Goal: Transaction & Acquisition: Book appointment/travel/reservation

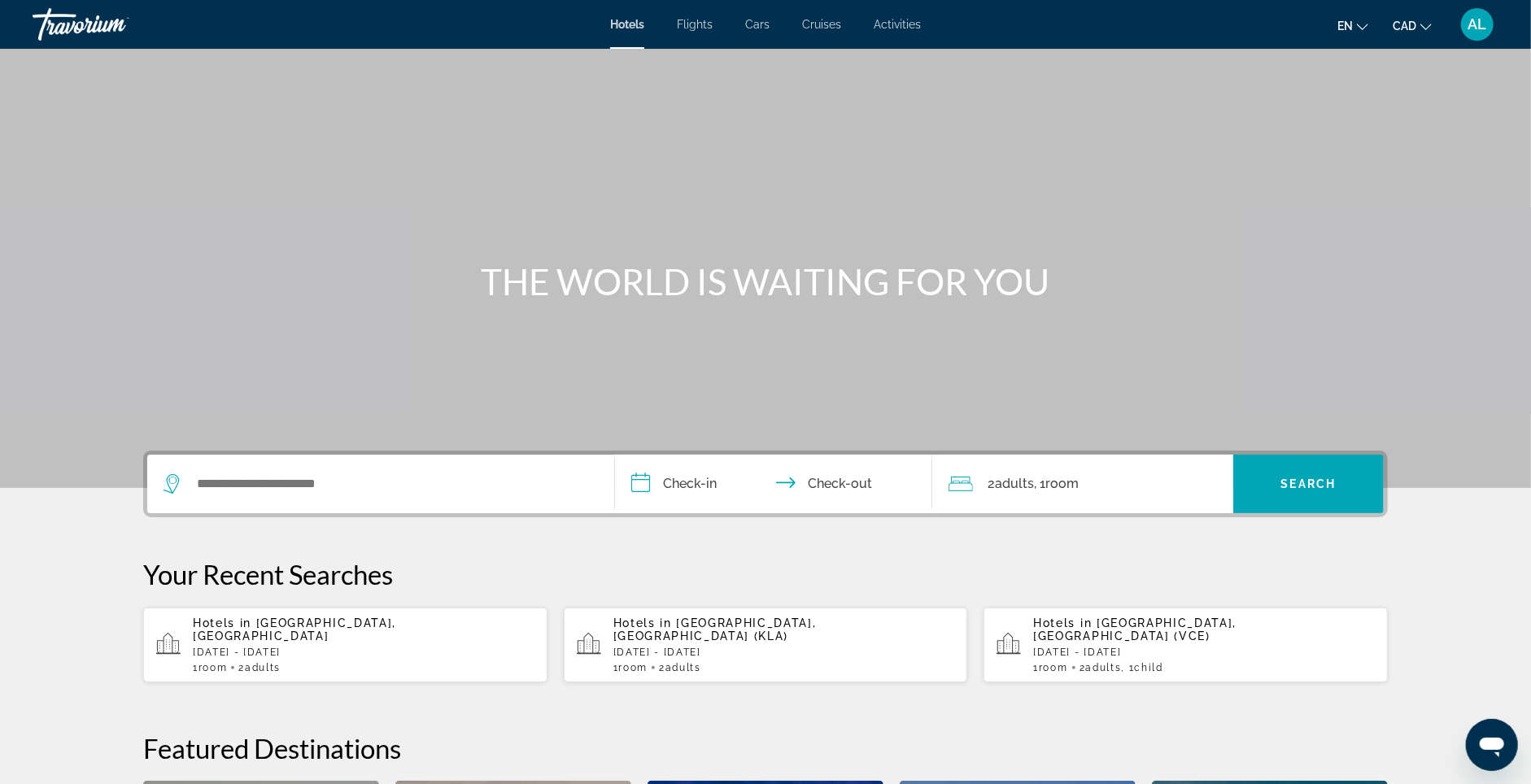
click at [1464, 18] on div "AL" at bounding box center [1477, 24] width 33 height 33
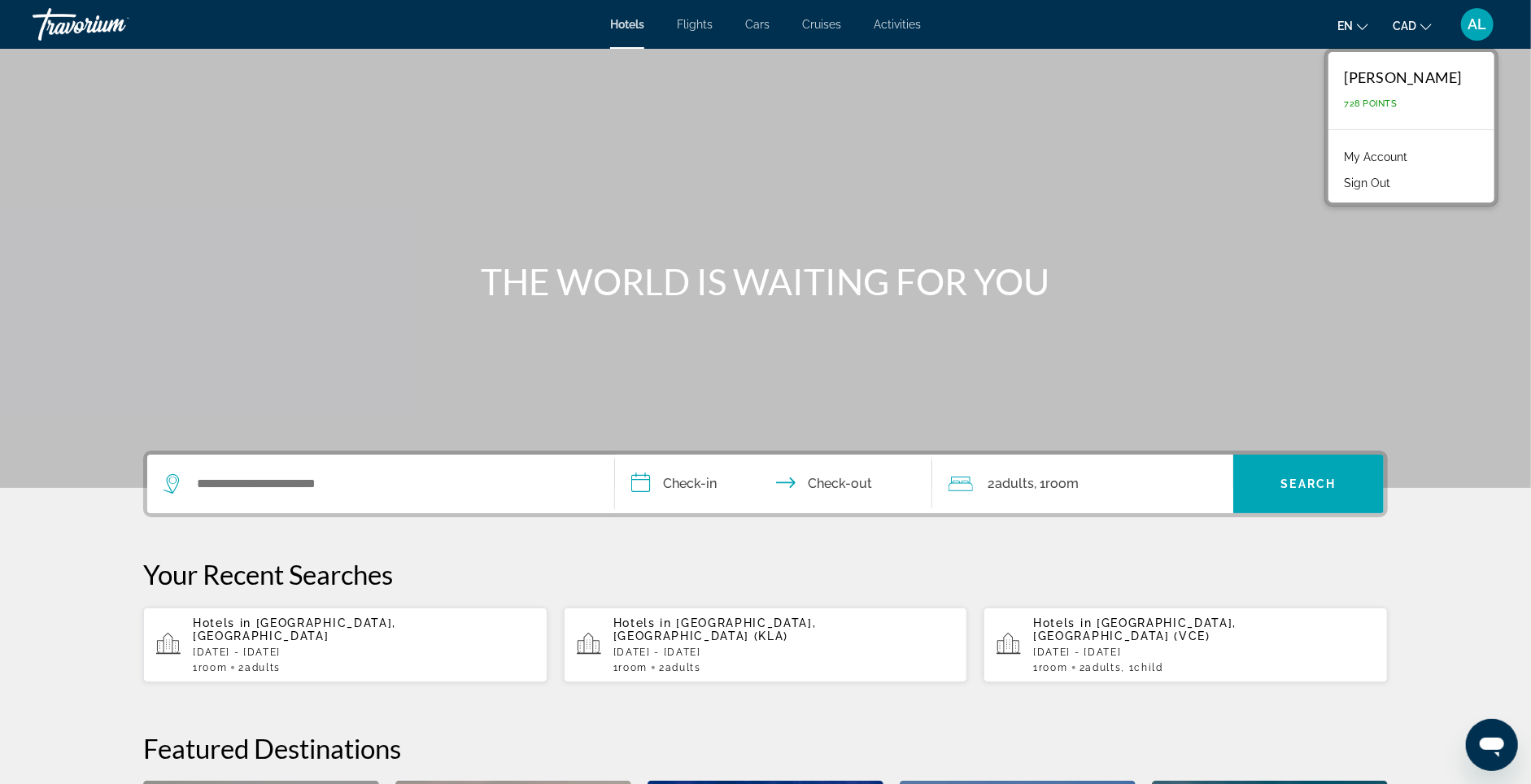
click at [1368, 158] on link "My Account" at bounding box center [1376, 157] width 80 height 21
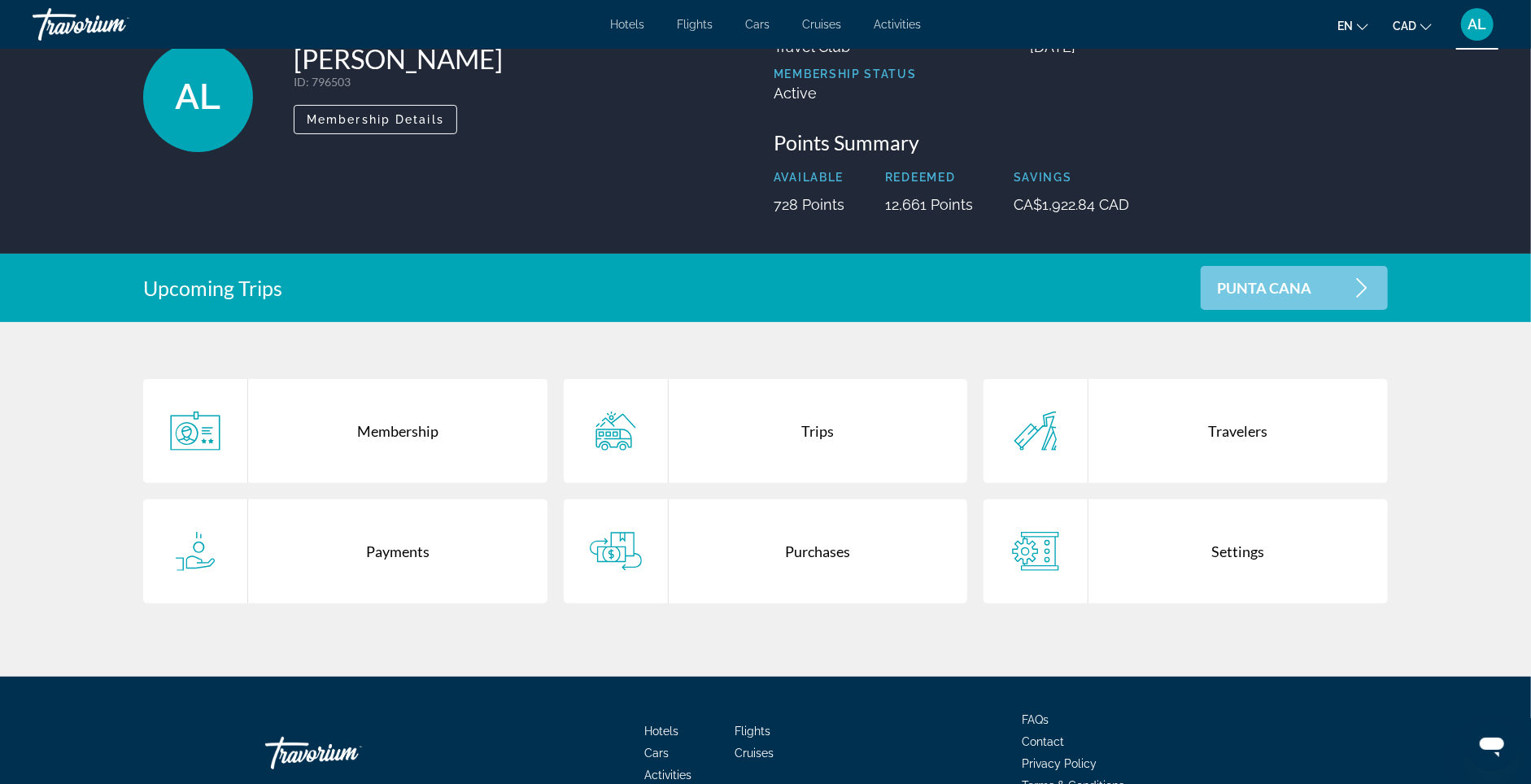
scroll to position [120, 0]
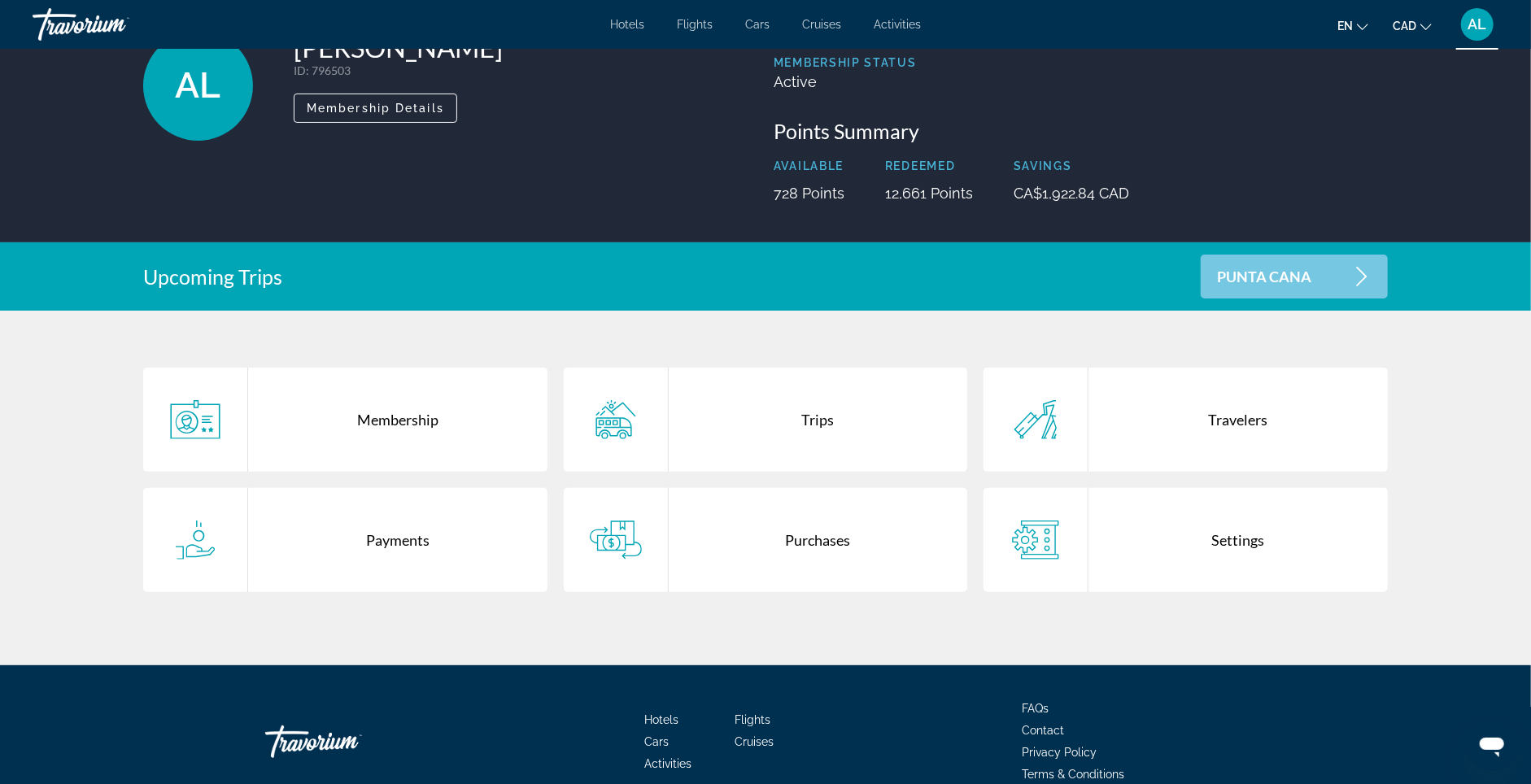
click at [367, 431] on div "Membership" at bounding box center [398, 420] width 300 height 104
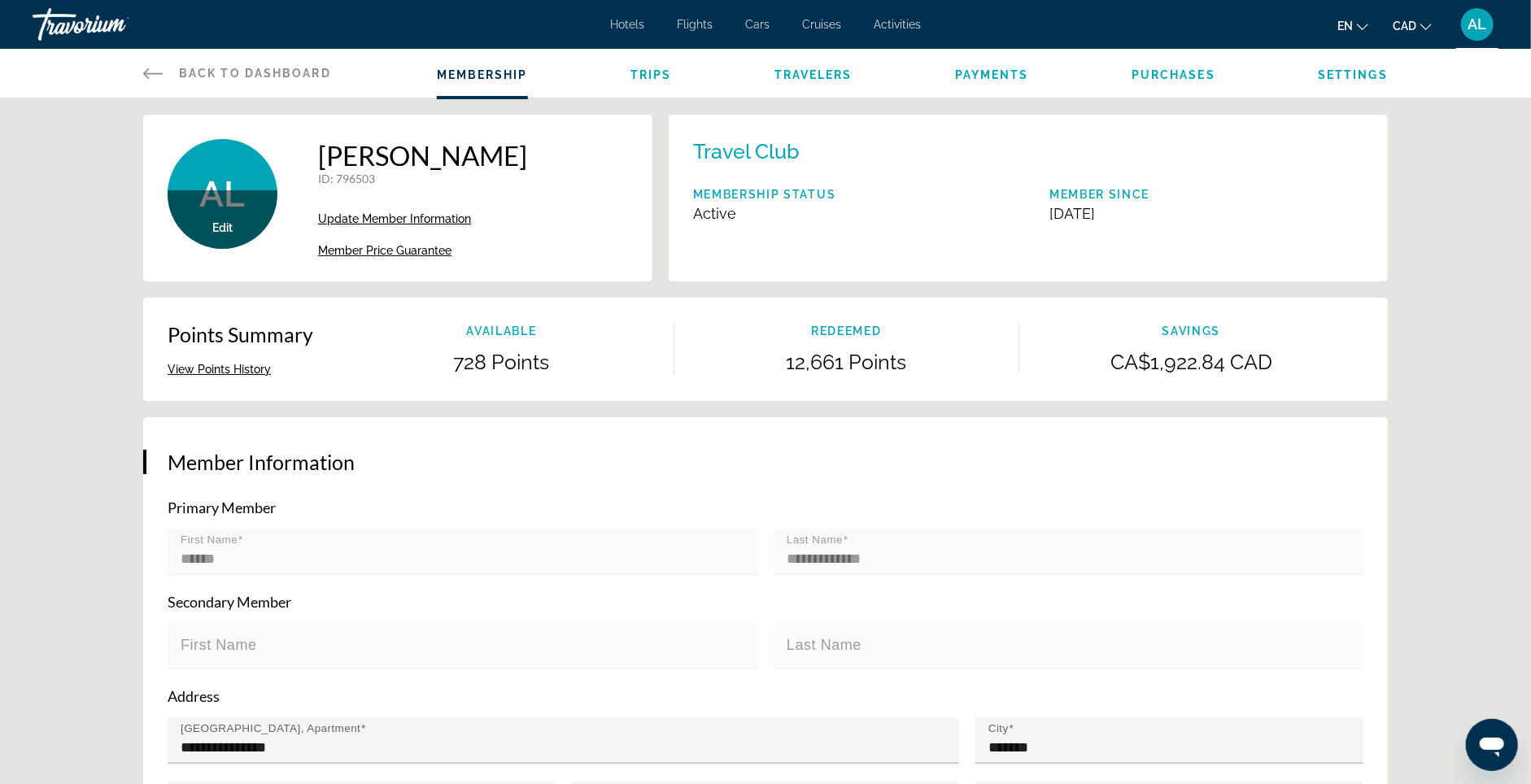
click at [405, 225] on span "Update Member Information" at bounding box center [394, 218] width 153 height 13
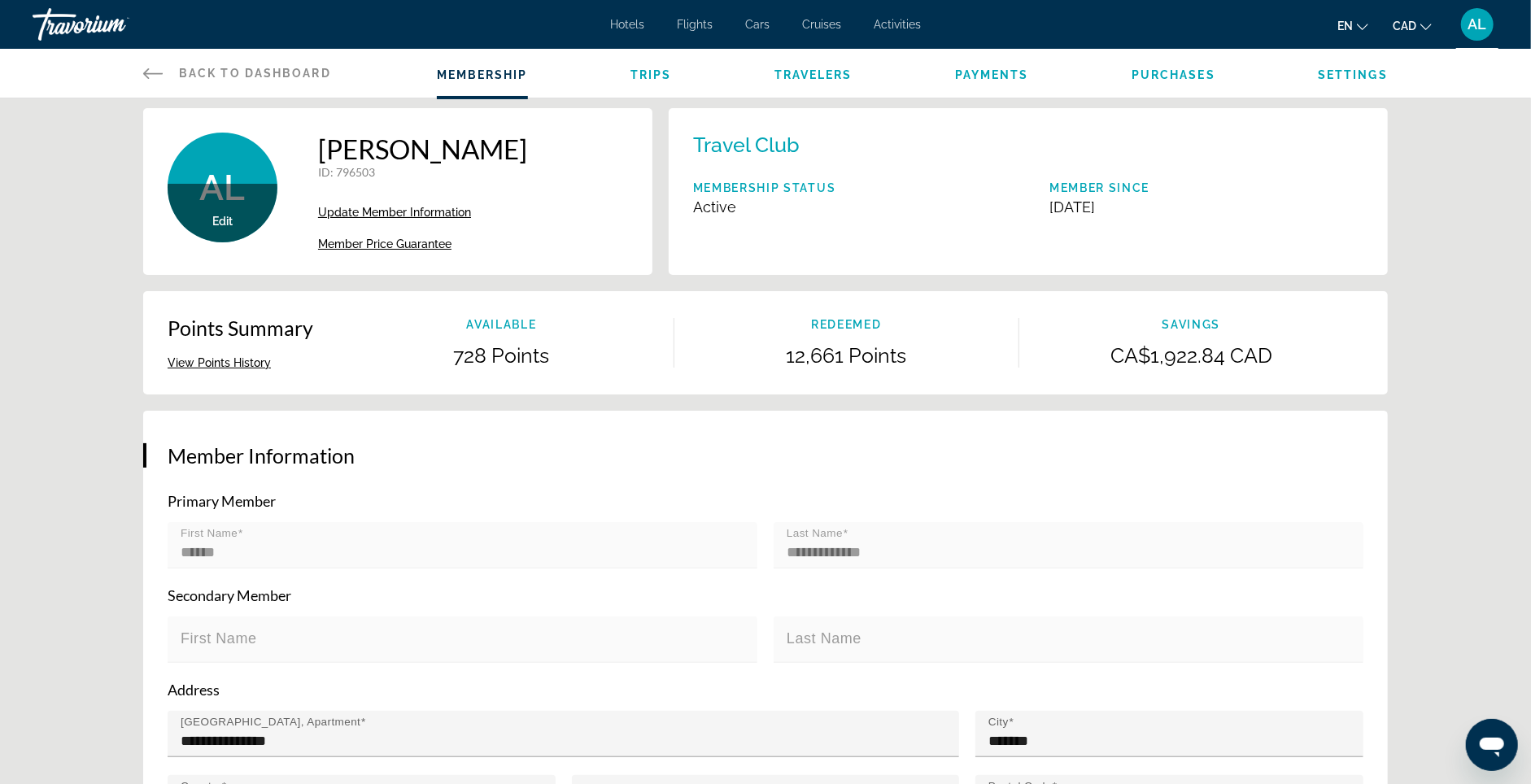
scroll to position [6, 0]
click at [337, 219] on span "Update Member Information" at bounding box center [394, 212] width 153 height 13
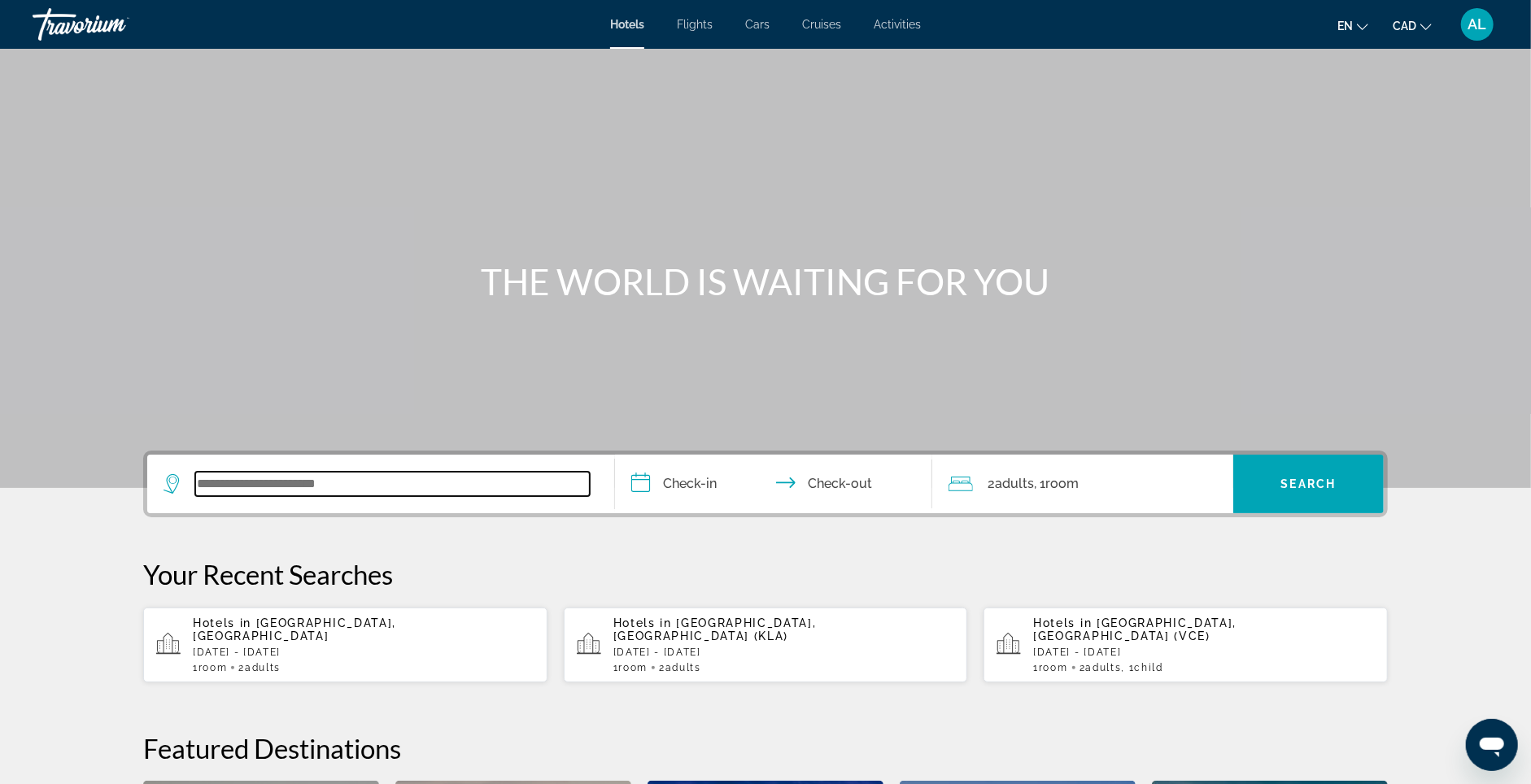
click at [330, 496] on input "Search widget" at bounding box center [392, 484] width 394 height 25
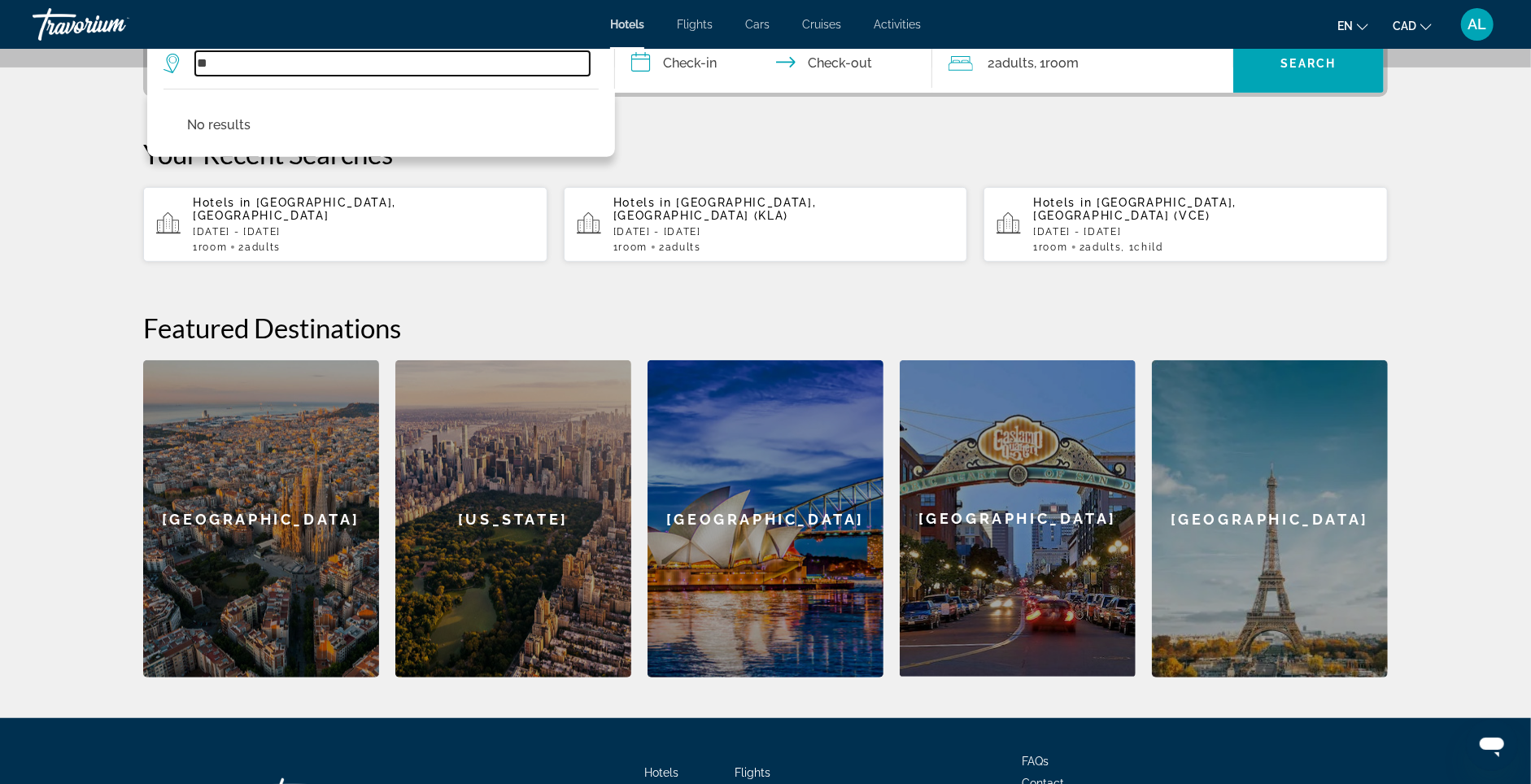
type input "*"
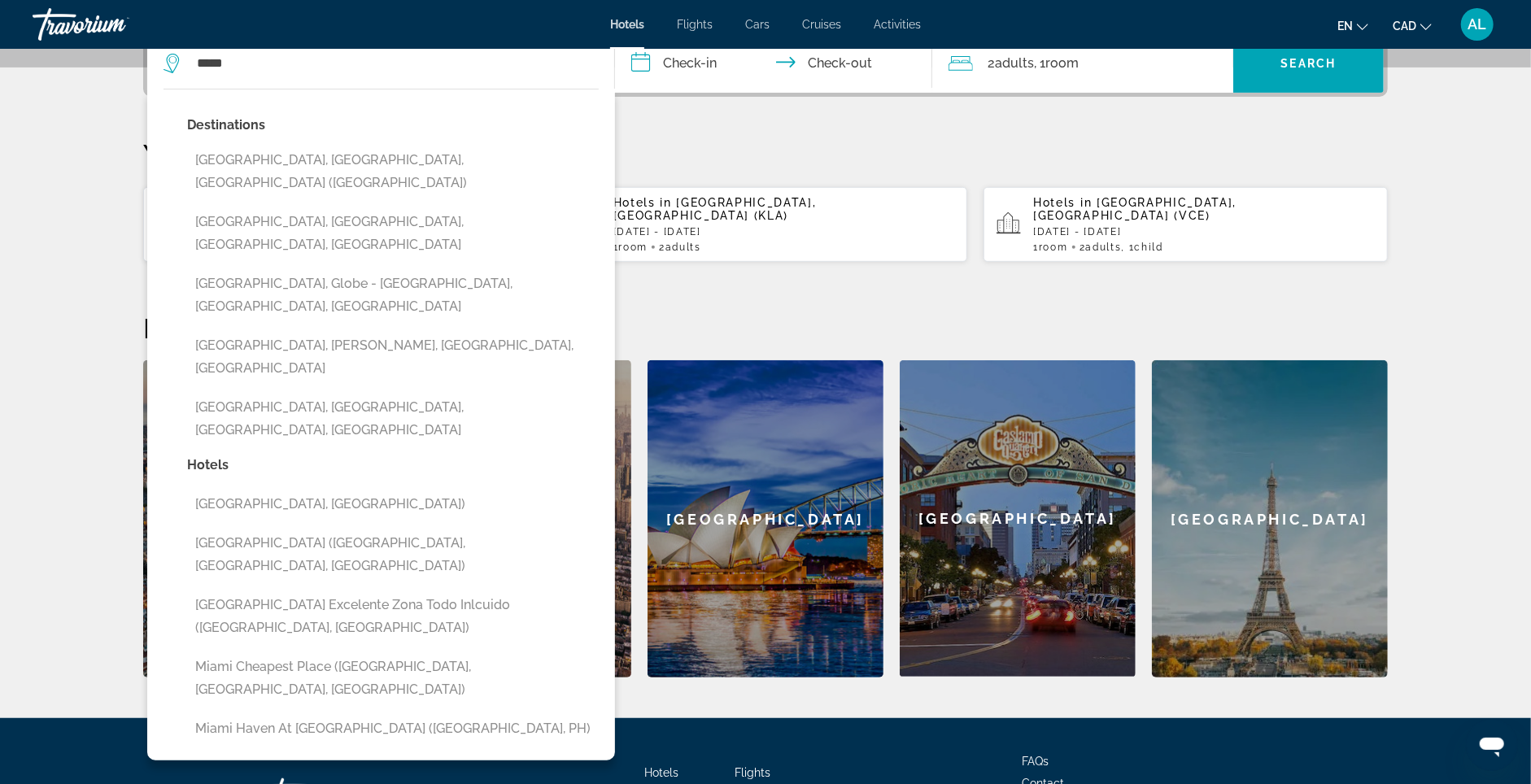
drag, startPoint x: 330, startPoint y: 507, endPoint x: 256, endPoint y: 198, distance: 317.7
click at [257, 198] on button "Miami, FL, United States (MIA)" at bounding box center [393, 171] width 412 height 54
type input "**********"
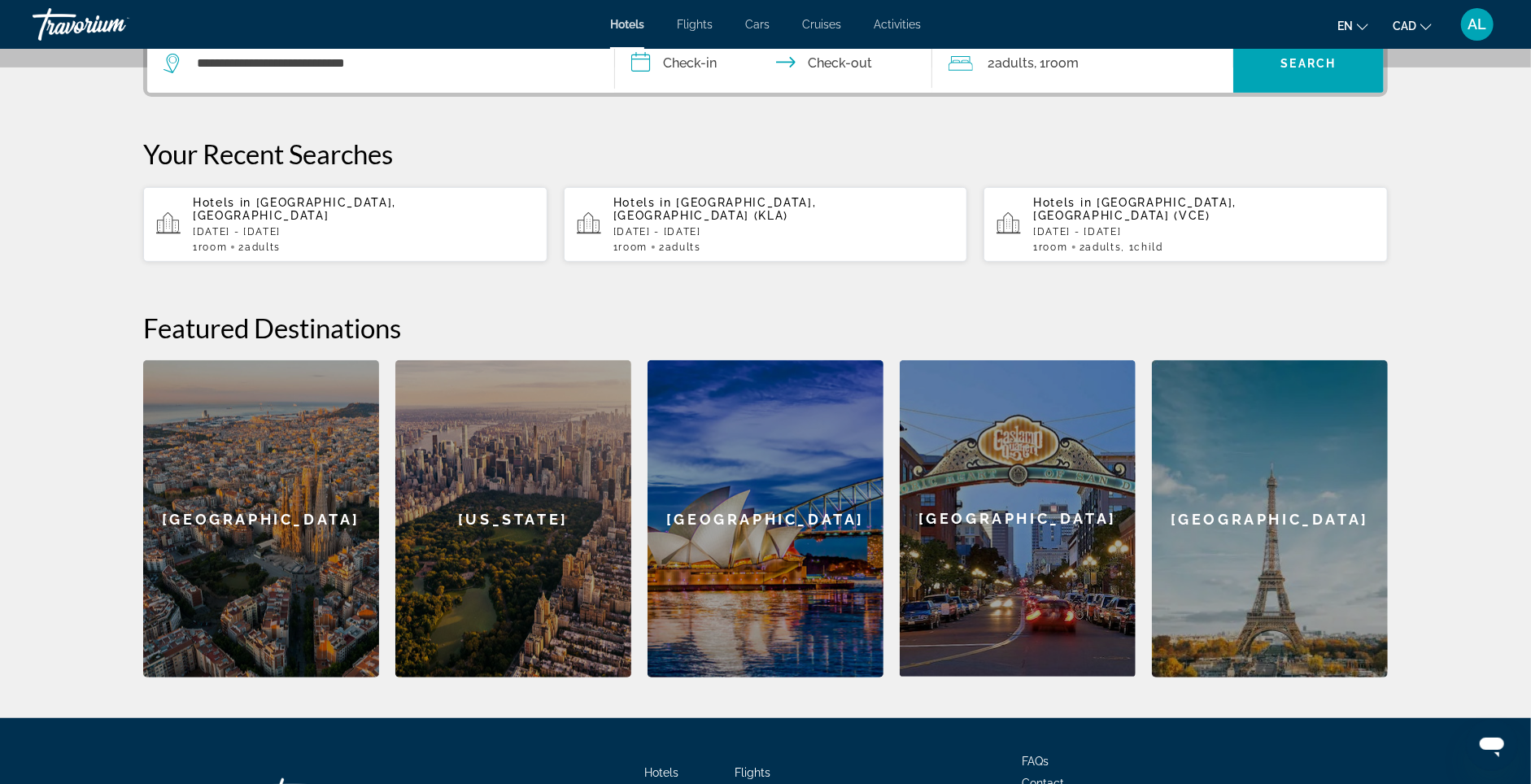
click at [684, 85] on input "**********" at bounding box center [777, 66] width 324 height 64
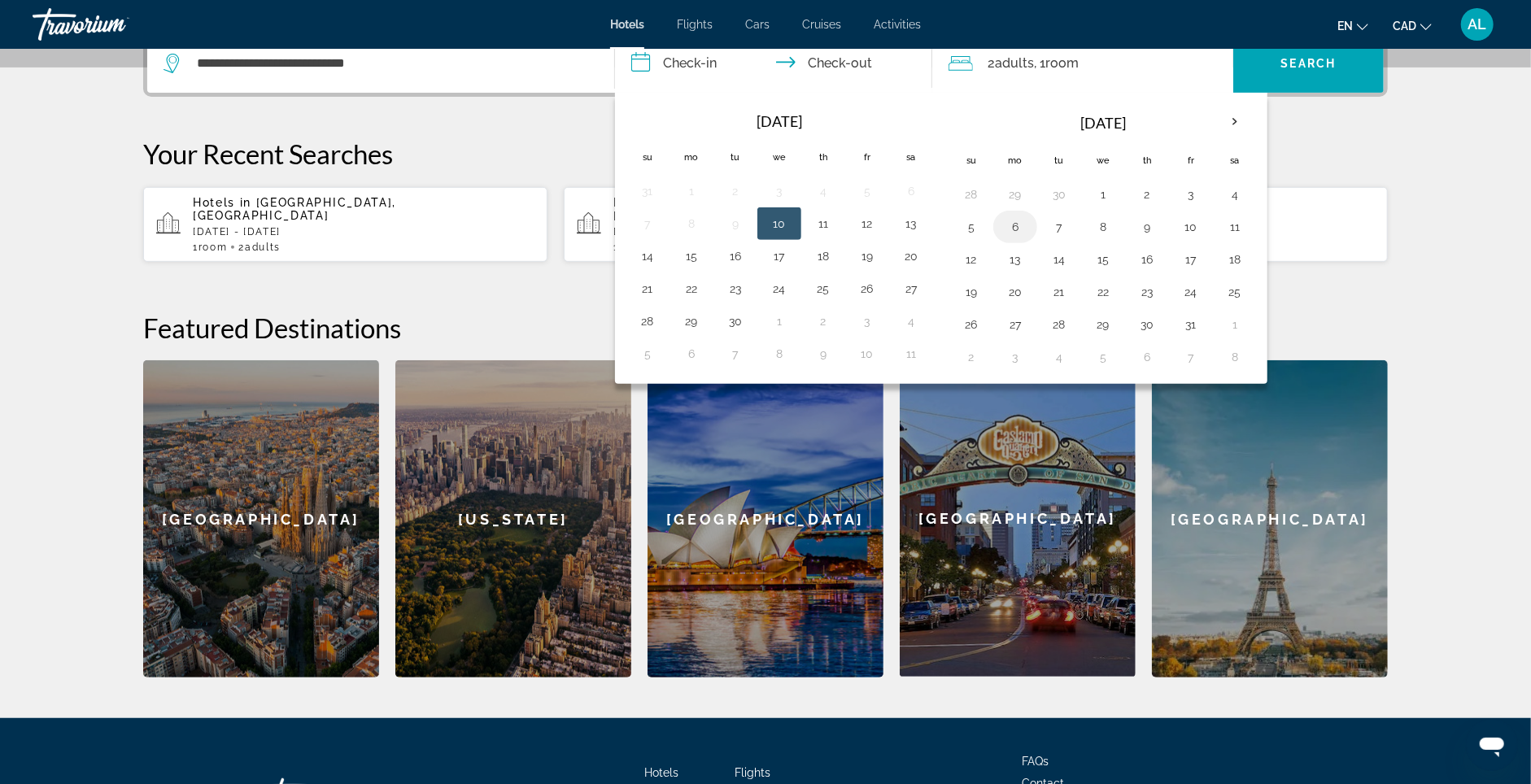
drag, startPoint x: 971, startPoint y: 262, endPoint x: 1021, endPoint y: 278, distance: 52.5
click at [975, 239] on button "5" at bounding box center [971, 227] width 26 height 23
click at [1160, 239] on button "9" at bounding box center [1146, 227] width 26 height 23
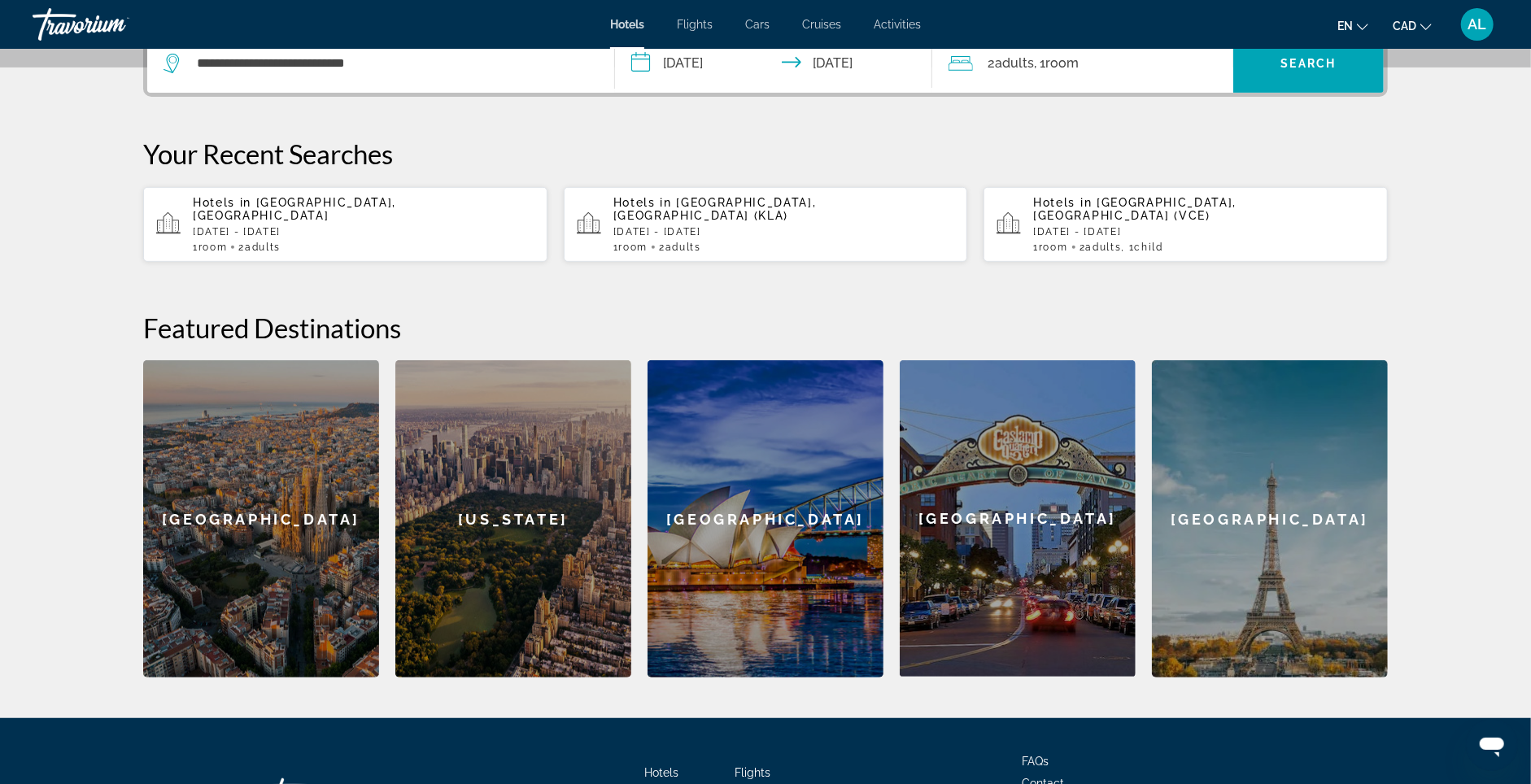
click at [691, 88] on input "**********" at bounding box center [777, 66] width 324 height 64
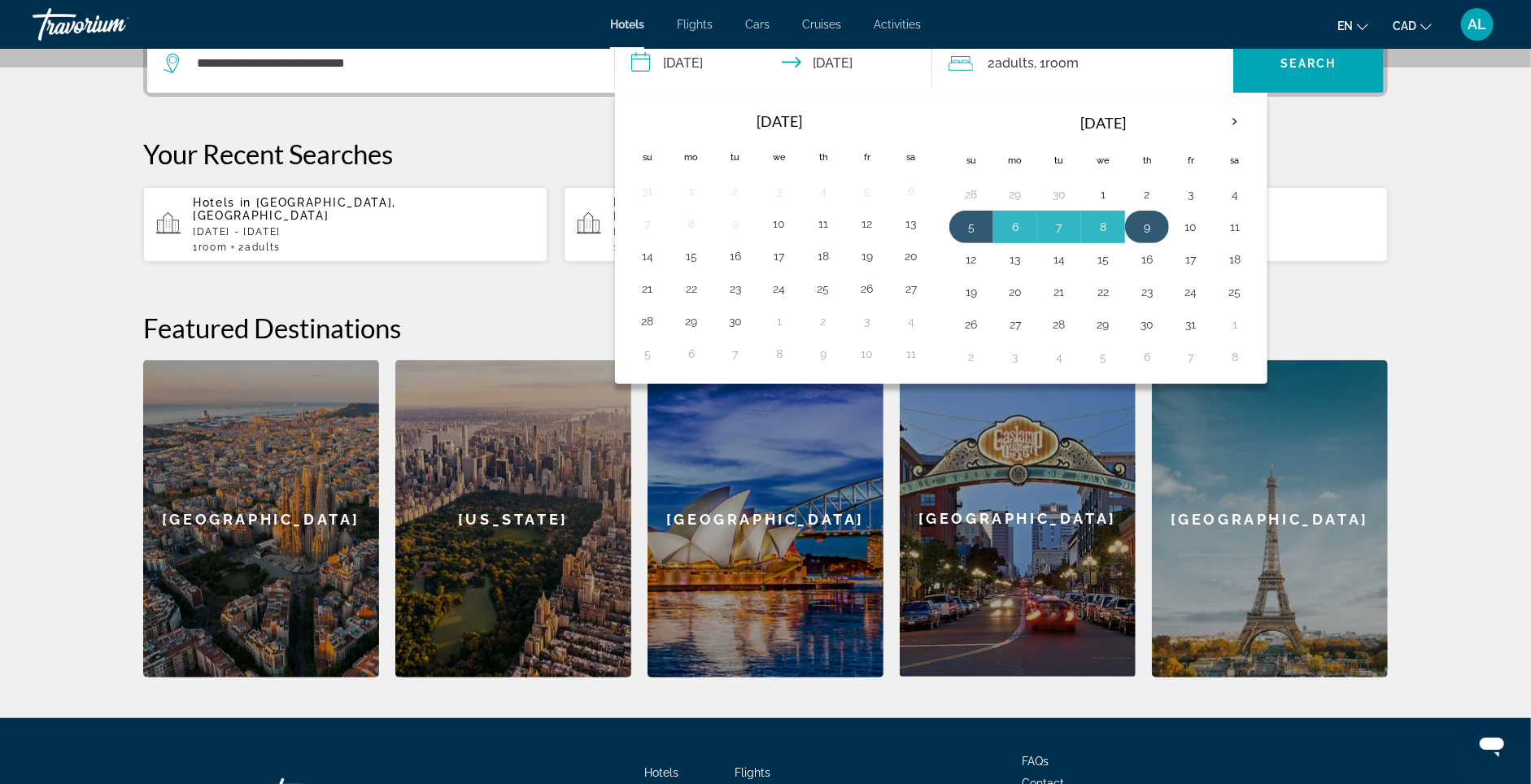
click at [1150, 239] on button "9" at bounding box center [1146, 227] width 26 height 23
click at [1191, 239] on button "10" at bounding box center [1191, 227] width 26 height 23
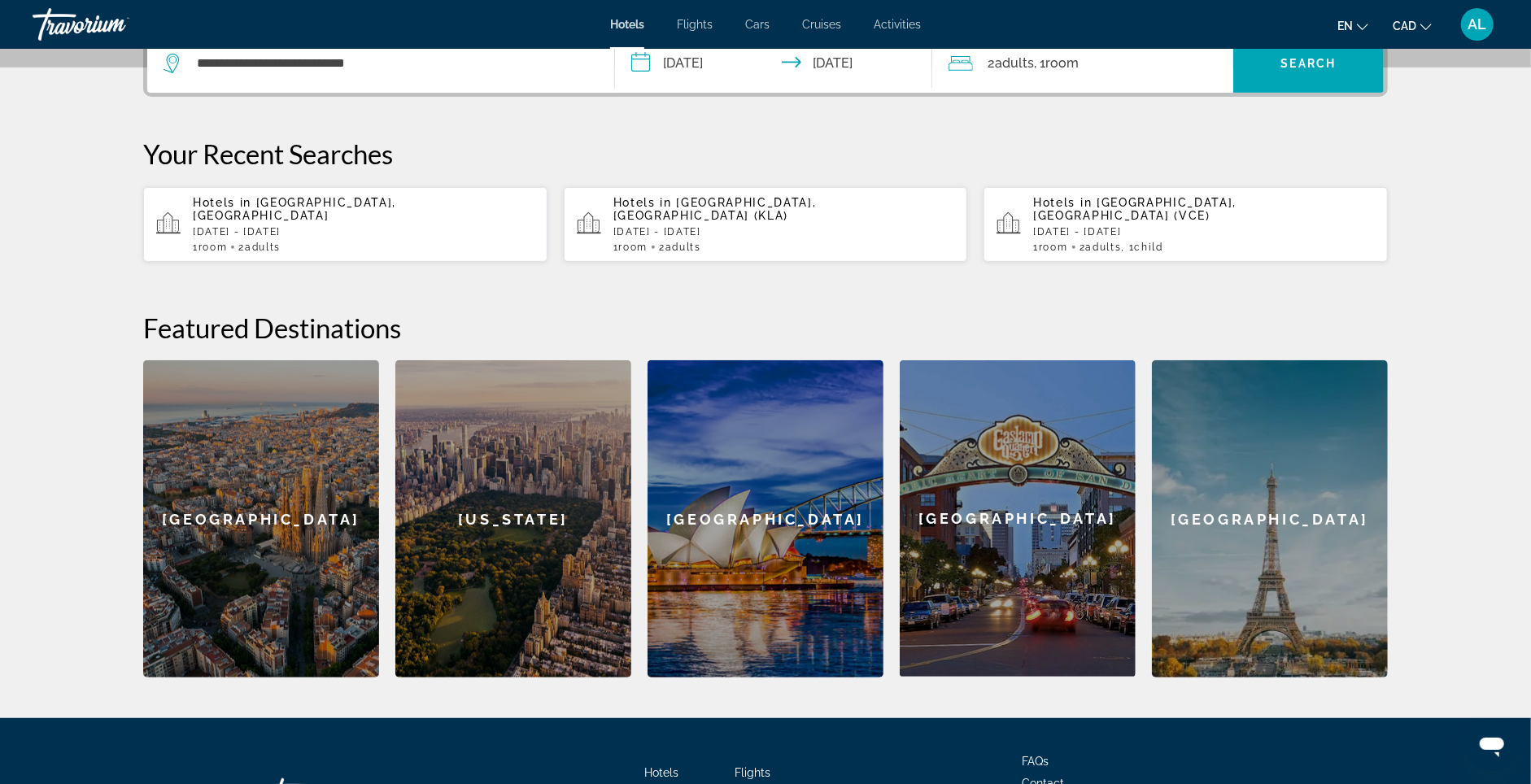
click at [671, 88] on input "**********" at bounding box center [777, 66] width 324 height 64
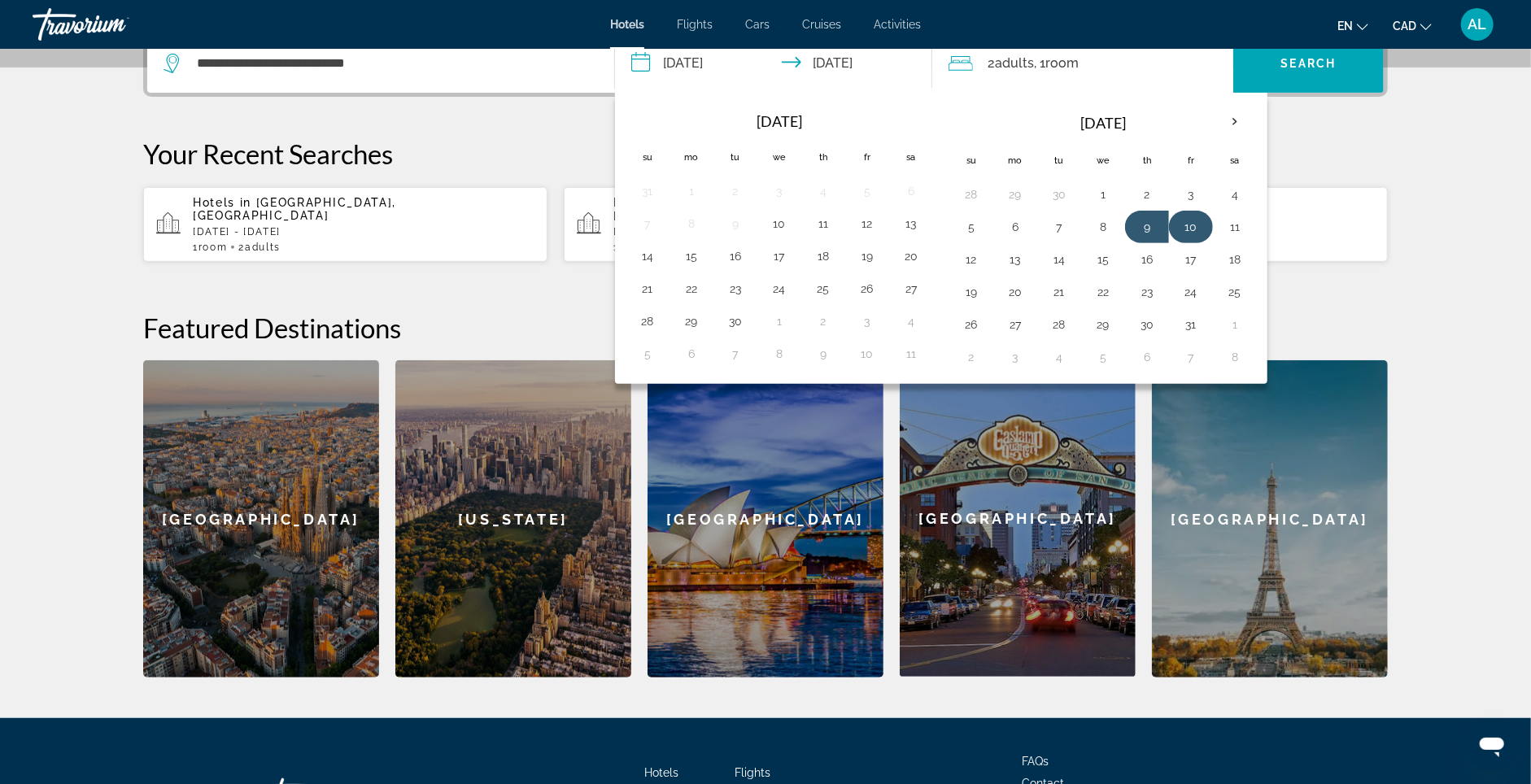
click at [1190, 239] on button "10" at bounding box center [1191, 227] width 26 height 23
click at [1012, 270] on button "13" at bounding box center [1015, 260] width 26 height 23
type input "**********"
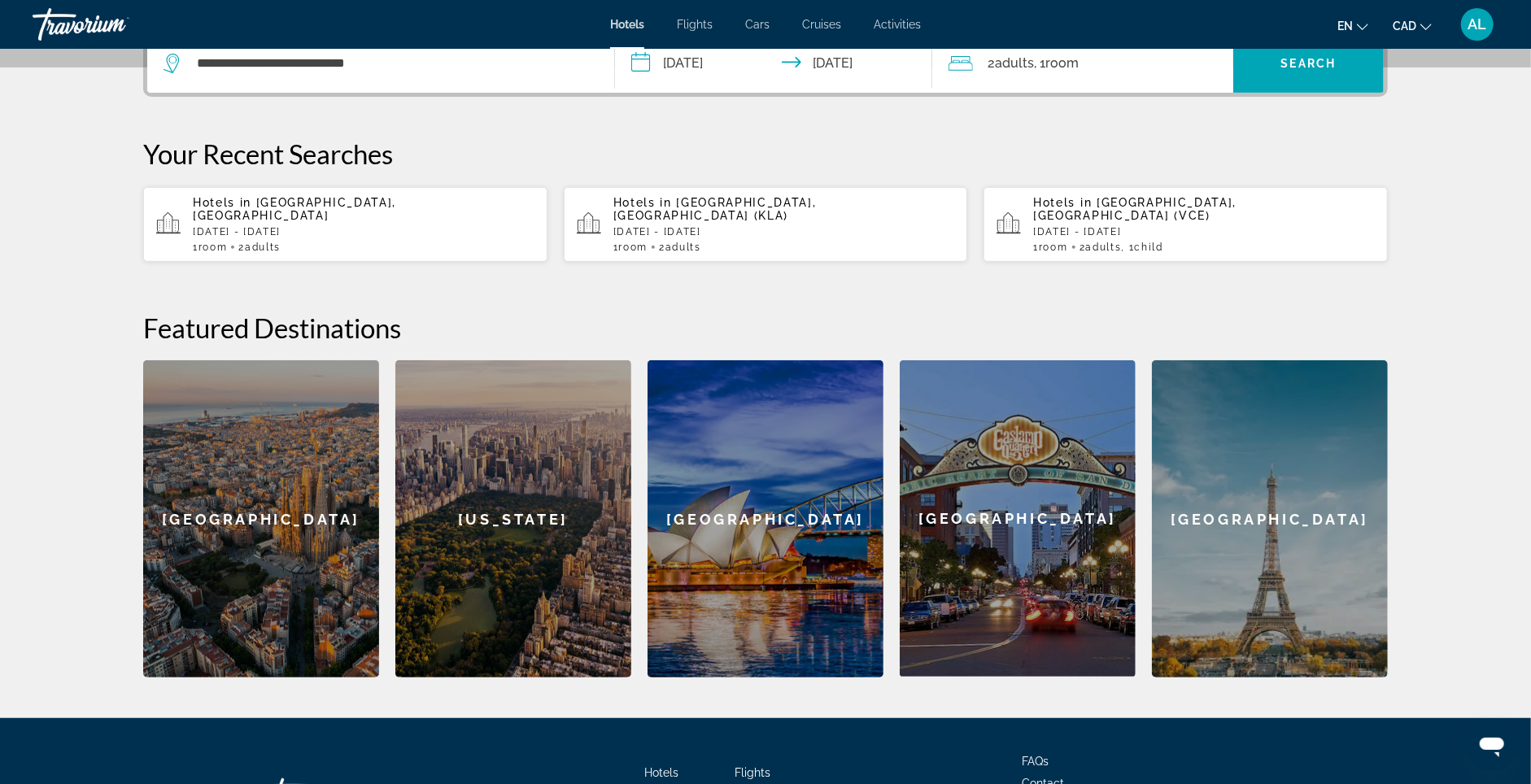
click at [834, 82] on input "**********" at bounding box center [777, 66] width 324 height 64
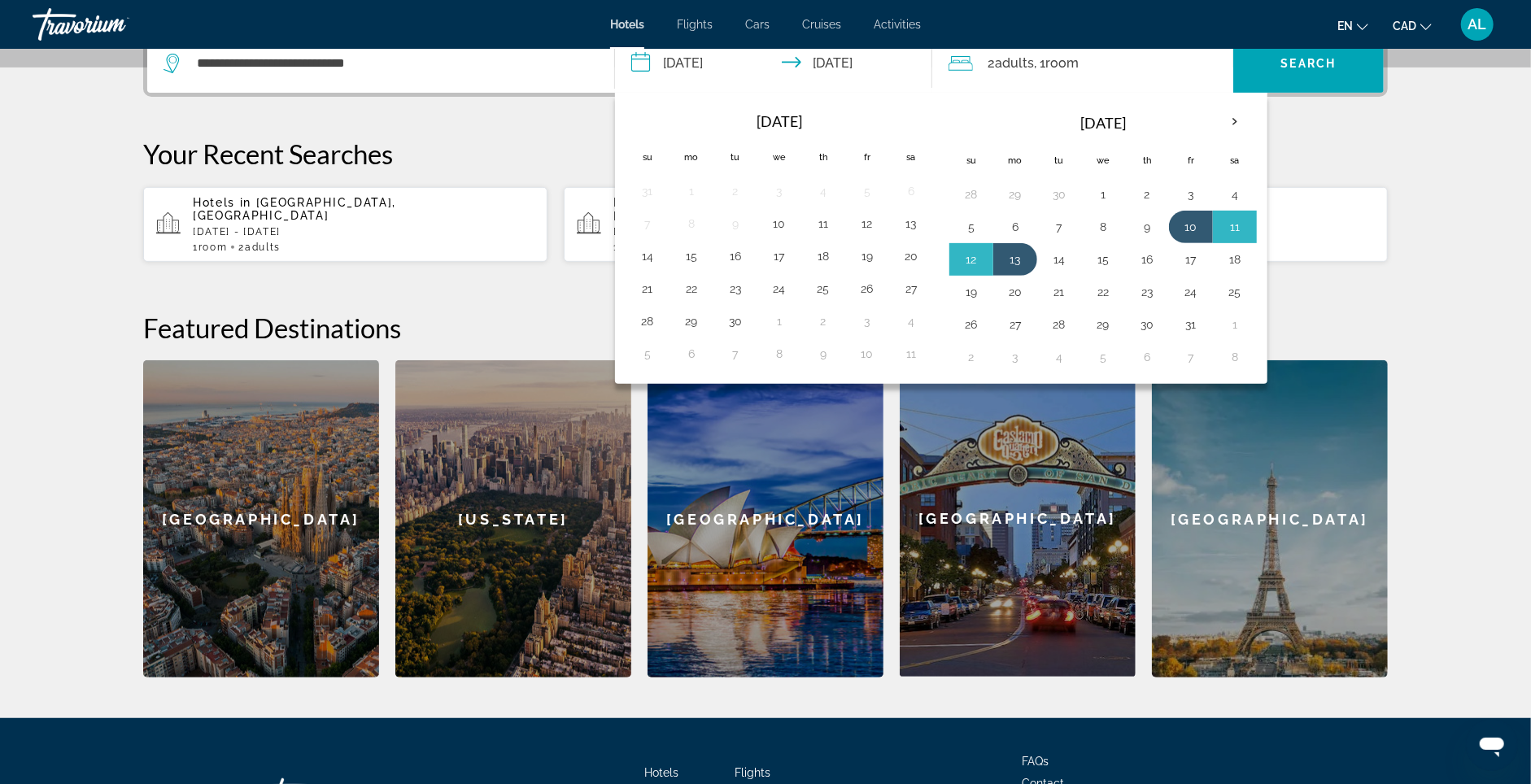
click at [1029, 71] on span "Adults" at bounding box center [1015, 63] width 39 height 15
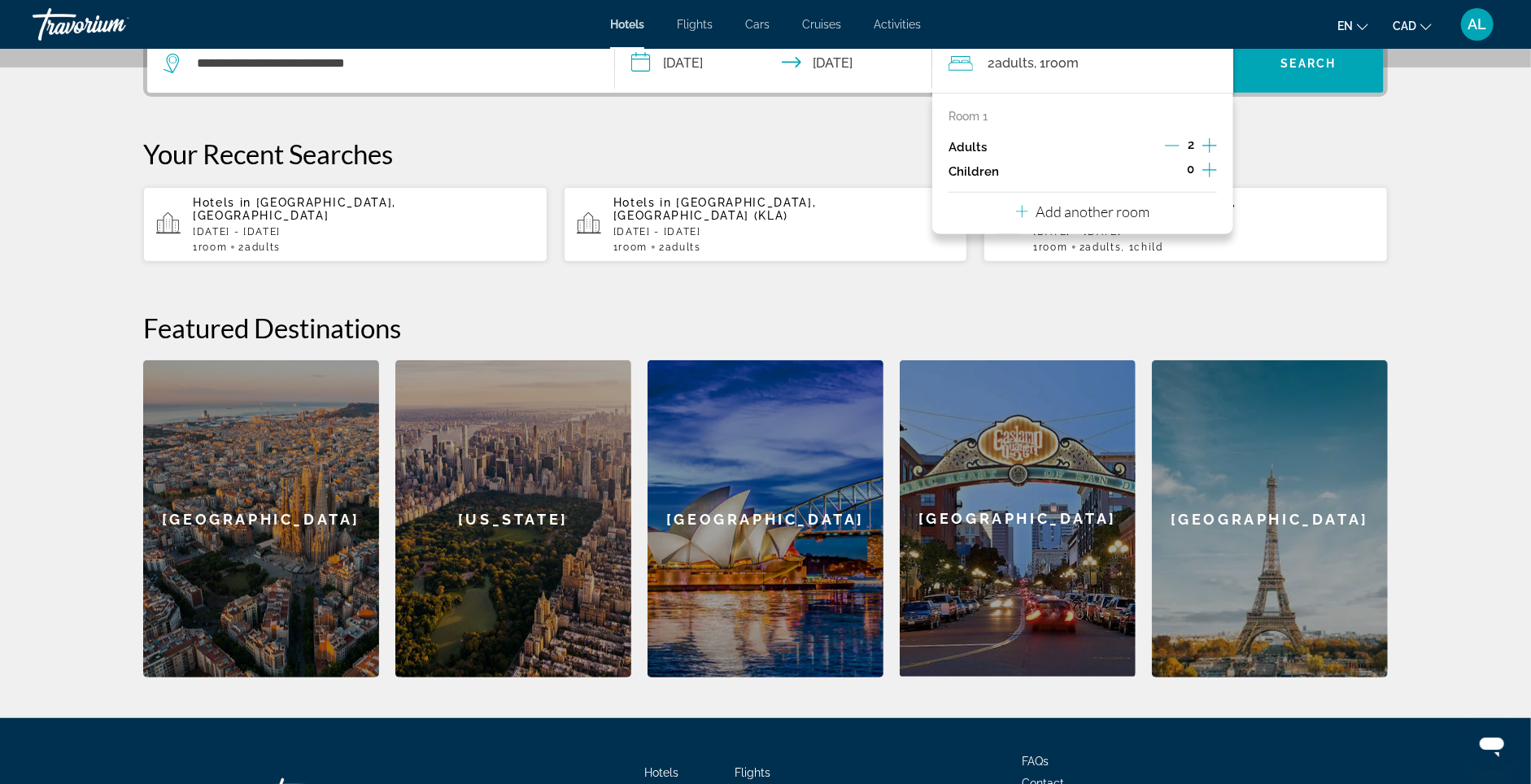
click at [1029, 71] on span "Adults" at bounding box center [1015, 63] width 39 height 15
click at [1180, 153] on icon "Decrement adults" at bounding box center [1172, 145] width 15 height 15
click at [1217, 153] on icon "Increment adults" at bounding box center [1209, 145] width 15 height 15
click at [1315, 70] on span "Search" at bounding box center [1309, 63] width 56 height 13
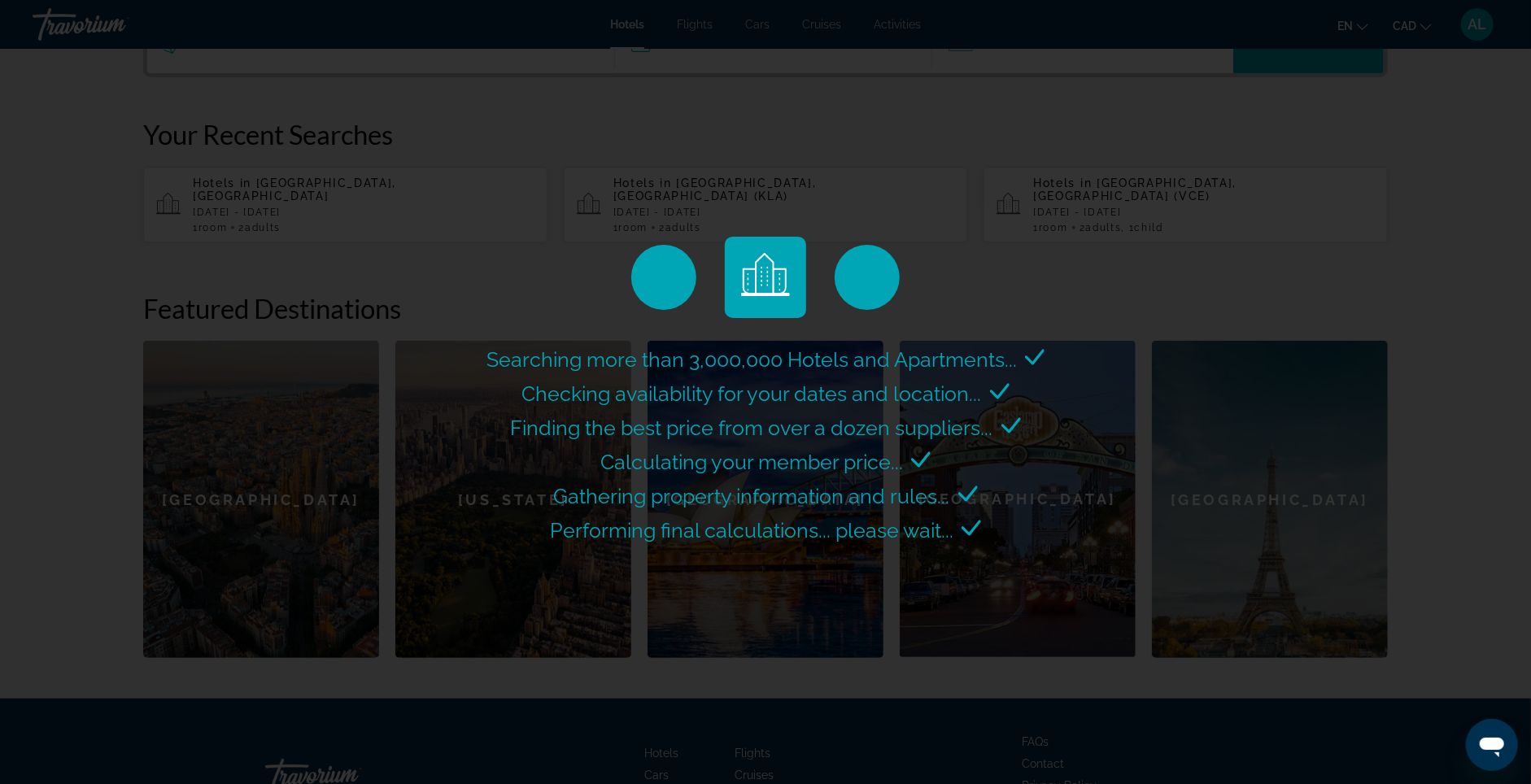
scroll to position [435, 0]
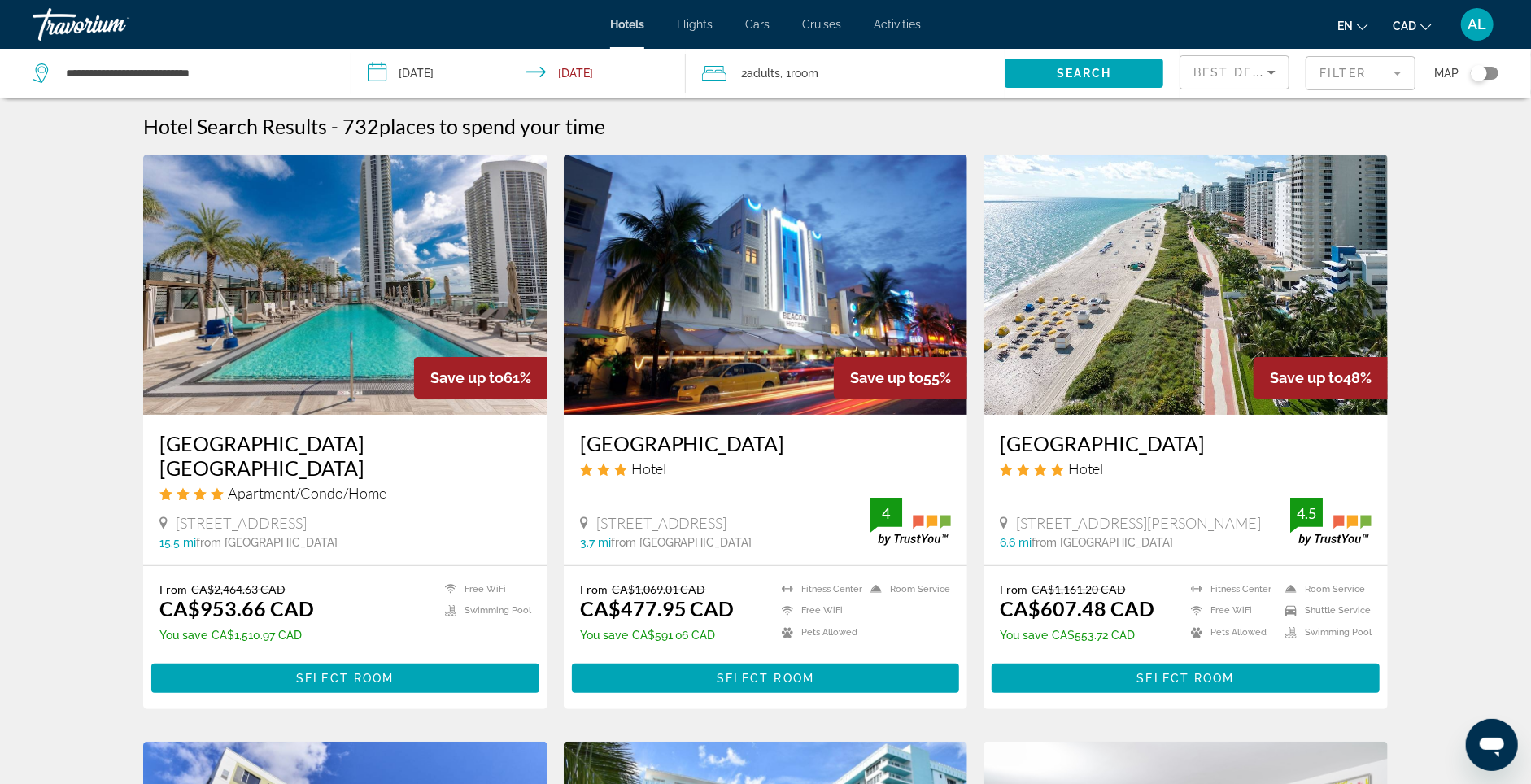
click at [1493, 73] on div "Toggle map" at bounding box center [1484, 72] width 27 height 13
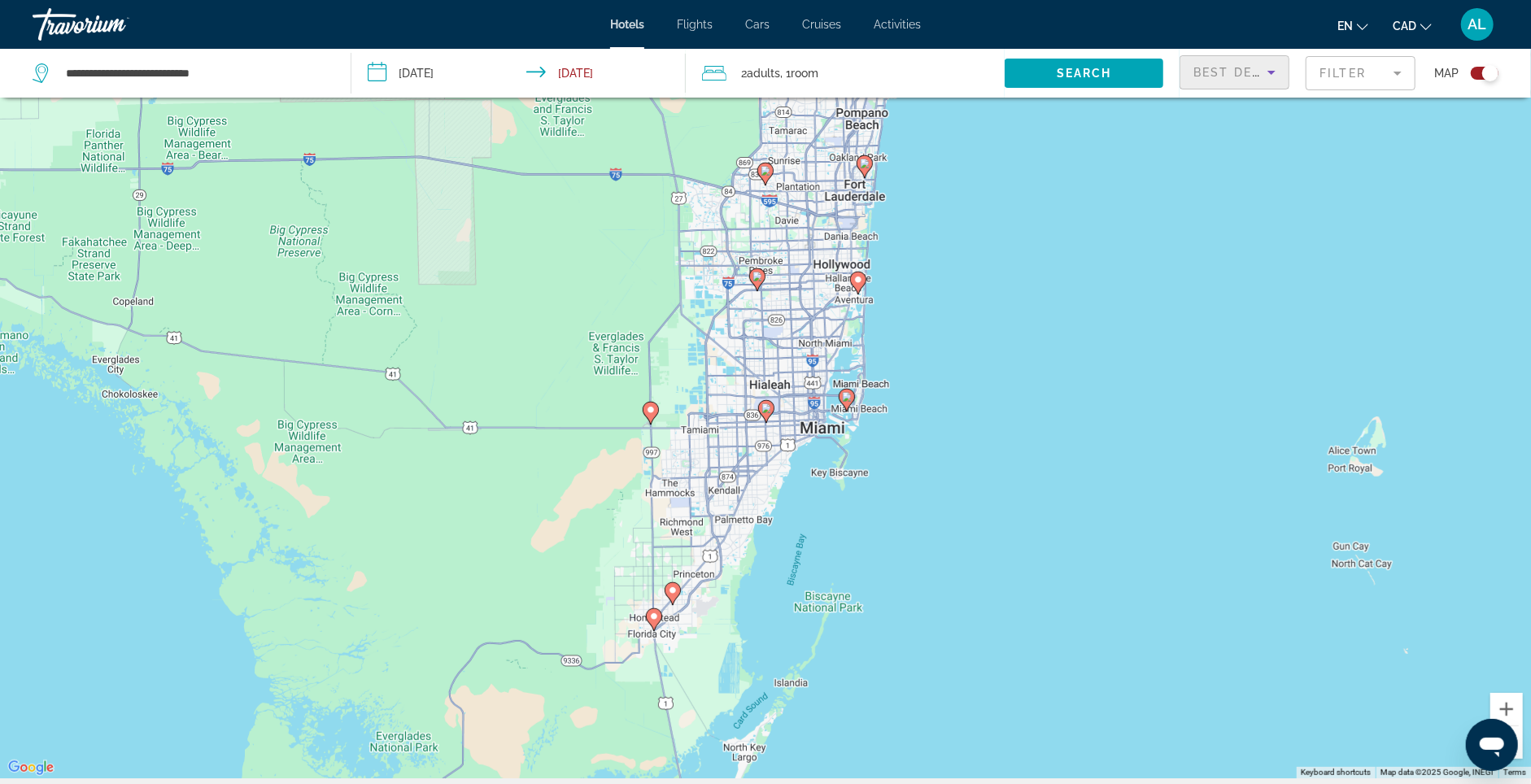
click at [1243, 74] on span "Best Deals" at bounding box center [1236, 72] width 85 height 13
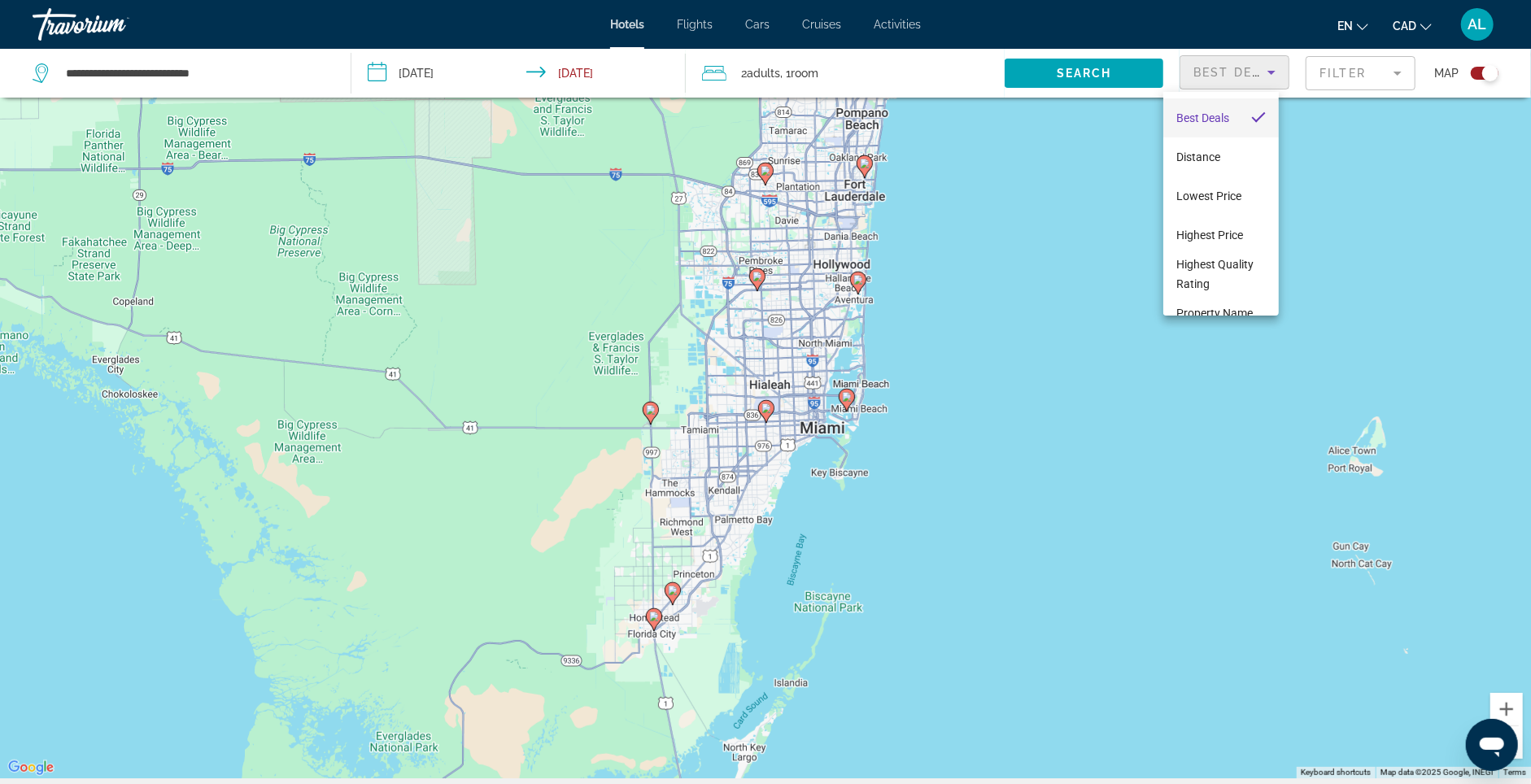
click at [1354, 80] on div at bounding box center [766, 392] width 1531 height 784
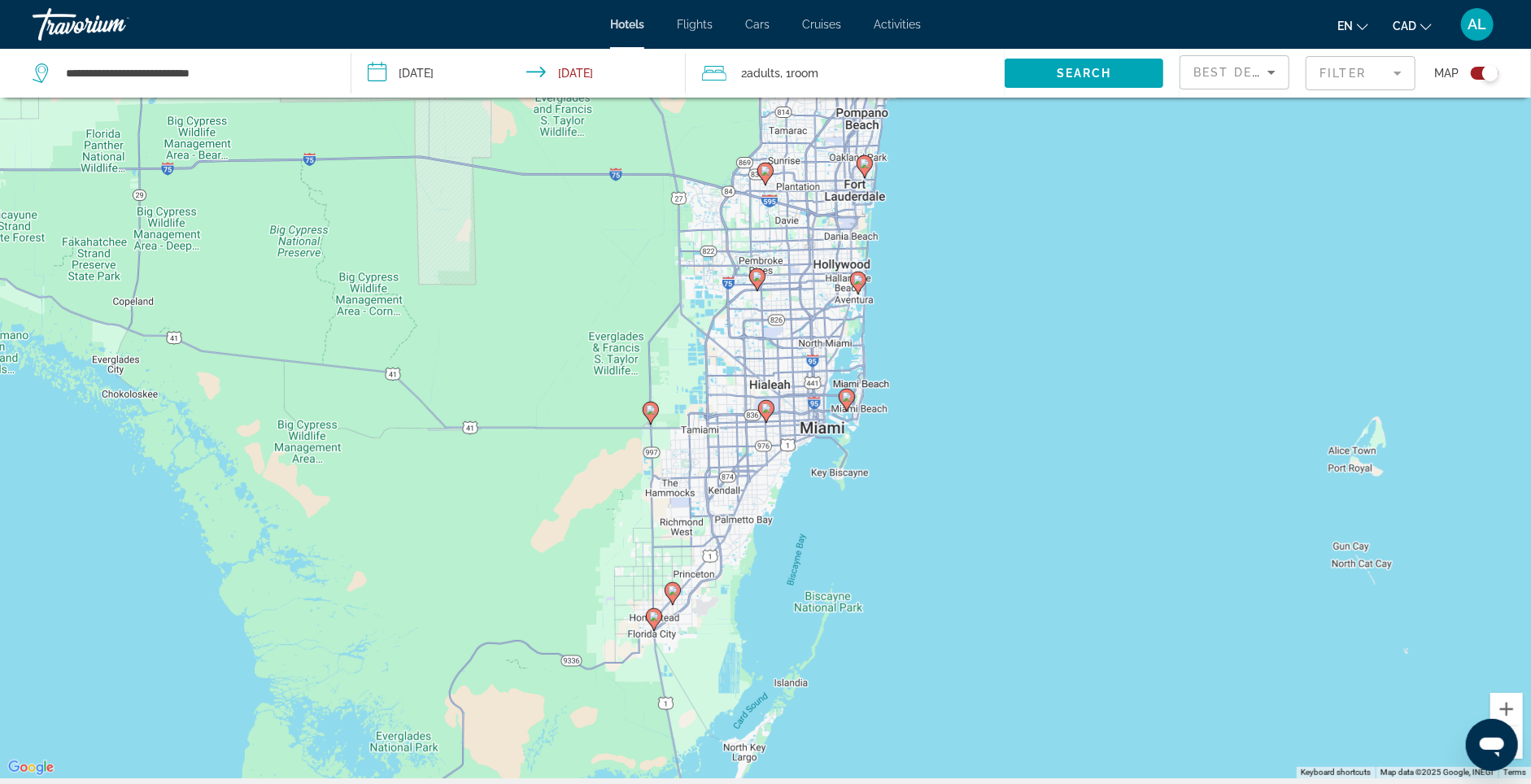
click at [1330, 80] on mat-form-field "Filter" at bounding box center [1360, 73] width 110 height 34
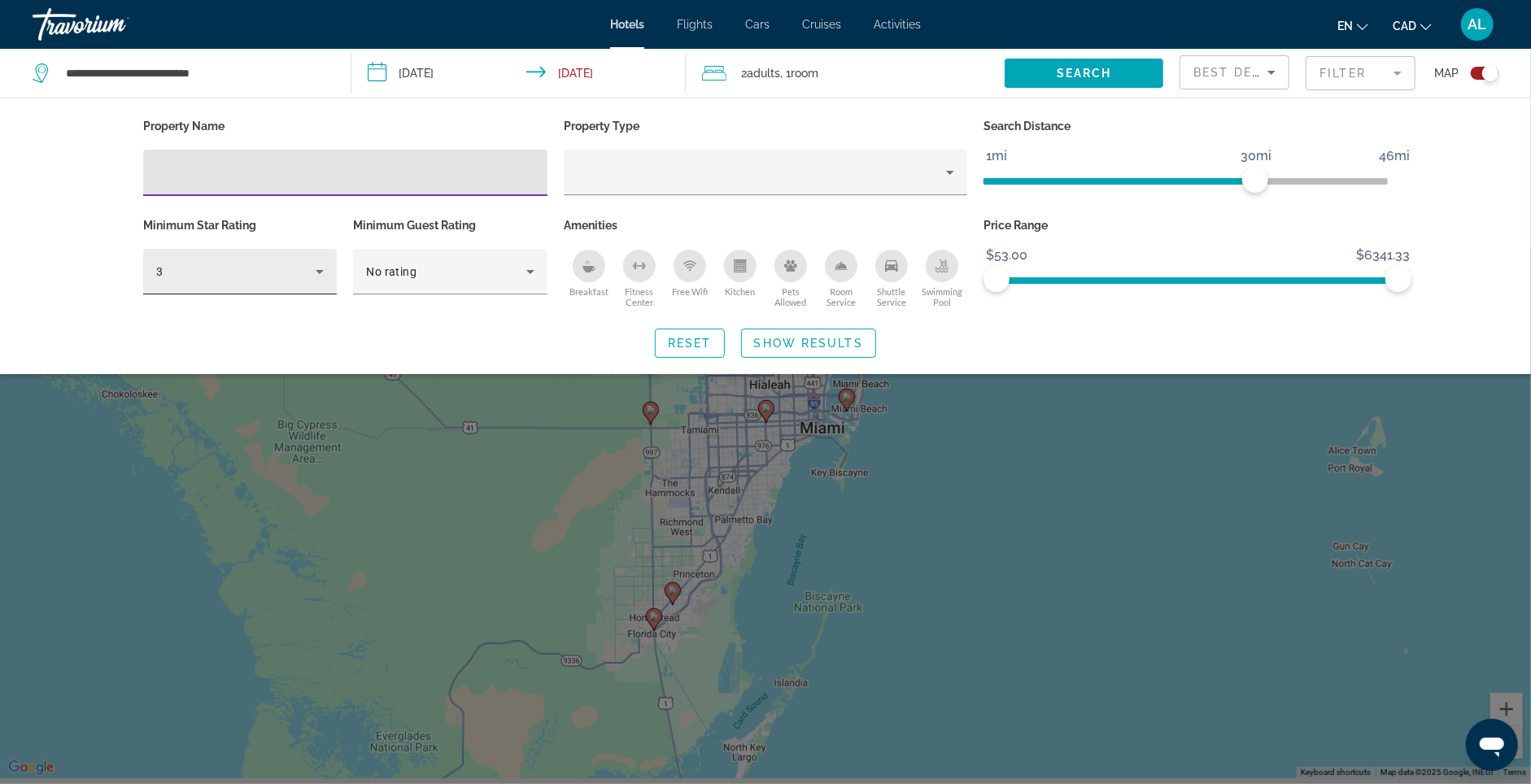
click at [255, 281] on div "3" at bounding box center [236, 271] width 159 height 19
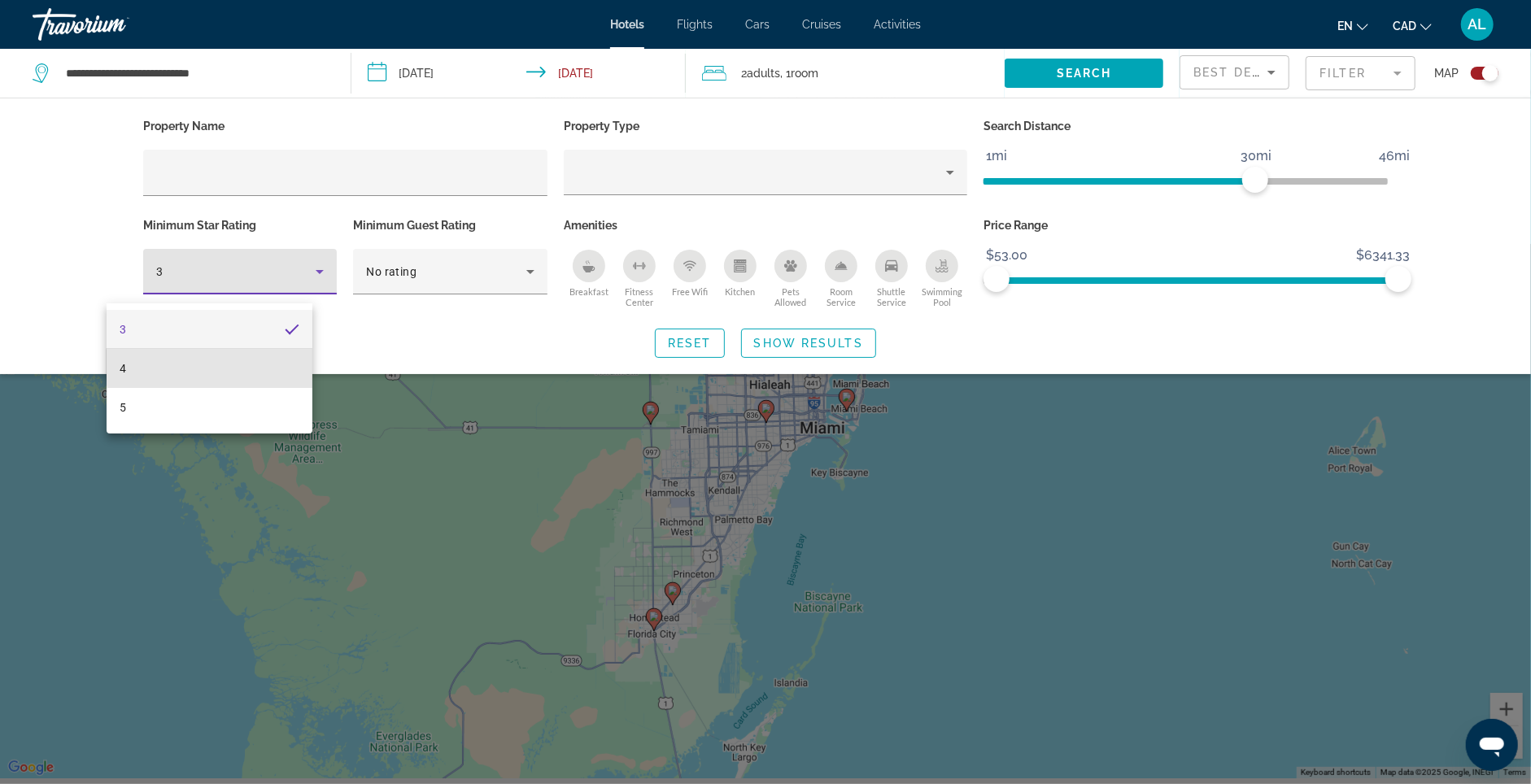
drag, startPoint x: 245, startPoint y: 365, endPoint x: 529, endPoint y: 376, distance: 284.2
click at [246, 365] on mat-option "4" at bounding box center [209, 369] width 205 height 39
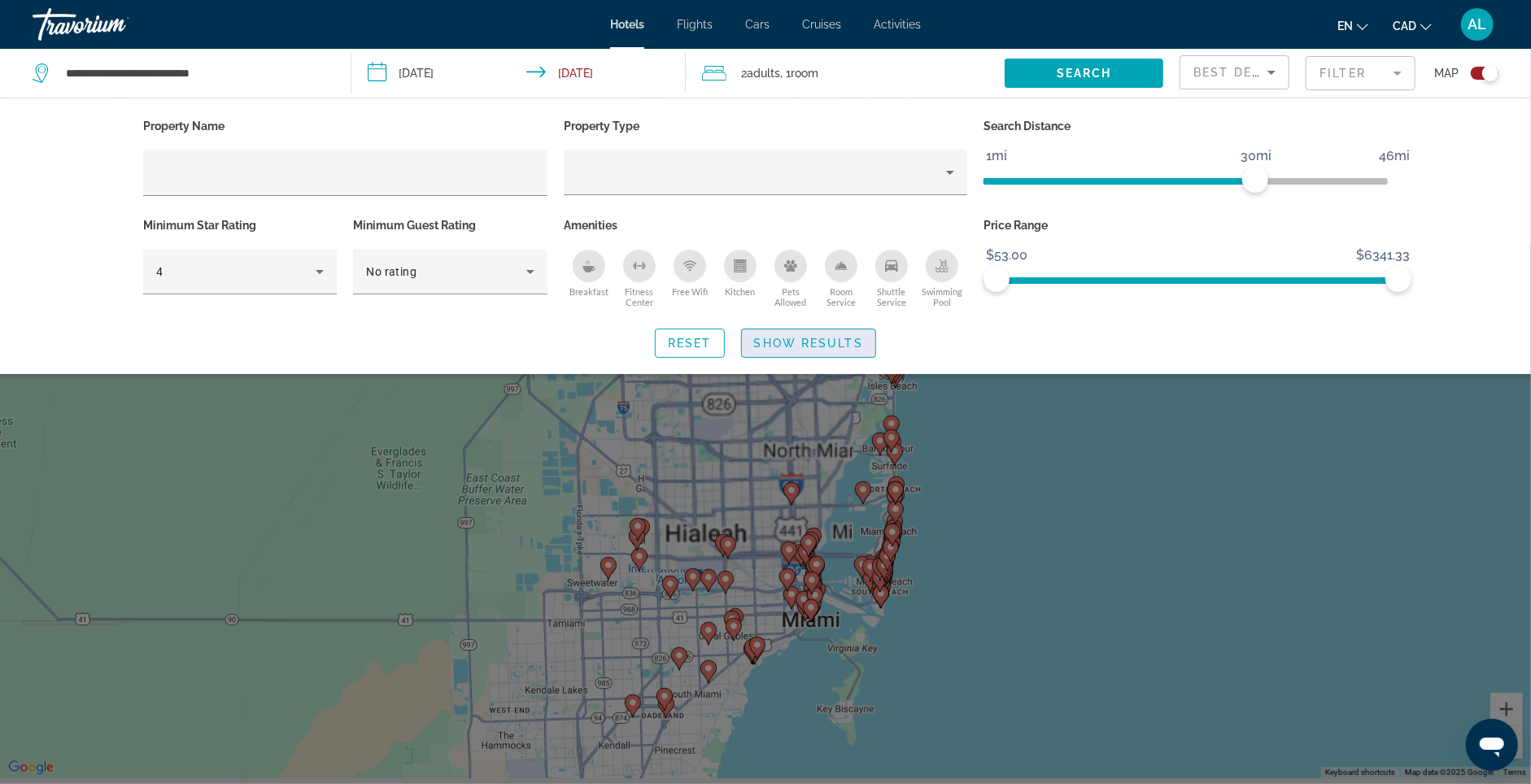
click at [810, 350] on span "Show Results" at bounding box center [808, 343] width 109 height 13
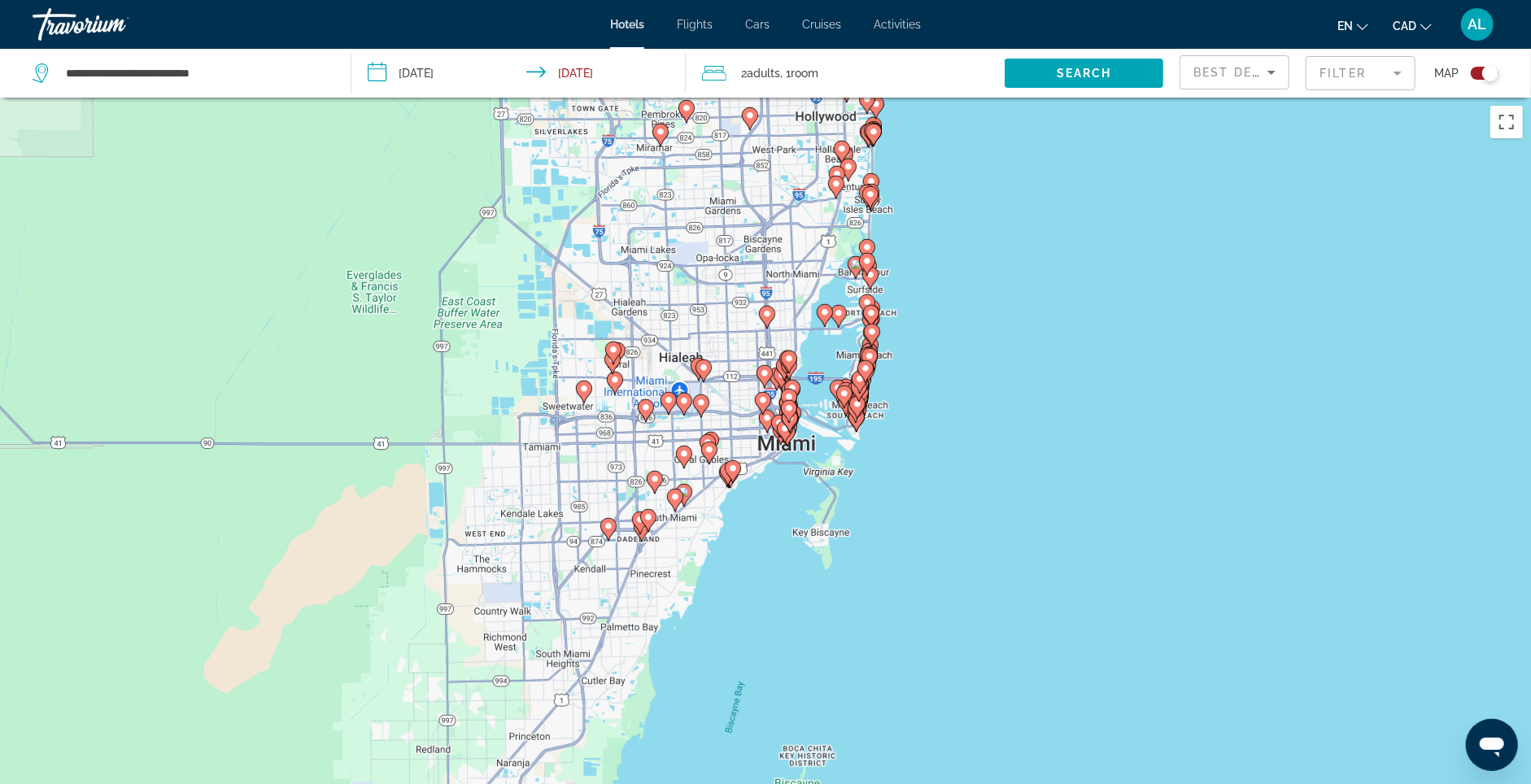
drag, startPoint x: 778, startPoint y: 381, endPoint x: 773, endPoint y: 311, distance: 70.2
click at [773, 311] on div "To activate drag with keyboard, press Alt + Enter. Once in keyboard drag state,…" at bounding box center [766, 489] width 1531 height 784
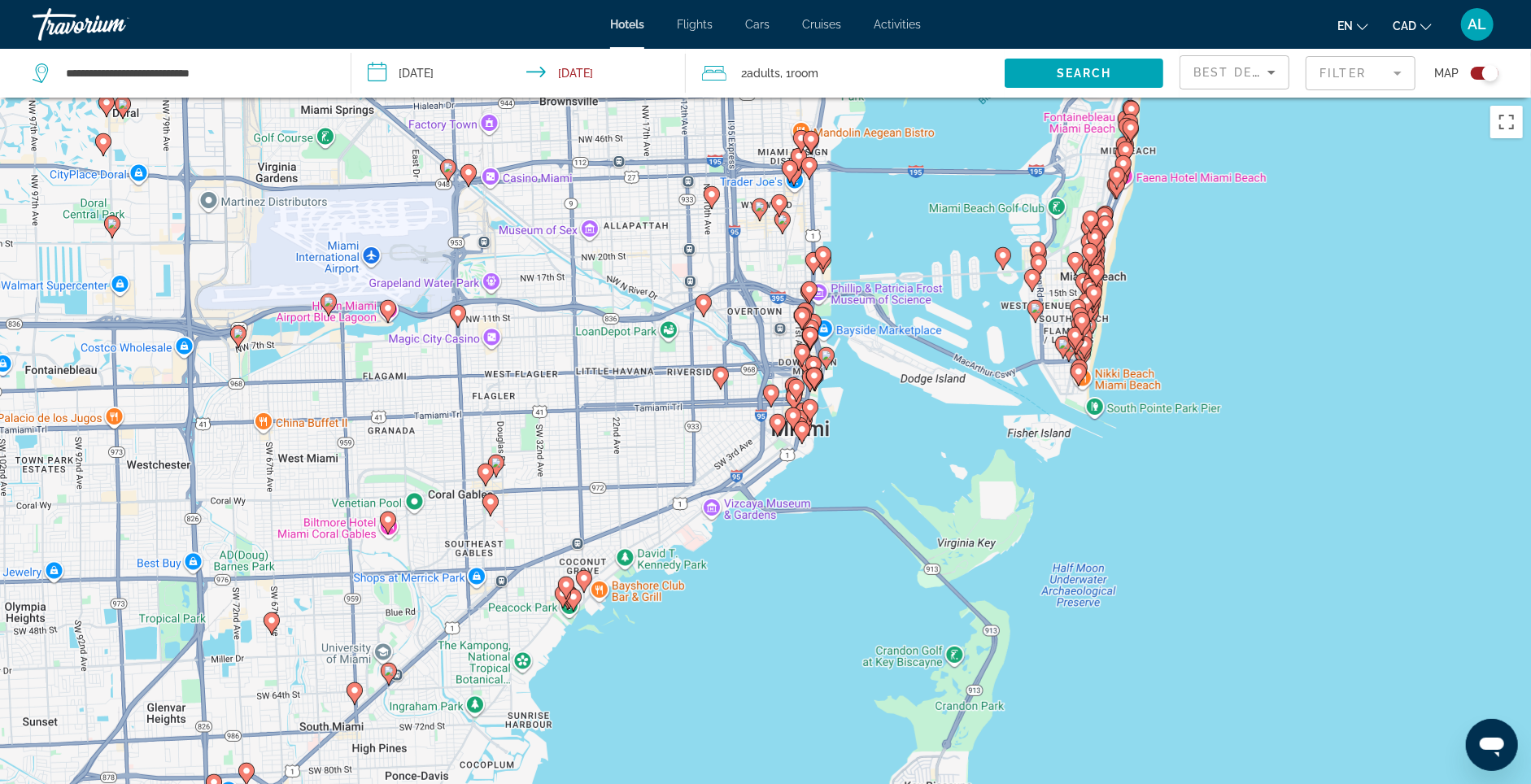
drag, startPoint x: 781, startPoint y: 464, endPoint x: 758, endPoint y: 141, distance: 323.8
click at [758, 141] on div "To activate drag with keyboard, press Alt + Enter. Once in keyboard drag state,…" at bounding box center [766, 489] width 1531 height 784
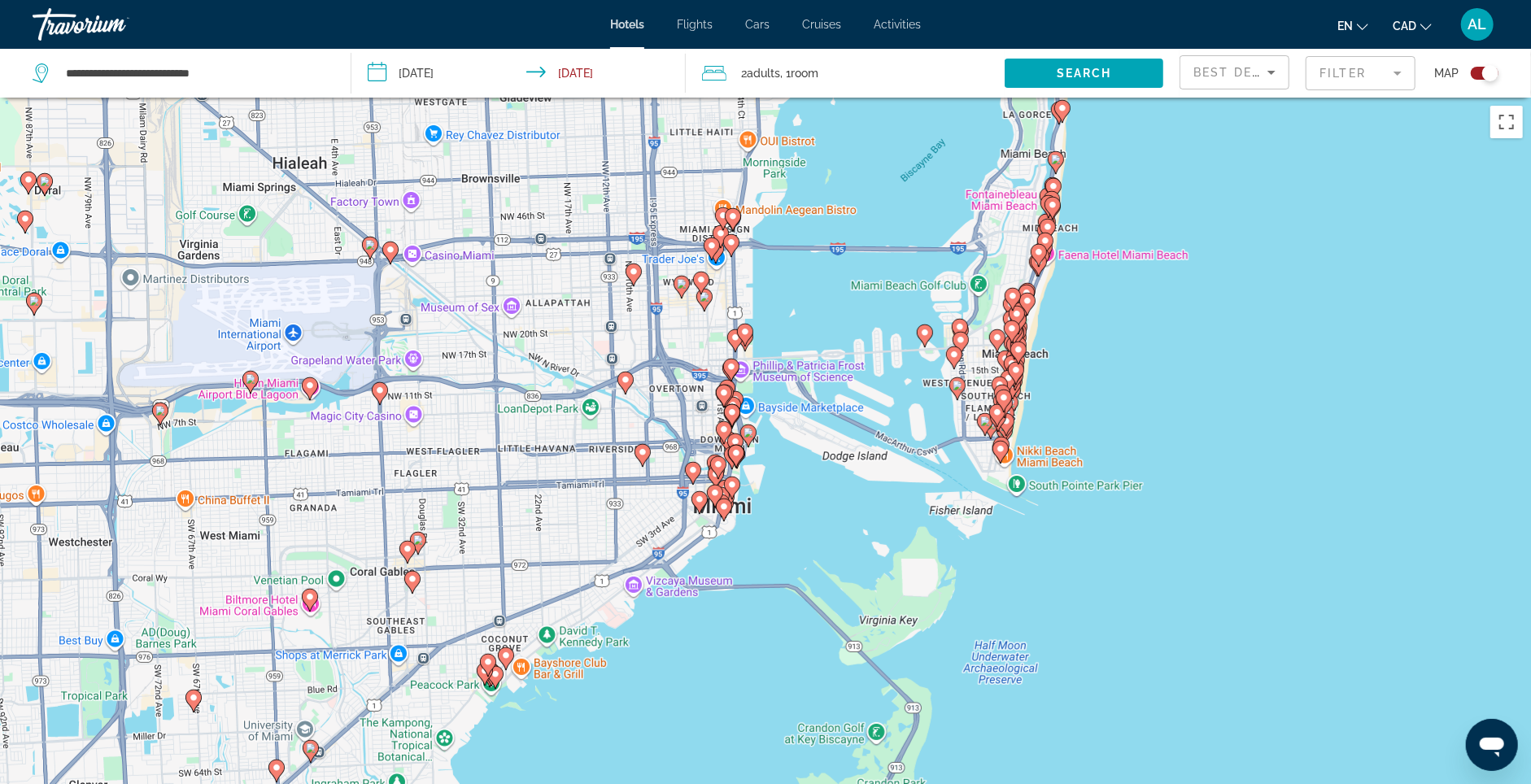
drag, startPoint x: 872, startPoint y: 414, endPoint x: 794, endPoint y: 502, distance: 117.6
click at [791, 501] on div "To activate drag with keyboard, press Alt + Enter. Once in keyboard drag state,…" at bounding box center [766, 489] width 1531 height 784
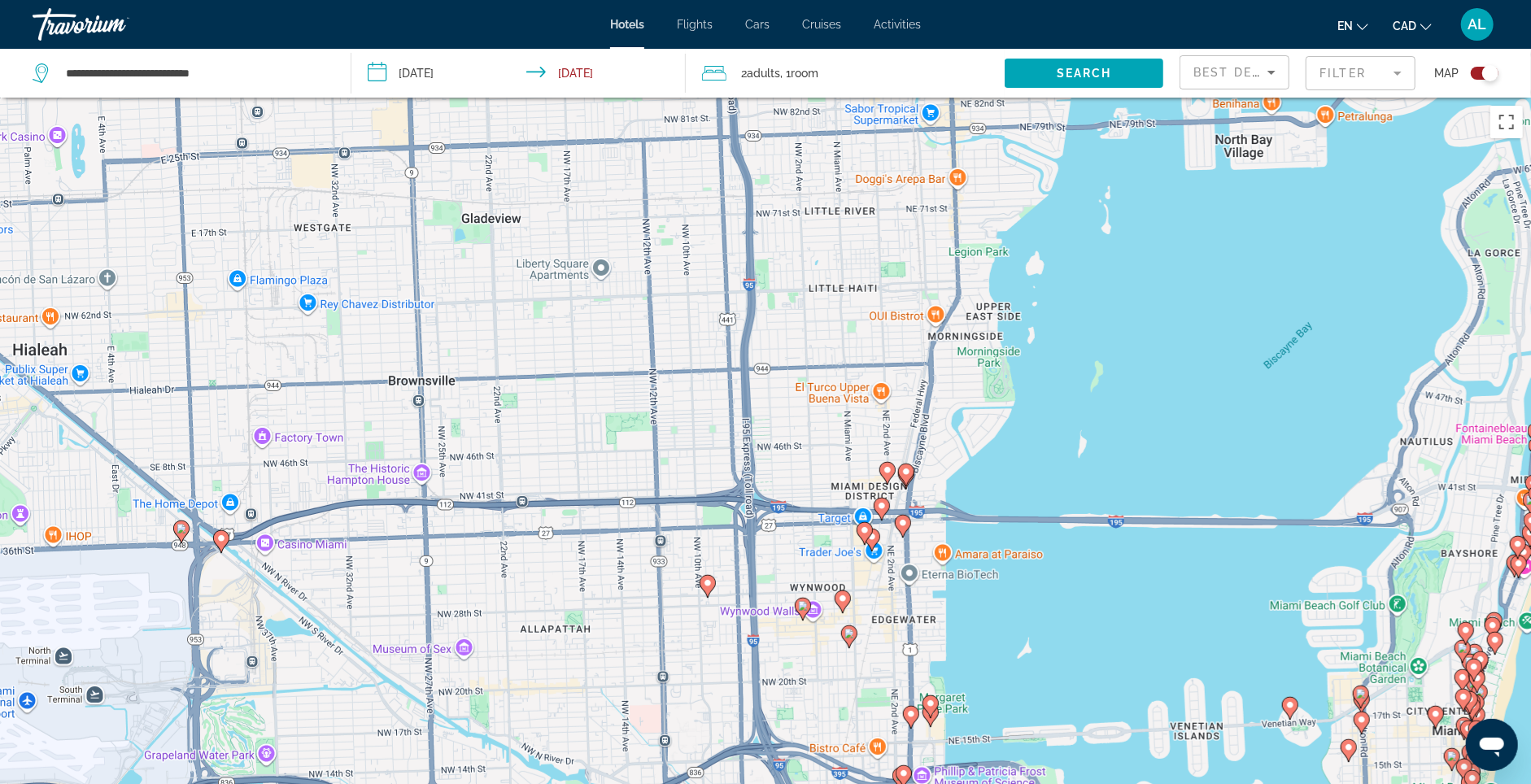
drag, startPoint x: 814, startPoint y: 262, endPoint x: 1048, endPoint y: 659, distance: 460.8
click at [1062, 781] on div "To activate drag with keyboard, press Alt + Enter. Once in keyboard drag state,…" at bounding box center [766, 489] width 1531 height 784
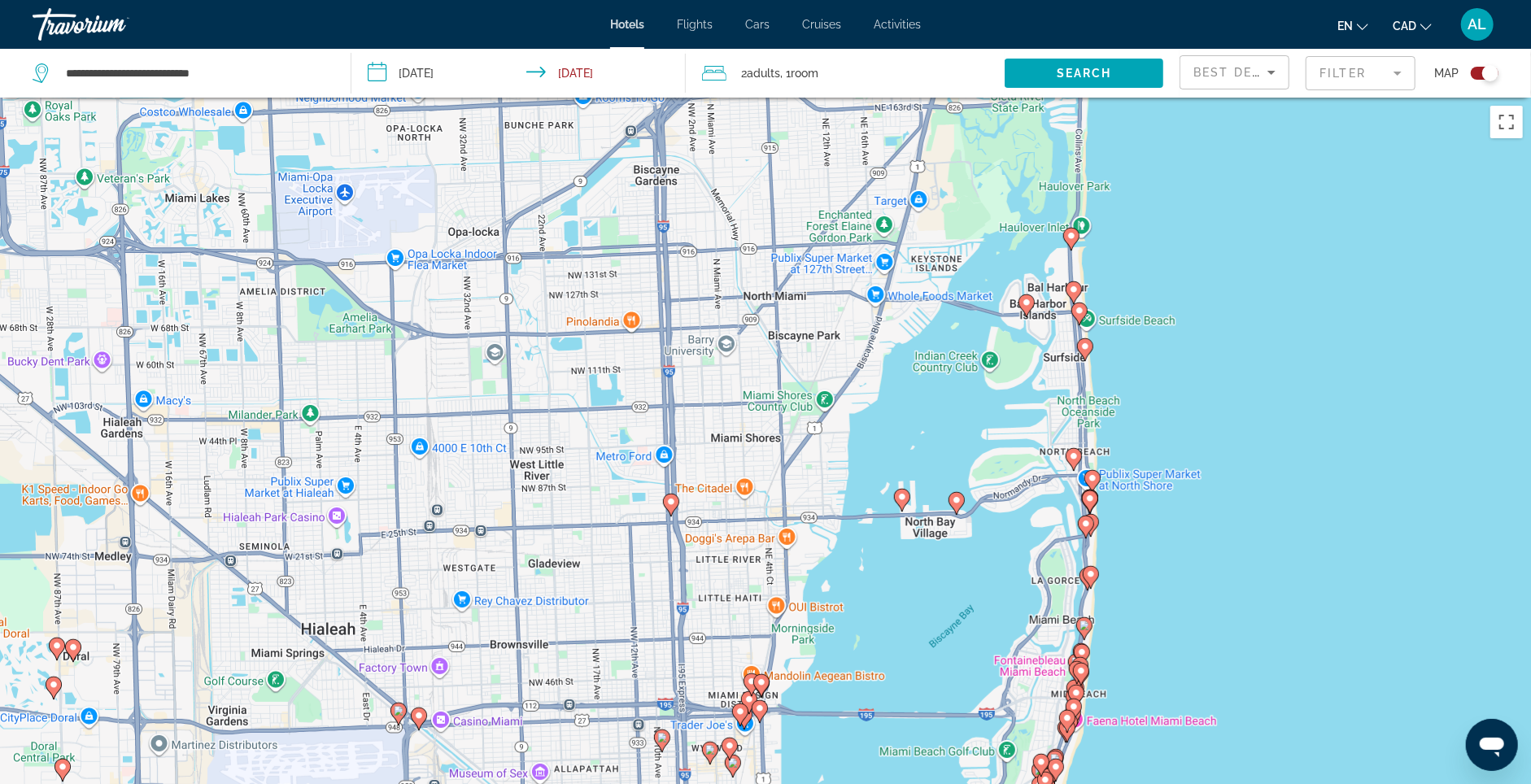
drag, startPoint x: 1226, startPoint y: 498, endPoint x: 982, endPoint y: 644, distance: 284.3
click at [982, 644] on div "To activate drag with keyboard, press Alt + Enter. Once in keyboard drag state,…" at bounding box center [766, 489] width 1531 height 784
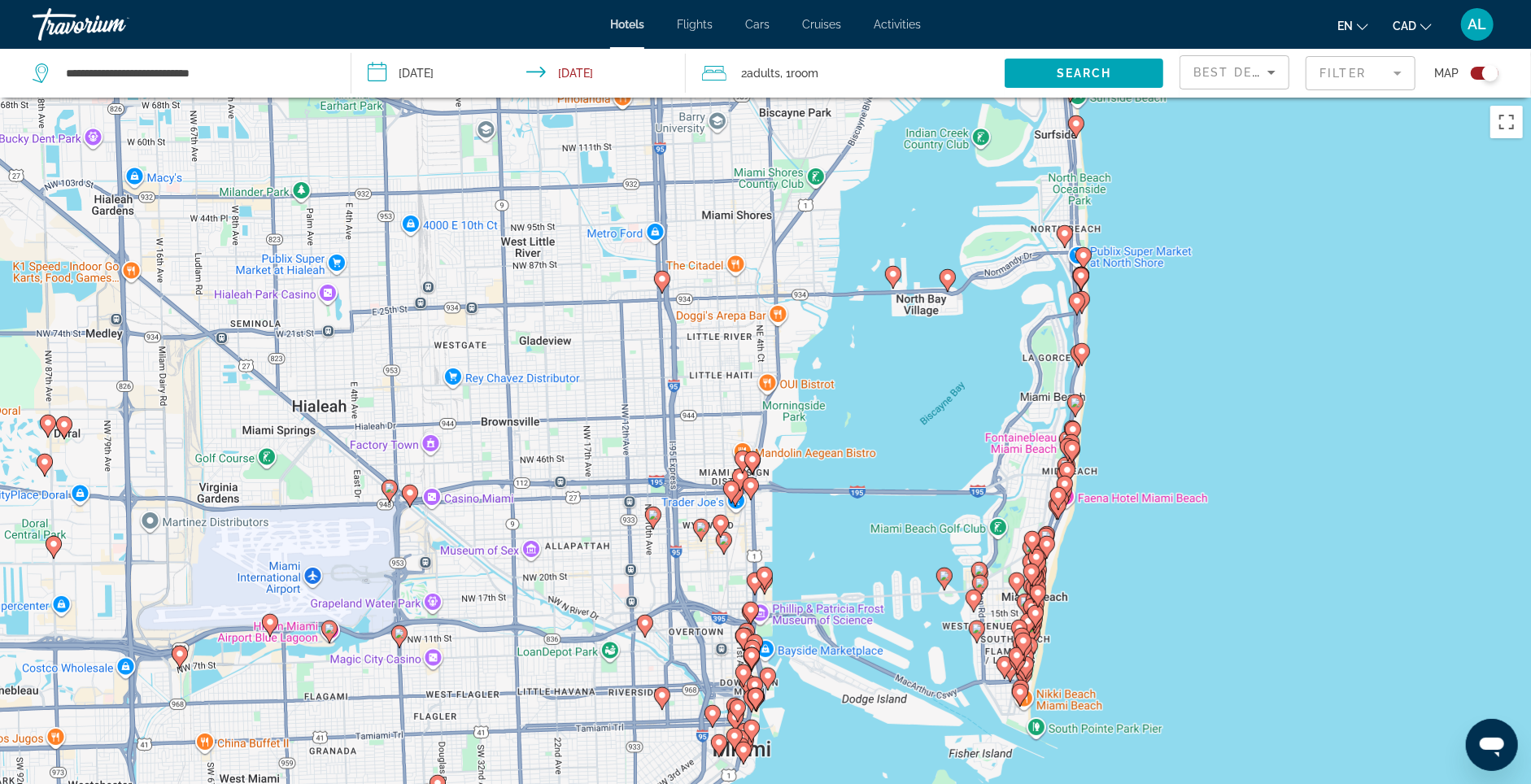
drag, startPoint x: 1013, startPoint y: 722, endPoint x: 1006, endPoint y: 492, distance: 230.1
click at [1006, 492] on div "To activate drag with keyboard, press Alt + Enter. Once in keyboard drag state,…" at bounding box center [766, 489] width 1531 height 784
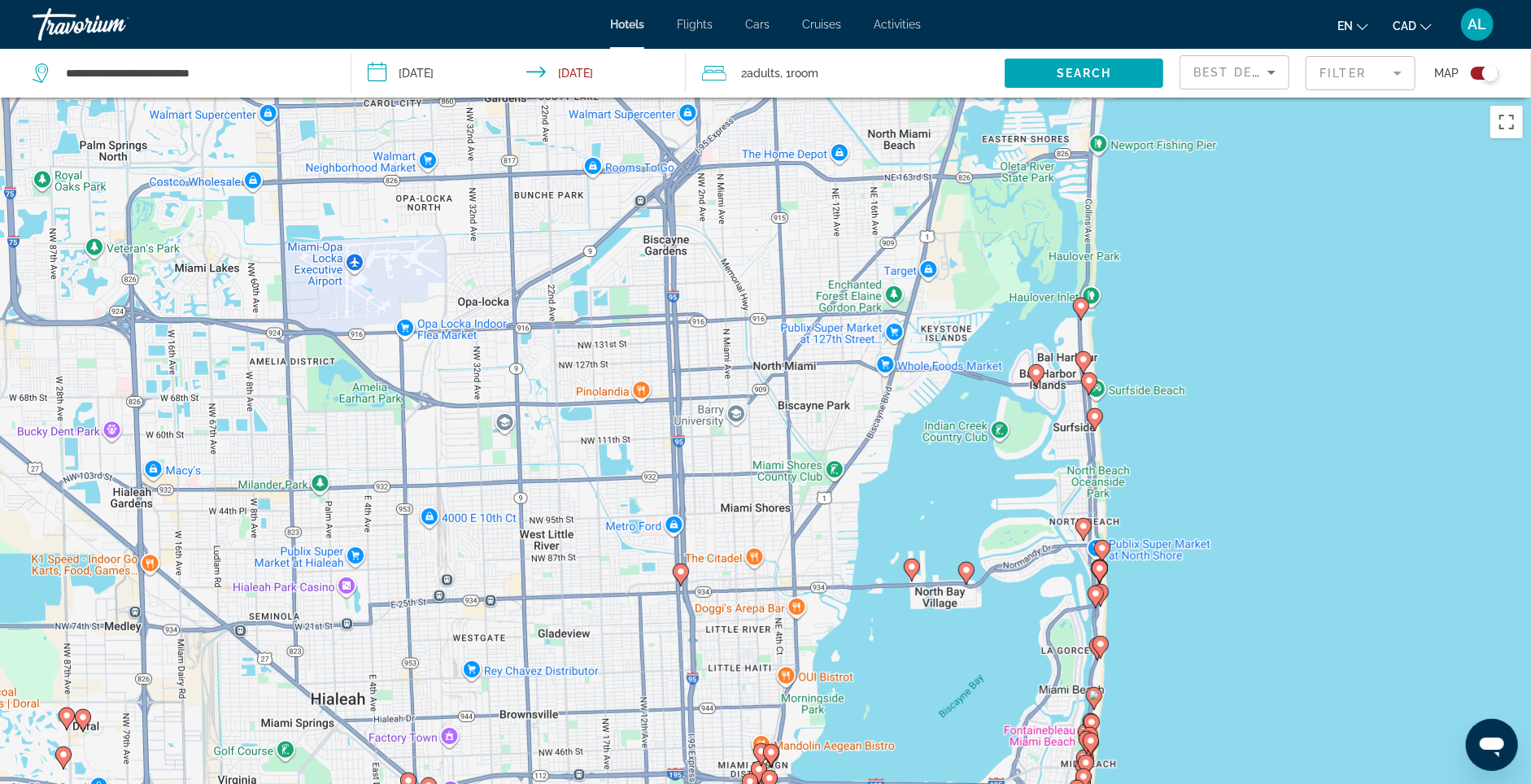
drag, startPoint x: 925, startPoint y: 541, endPoint x: 1016, endPoint y: 669, distance: 157.1
click at [940, 780] on div "To activate drag with keyboard, press Alt + Enter. Once in keyboard drag state,…" at bounding box center [766, 489] width 1531 height 784
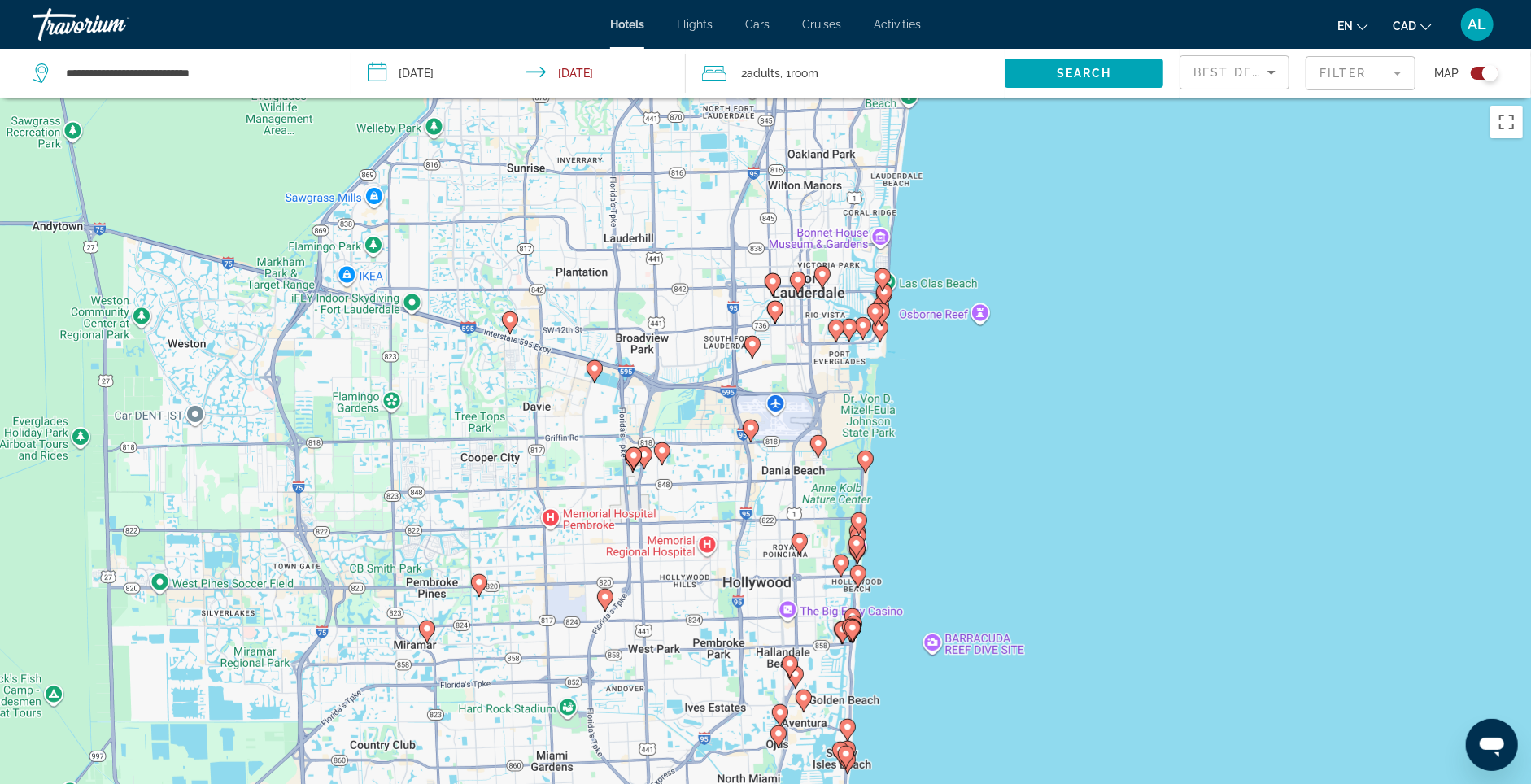
drag, startPoint x: 1042, startPoint y: 495, endPoint x: 936, endPoint y: 736, distance: 263.3
click at [936, 736] on div "To activate drag with keyboard, press Alt + Enter. Once in keyboard drag state,…" at bounding box center [766, 489] width 1531 height 784
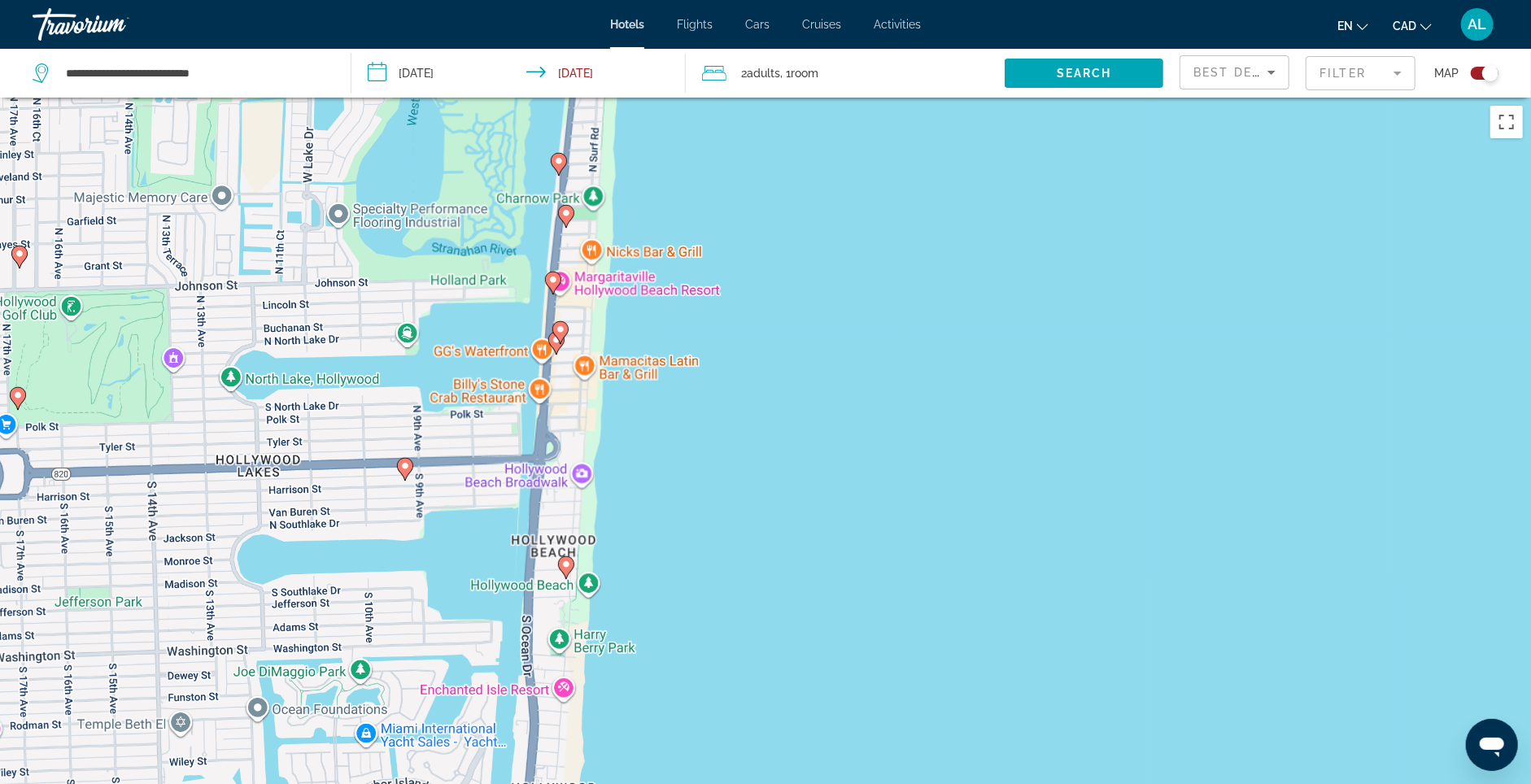
drag, startPoint x: 1053, startPoint y: 399, endPoint x: 1175, endPoint y: 315, distance: 148.1
click at [1177, 311] on div "To activate drag with keyboard, press Alt + Enter. Once in keyboard drag state,…" at bounding box center [766, 489] width 1531 height 784
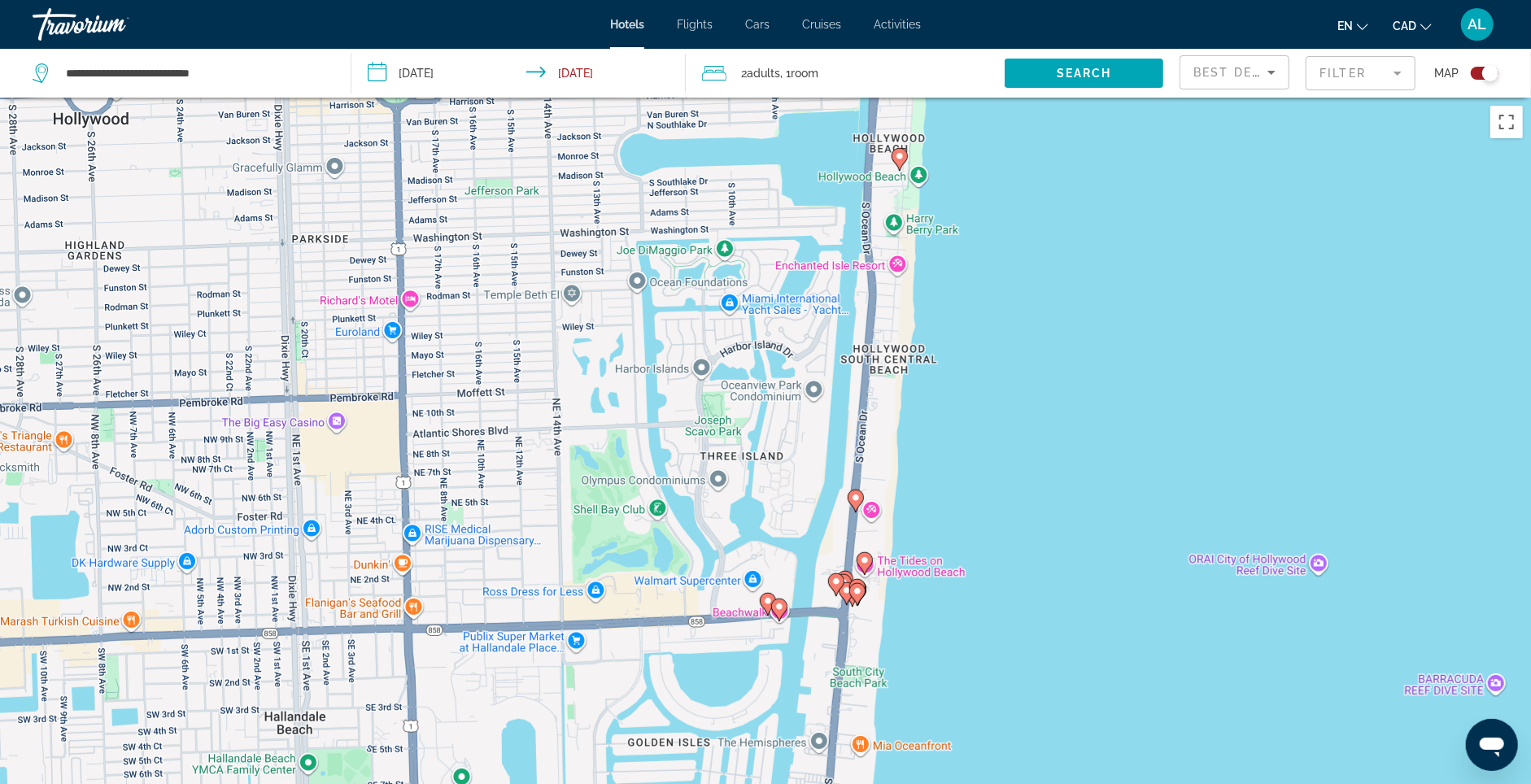
drag, startPoint x: 817, startPoint y: 609, endPoint x: 1093, endPoint y: 429, distance: 329.5
click at [1123, 212] on div "To activate drag with keyboard, press Alt + Enter. Once in keyboard drag state,…" at bounding box center [766, 489] width 1531 height 784
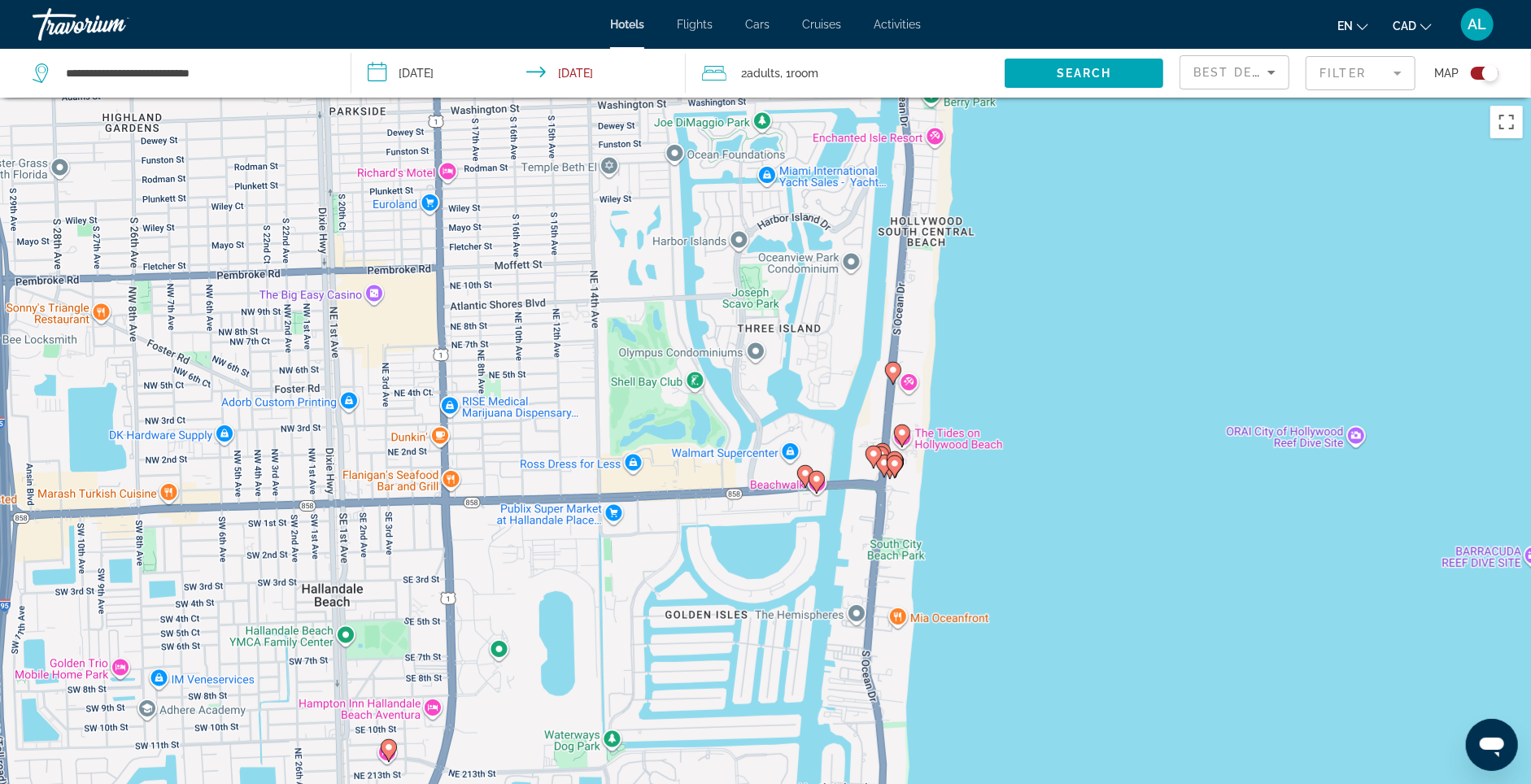
drag, startPoint x: 1037, startPoint y: 666, endPoint x: 1136, endPoint y: 283, distance: 395.6
click at [1136, 282] on div "To activate drag with keyboard, press Alt + Enter. Once in keyboard drag state,…" at bounding box center [766, 489] width 1531 height 784
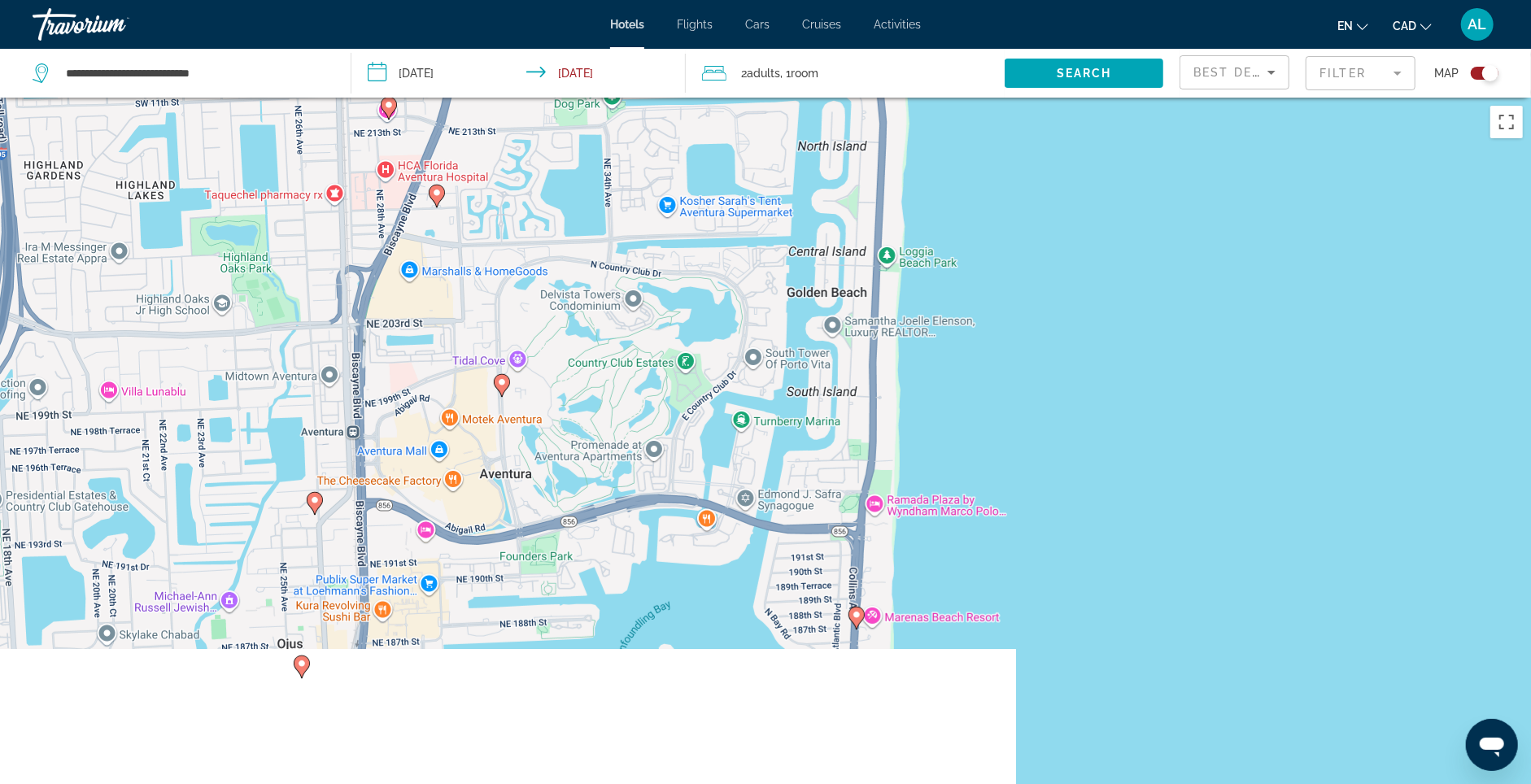
drag, startPoint x: 1126, startPoint y: 561, endPoint x: 1108, endPoint y: 448, distance: 114.4
click at [1067, 245] on div "To activate drag with keyboard, press Alt + Enter. Once in keyboard drag state,…" at bounding box center [766, 489] width 1531 height 784
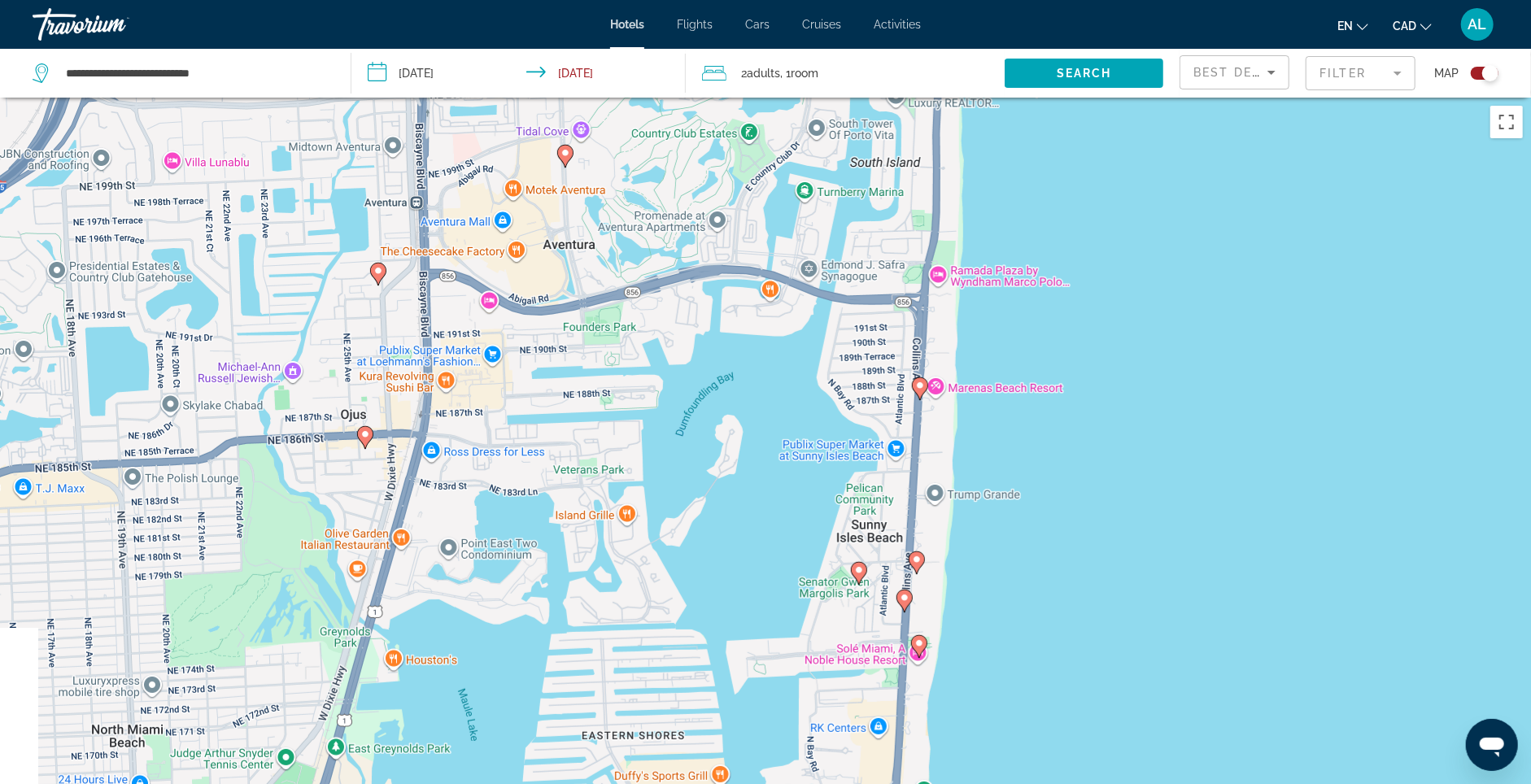
drag, startPoint x: 1195, startPoint y: 260, endPoint x: 1241, endPoint y: 420, distance: 166.5
click at [1196, 250] on div "To activate drag with keyboard, press Alt + Enter. Once in keyboard drag state,…" at bounding box center [766, 489] width 1531 height 784
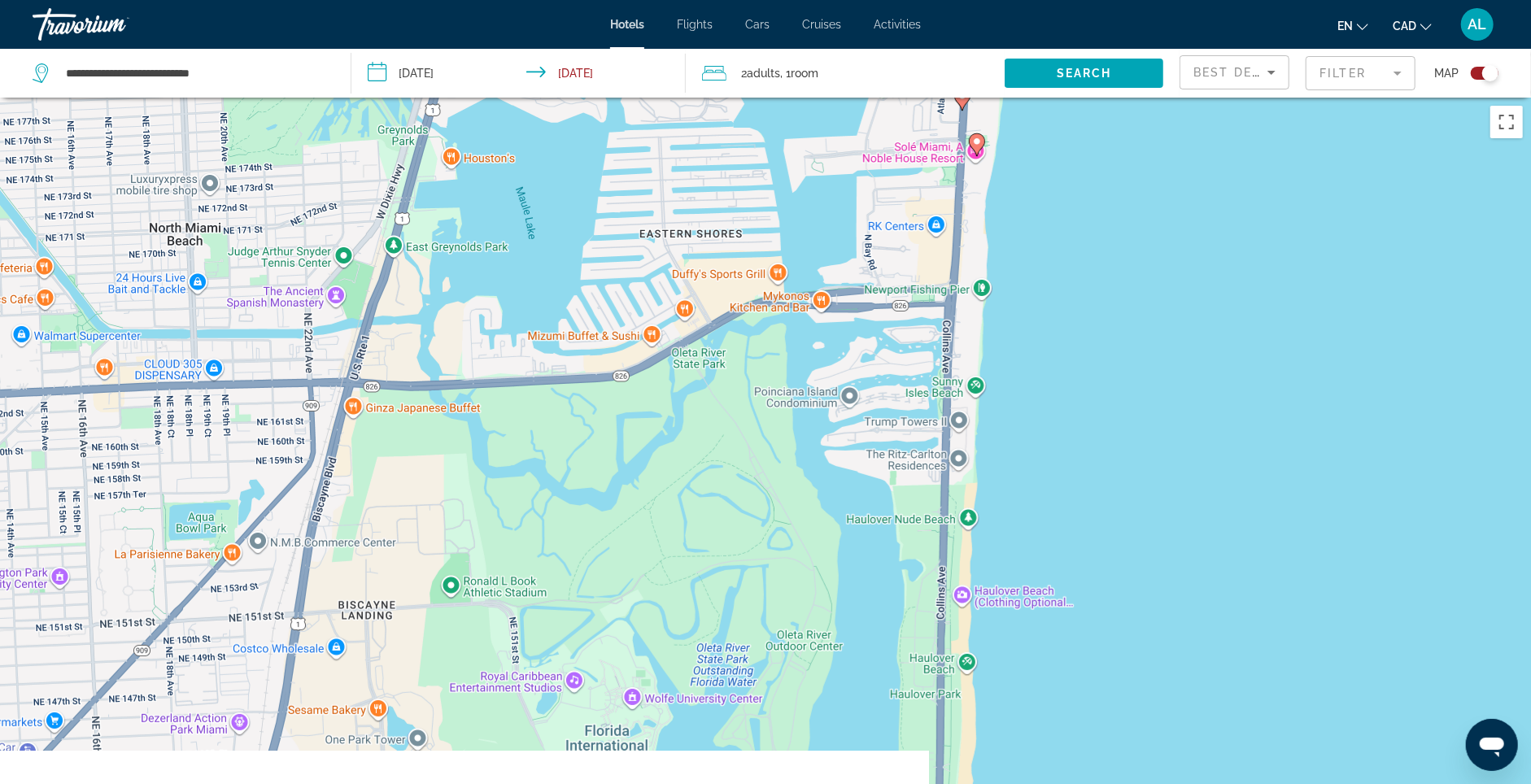
drag, startPoint x: 1196, startPoint y: 638, endPoint x: 1242, endPoint y: 232, distance: 408.6
click at [1242, 232] on div "To activate drag with keyboard, press Alt + Enter. Once in keyboard drag state,…" at bounding box center [766, 489] width 1531 height 784
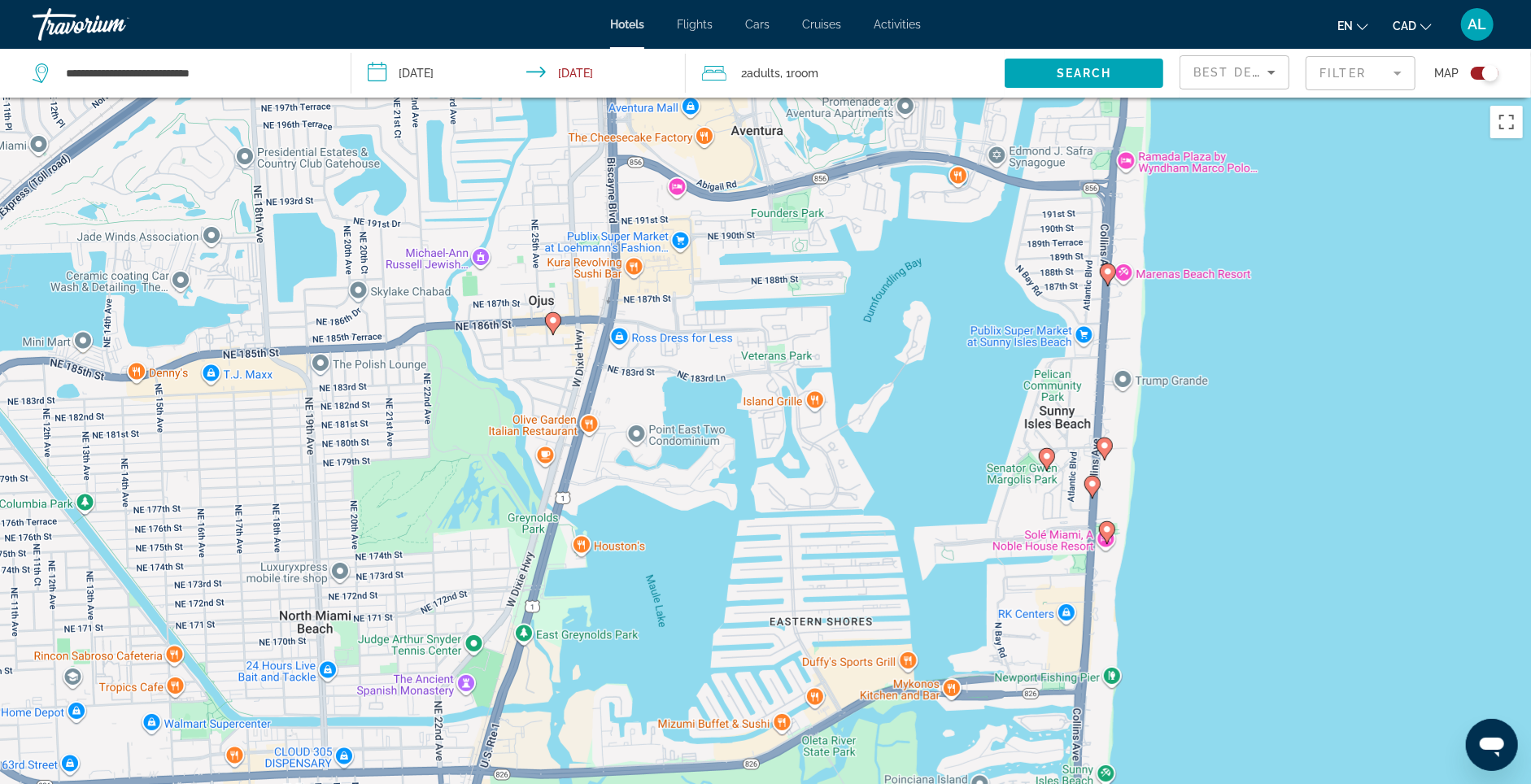
drag, startPoint x: 1105, startPoint y: 214, endPoint x: 1232, endPoint y: 613, distance: 418.7
click at [1232, 613] on div "To activate drag with keyboard, press Alt + Enter. Once in keyboard drag state,…" at bounding box center [766, 489] width 1531 height 784
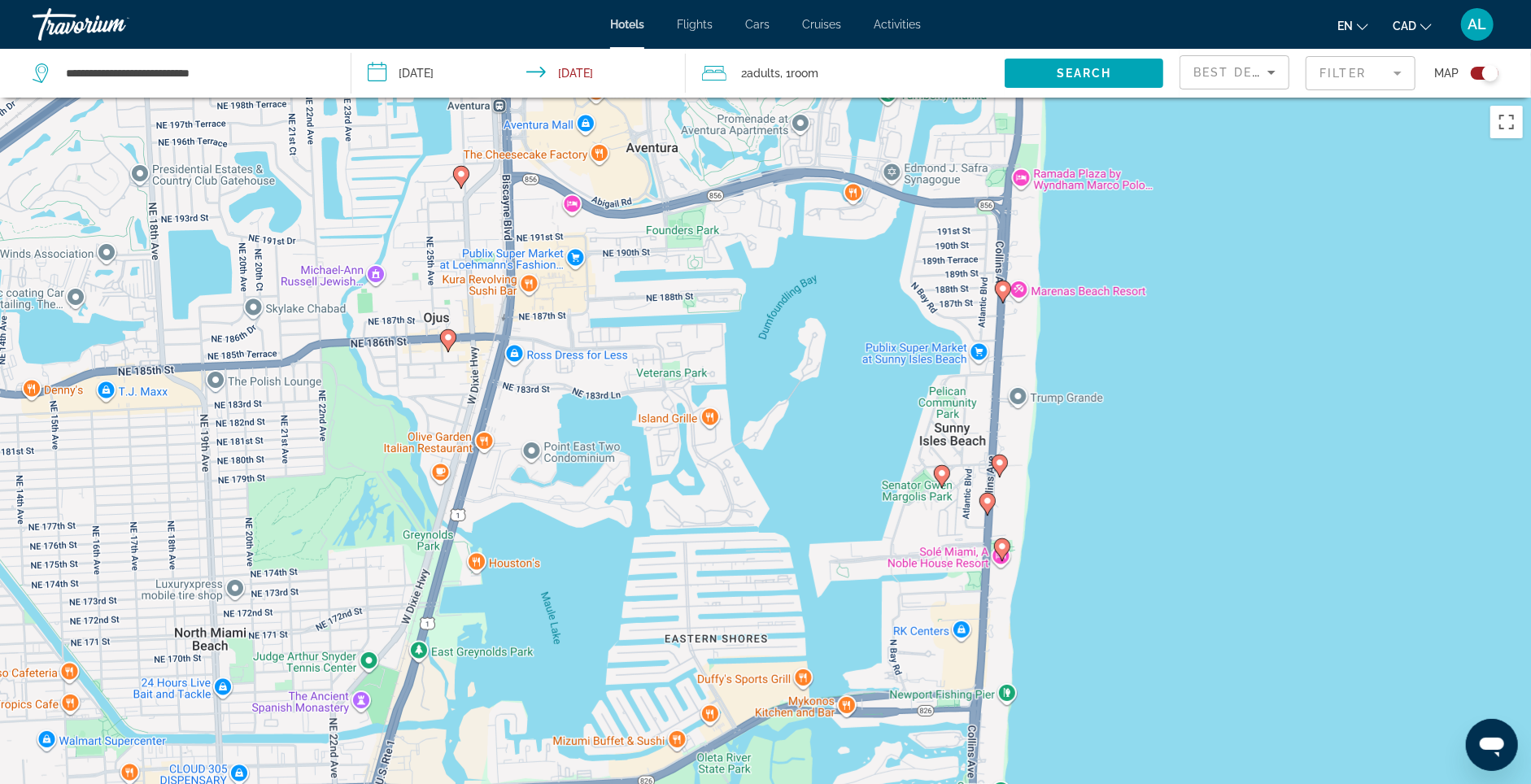
drag, startPoint x: 1207, startPoint y: 522, endPoint x: 1093, endPoint y: 544, distance: 116.1
click at [1101, 545] on div "To activate drag with keyboard, press Alt + Enter. Once in keyboard drag state,…" at bounding box center [766, 489] width 1531 height 784
click at [947, 484] on icon "Main content" at bounding box center [941, 476] width 15 height 21
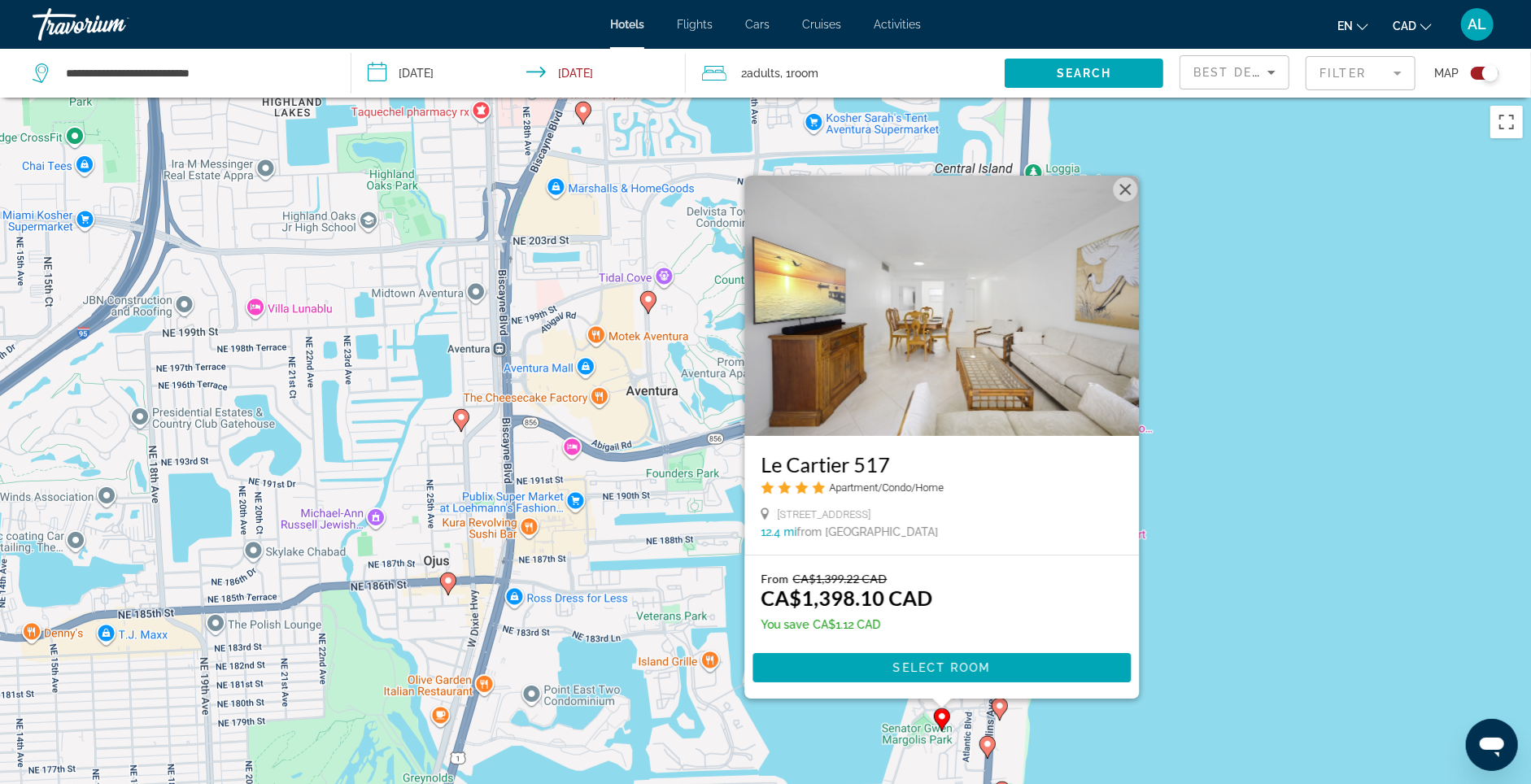
click at [1139, 178] on button "Close" at bounding box center [1126, 190] width 25 height 25
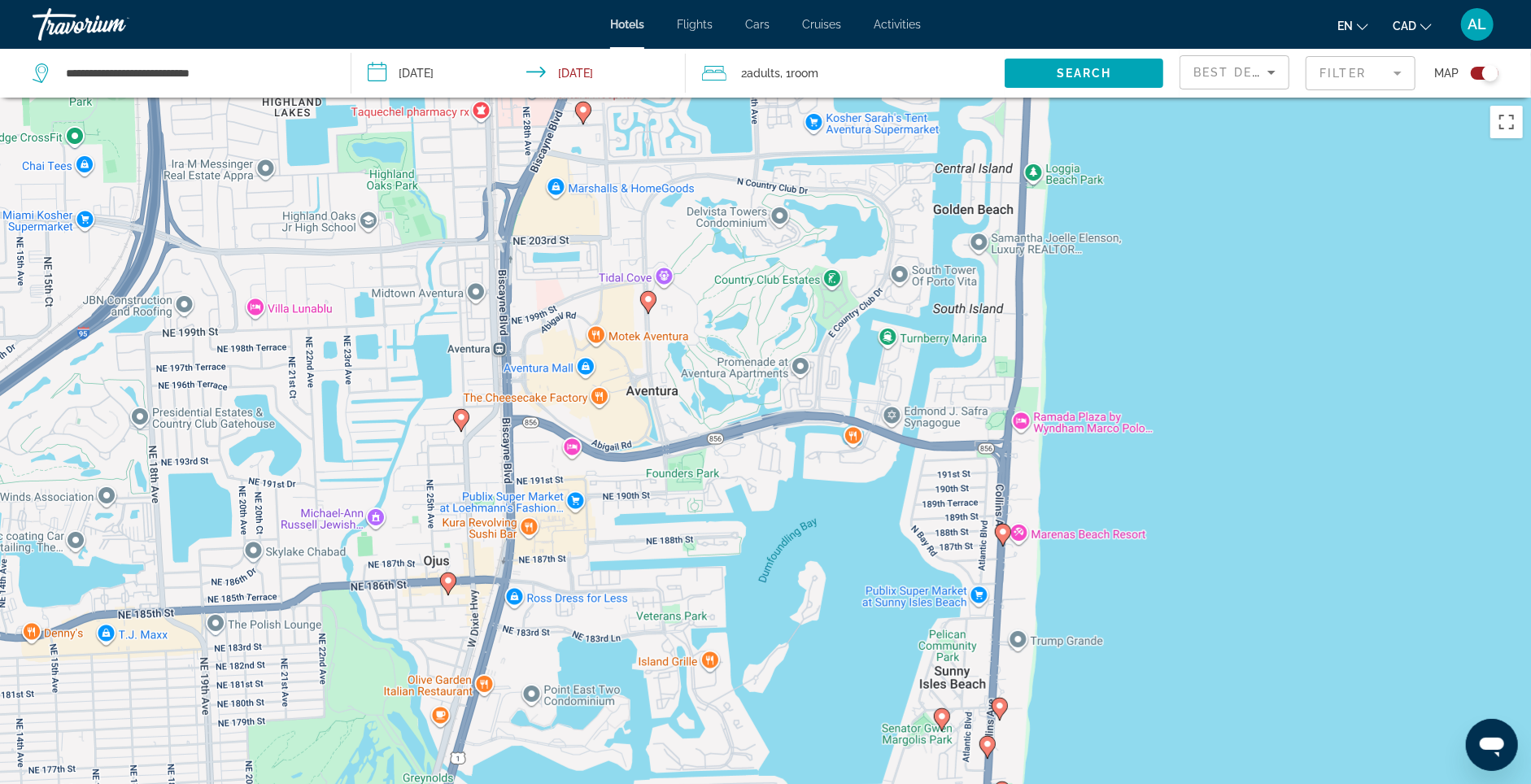
click at [1240, 72] on span "Best Deals" at bounding box center [1236, 72] width 85 height 13
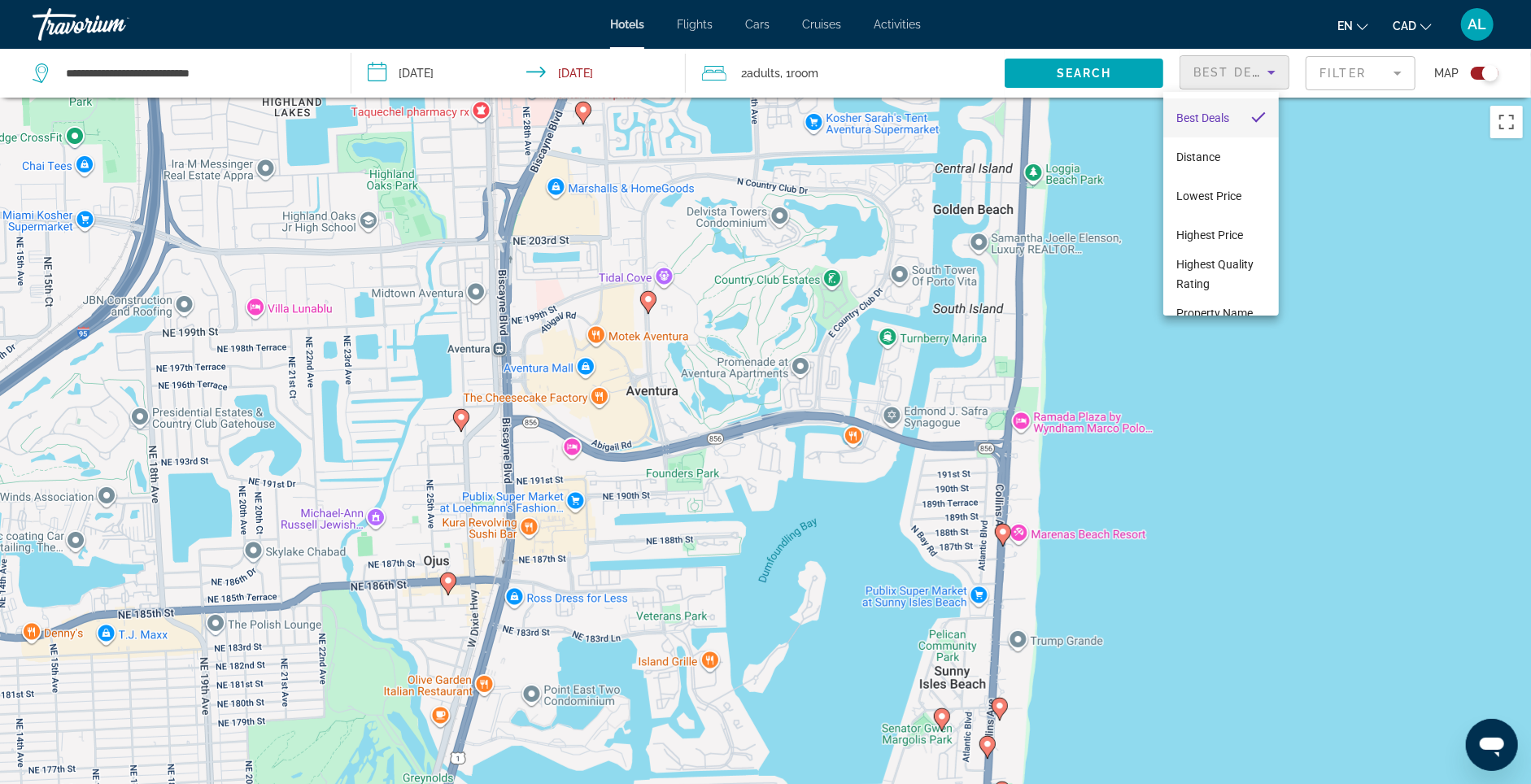
click at [1350, 77] on div at bounding box center [766, 392] width 1531 height 784
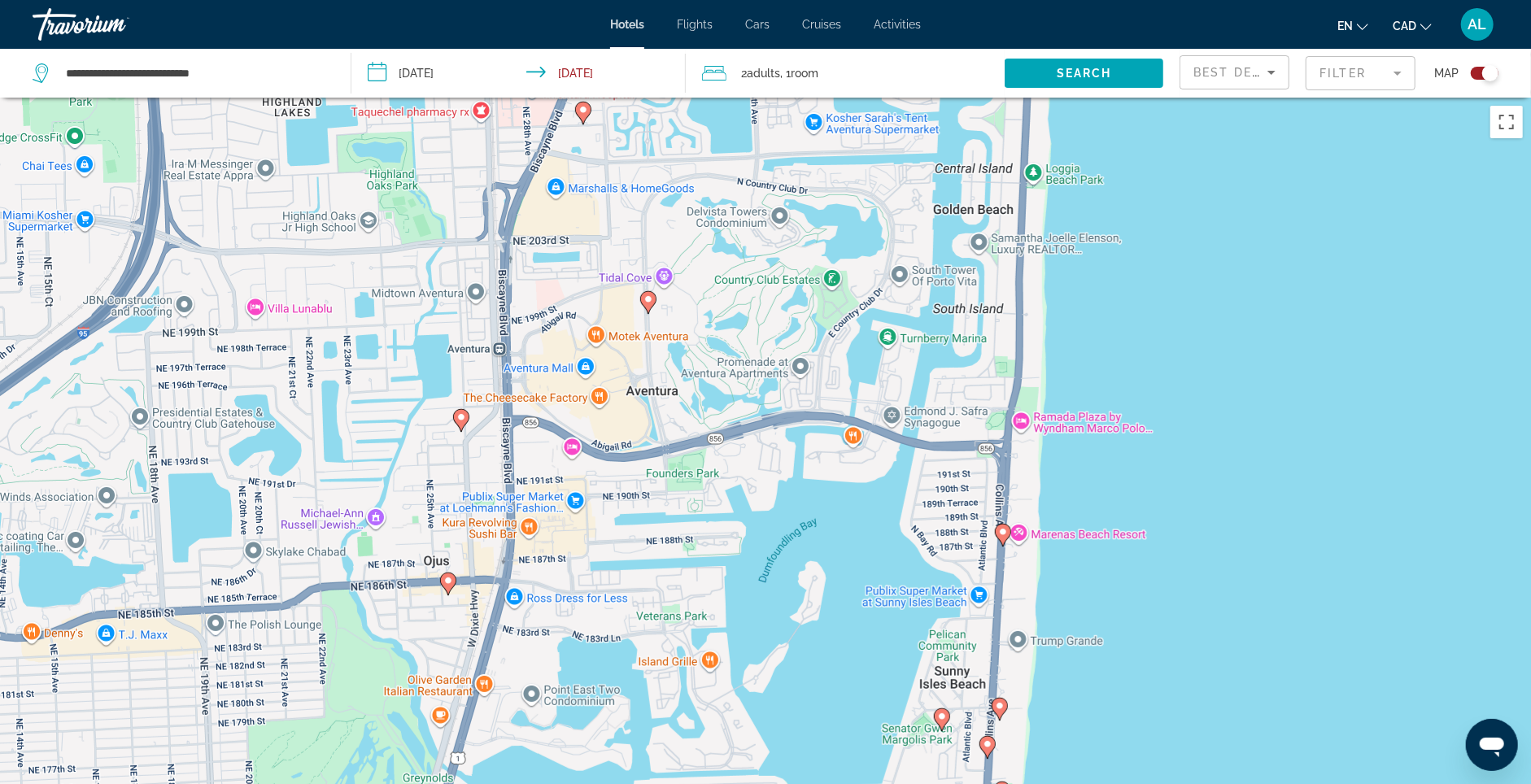
click at [1345, 88] on mat-form-field "Filter" at bounding box center [1360, 73] width 110 height 34
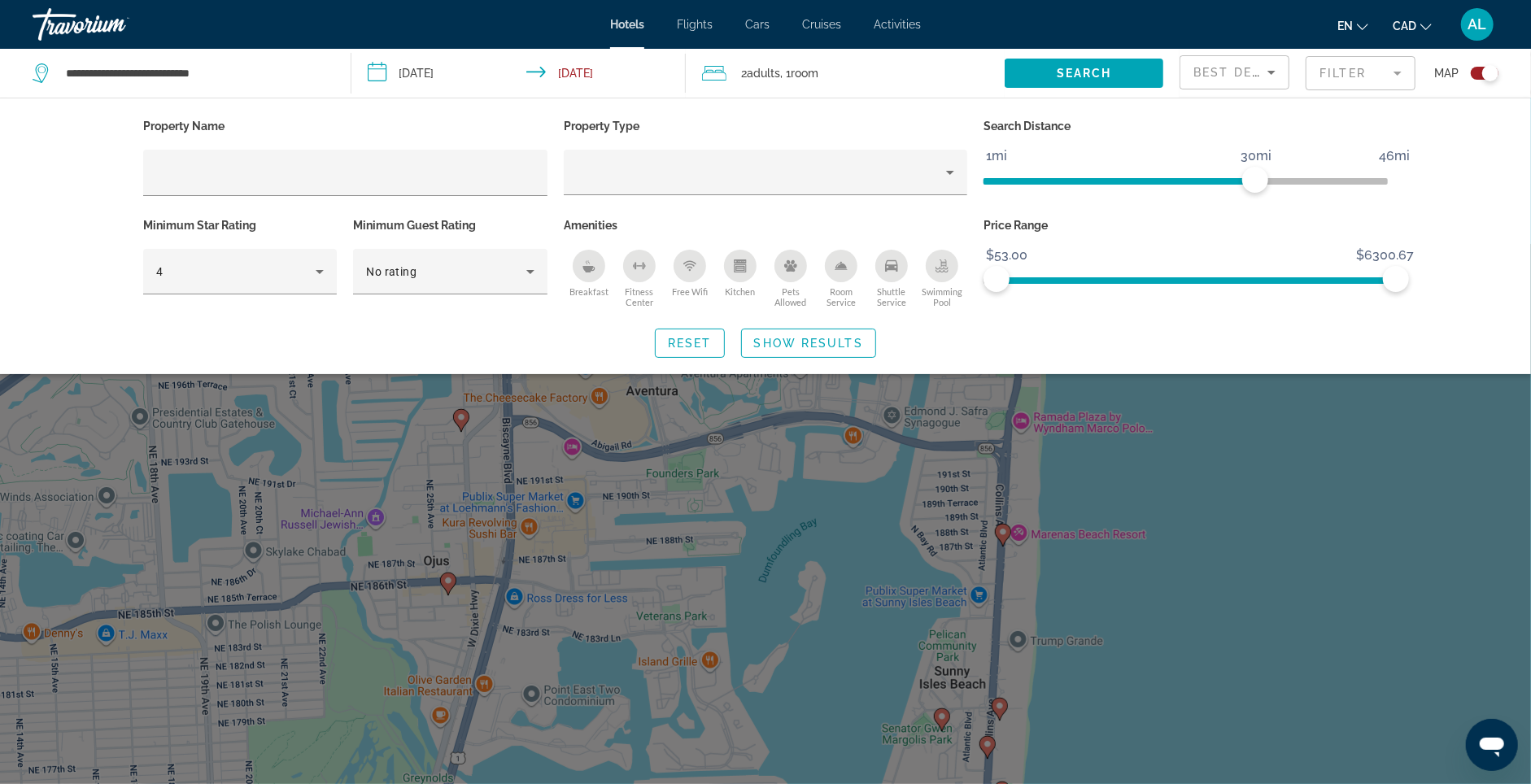
drag, startPoint x: 1409, startPoint y: 274, endPoint x: 1369, endPoint y: 260, distance: 42.4
click at [1248, 270] on div "Price Range $53.00 $6341.33 $53.00 $6300.67" at bounding box center [1186, 263] width 421 height 98
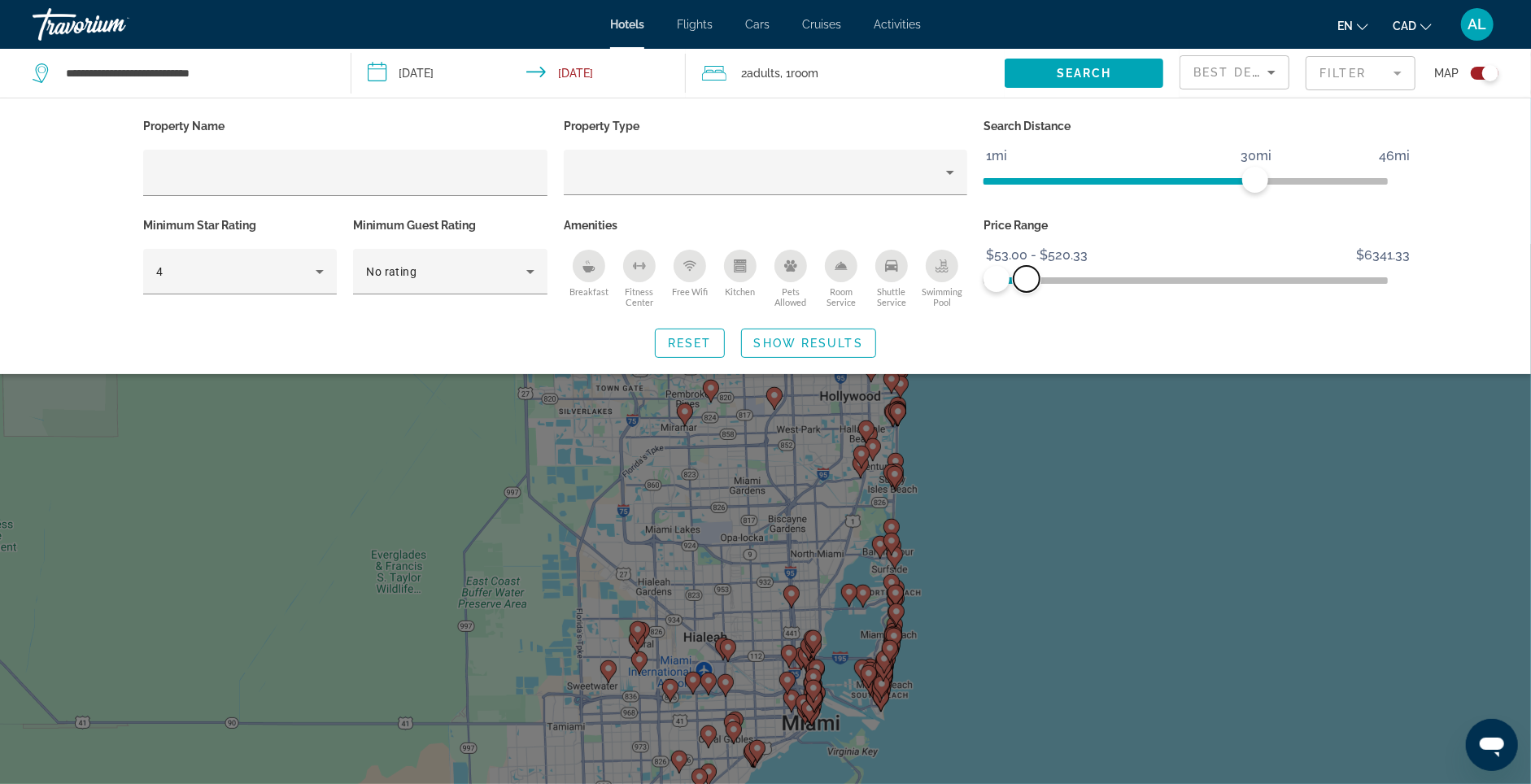
drag, startPoint x: 1407, startPoint y: 283, endPoint x: 1040, endPoint y: 291, distance: 367.1
click at [1040, 291] on span "ngx-slider-max" at bounding box center [1026, 278] width 26 height 26
click at [822, 346] on span "Show Results" at bounding box center [808, 343] width 109 height 13
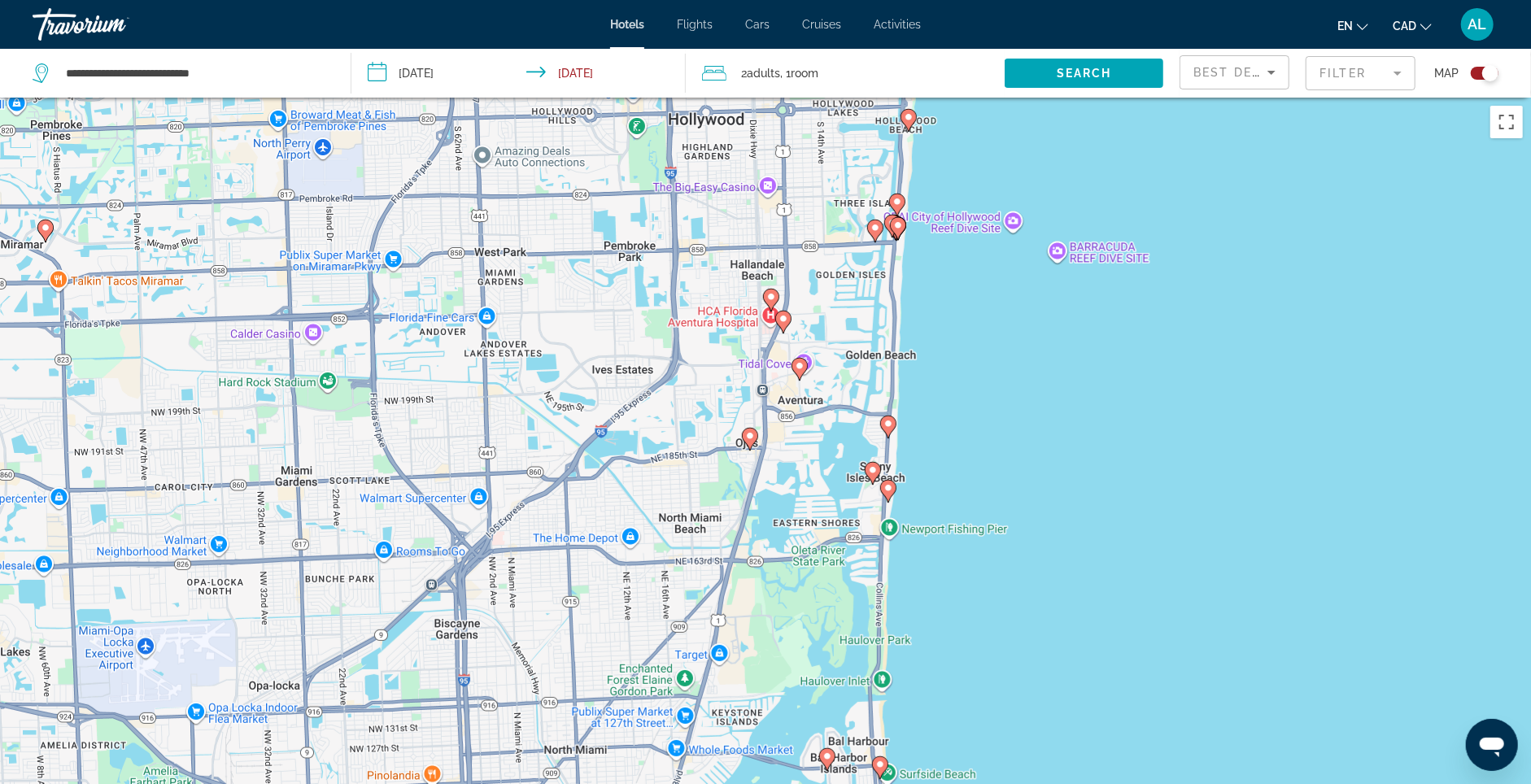
drag, startPoint x: 924, startPoint y: 677, endPoint x: 946, endPoint y: 138, distance: 539.4
click at [946, 138] on div "To activate drag with keyboard, press Alt + Enter. Once in keyboard drag state,…" at bounding box center [766, 489] width 1531 height 784
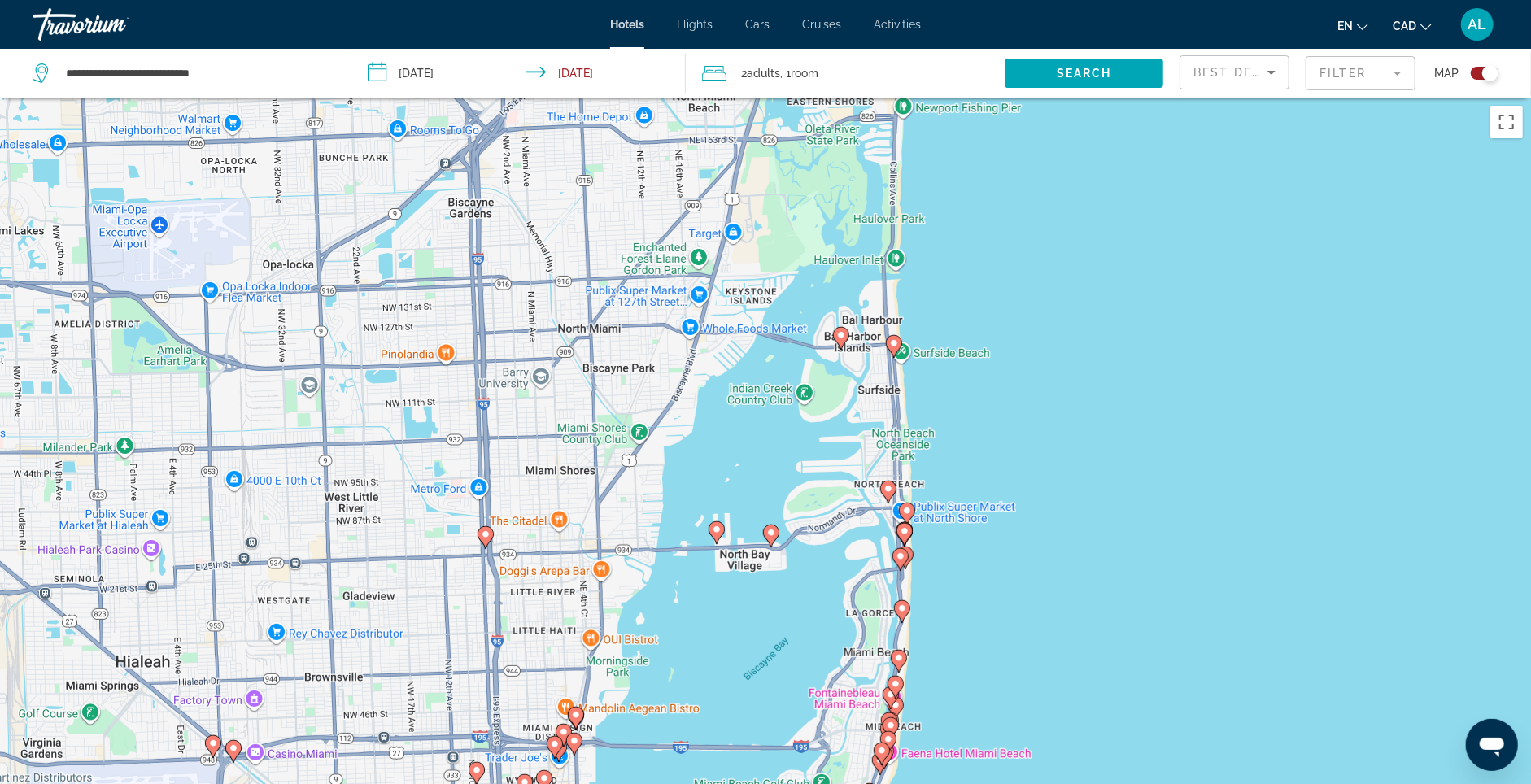
drag, startPoint x: 933, startPoint y: 550, endPoint x: 906, endPoint y: 349, distance: 202.8
click at [906, 349] on div "To activate drag with keyboard, press Alt + Enter. Once in keyboard drag state,…" at bounding box center [766, 489] width 1531 height 784
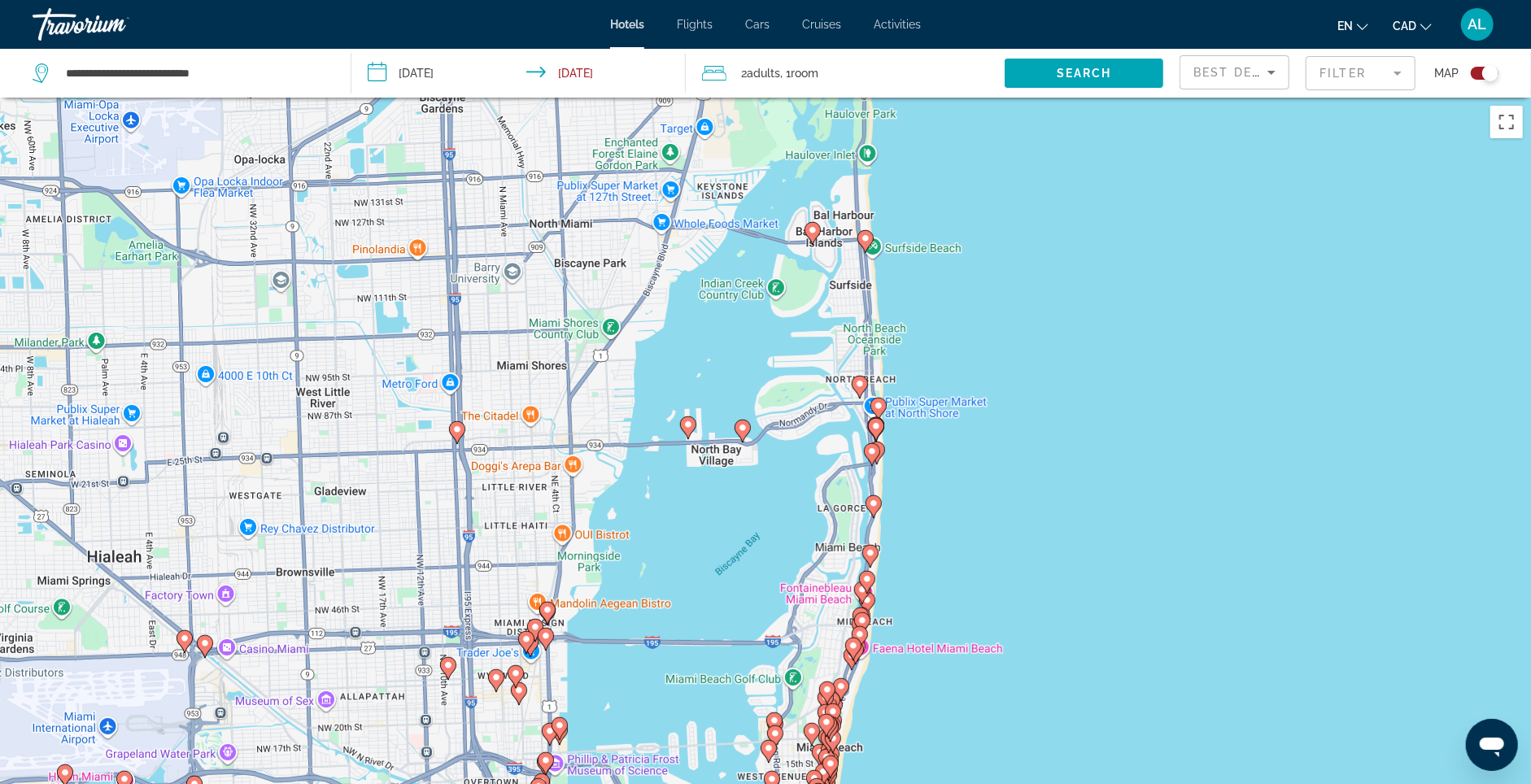
click at [866, 243] on image "Main content" at bounding box center [865, 238] width 10 height 10
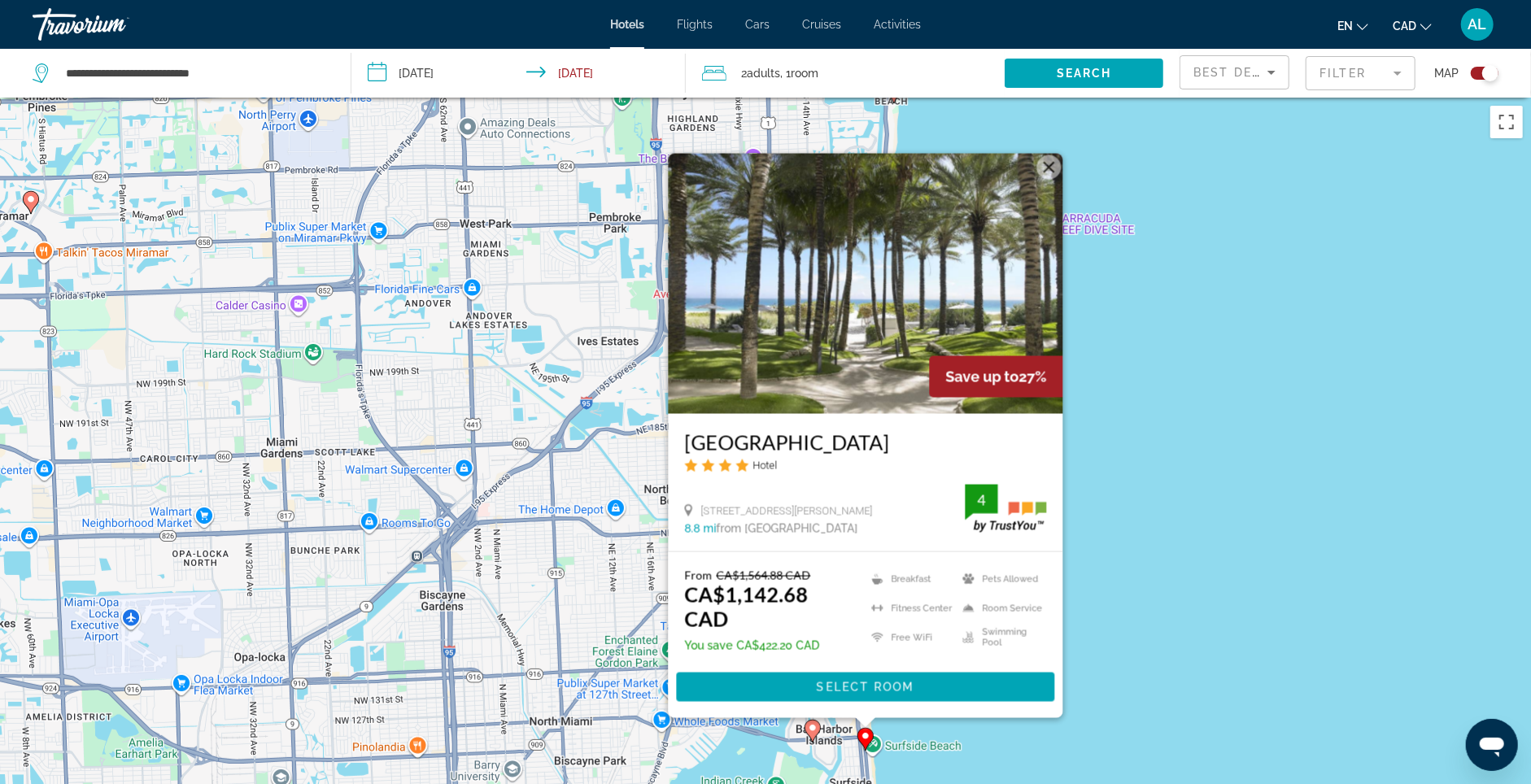
click at [1118, 420] on div "To activate drag with keyboard, press Alt + Enter. Once in keyboard drag state,…" at bounding box center [766, 489] width 1531 height 784
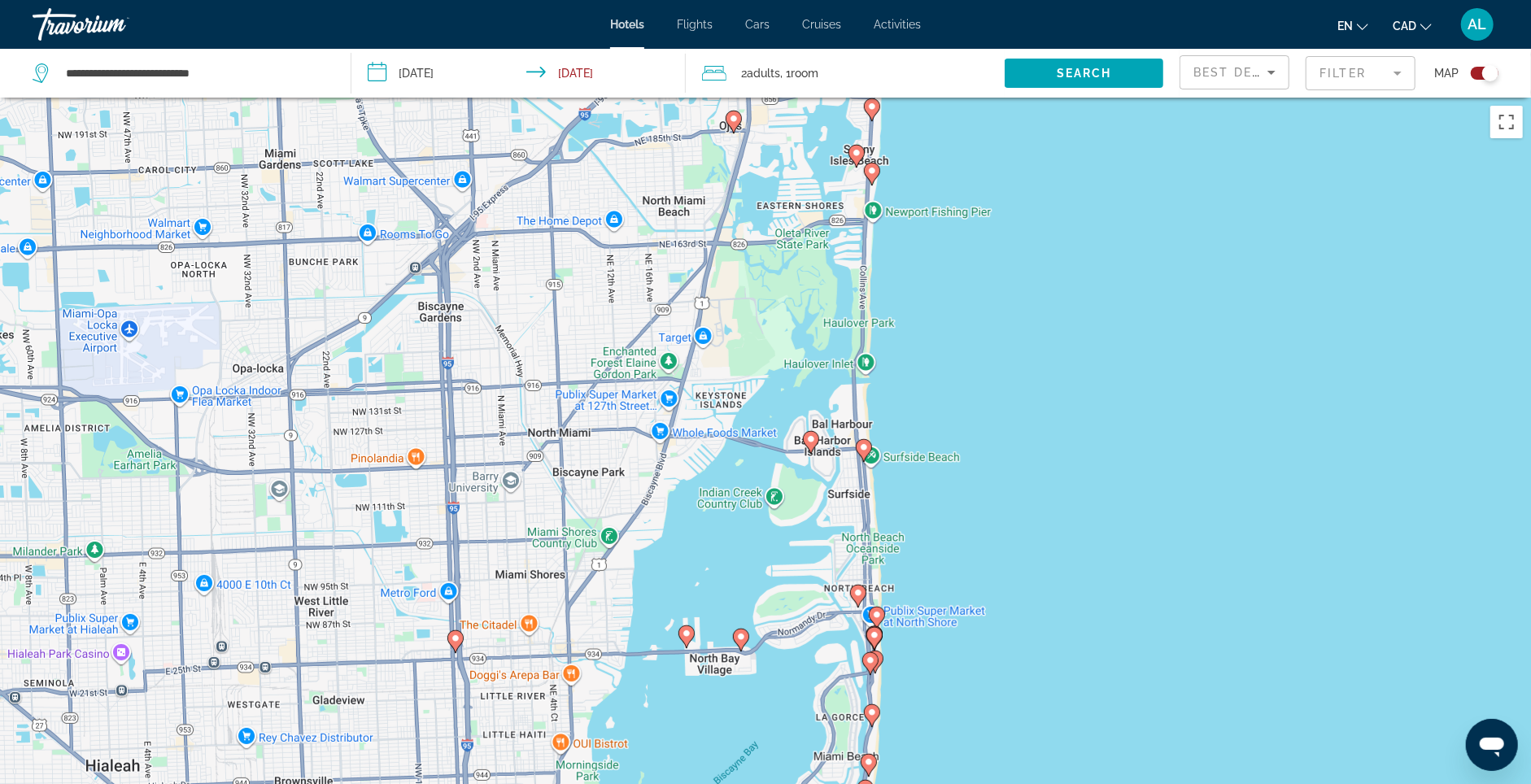
drag, startPoint x: 976, startPoint y: 526, endPoint x: 982, endPoint y: 142, distance: 384.0
click at [982, 142] on div "To activate drag with keyboard, press Alt + Enter. Once in keyboard drag state,…" at bounding box center [766, 489] width 1531 height 784
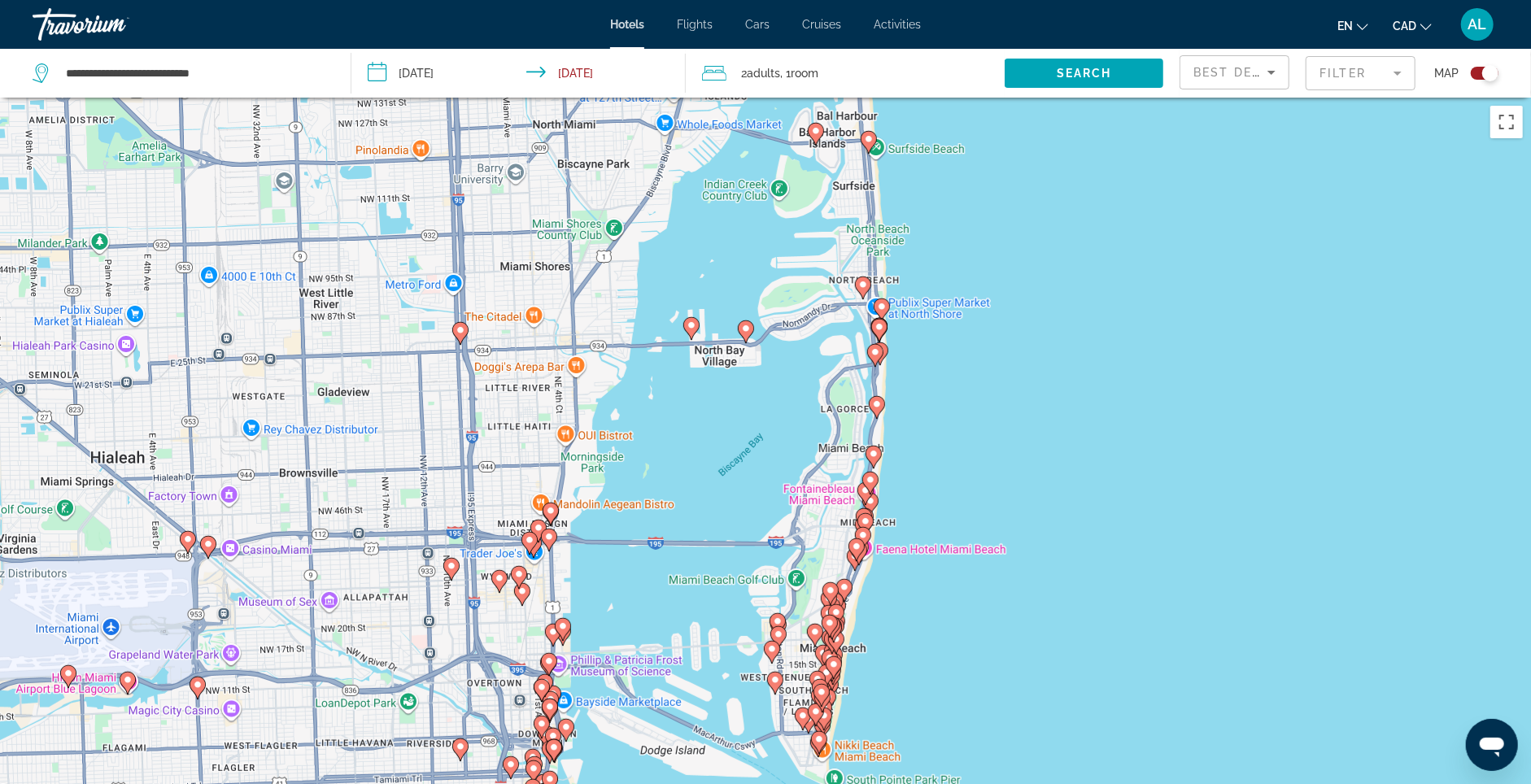
drag, startPoint x: 845, startPoint y: 448, endPoint x: 812, endPoint y: 60, distance: 389.4
click at [812, 97] on div "**********" at bounding box center [766, 538] width 1531 height 882
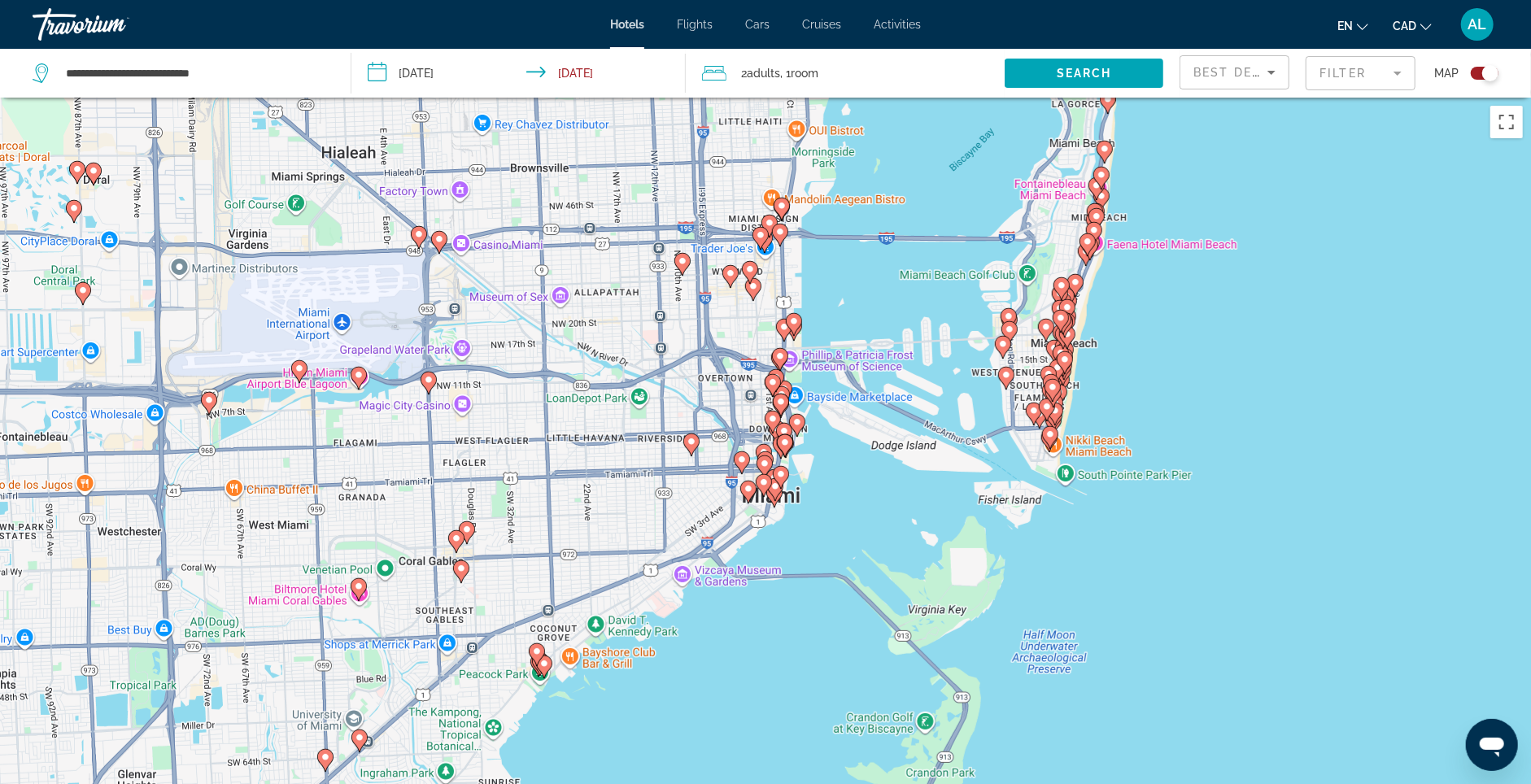
drag, startPoint x: 913, startPoint y: 405, endPoint x: 1006, endPoint y: 424, distance: 94.9
click at [1139, 347] on div "To activate drag with keyboard, press Alt + Enter. Once in keyboard drag state,…" at bounding box center [766, 489] width 1531 height 784
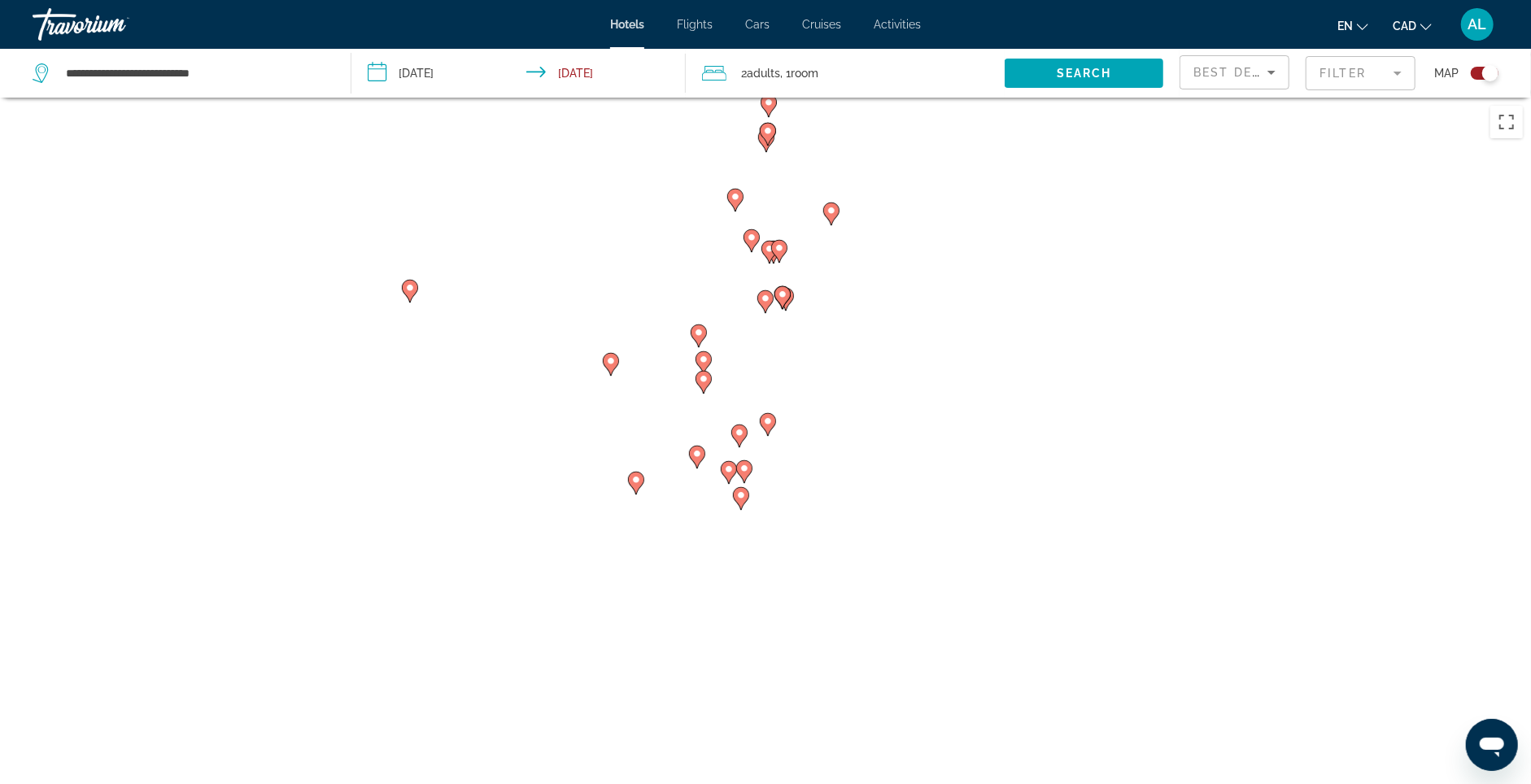
click at [728, 475] on image "Main content" at bounding box center [728, 469] width 10 height 10
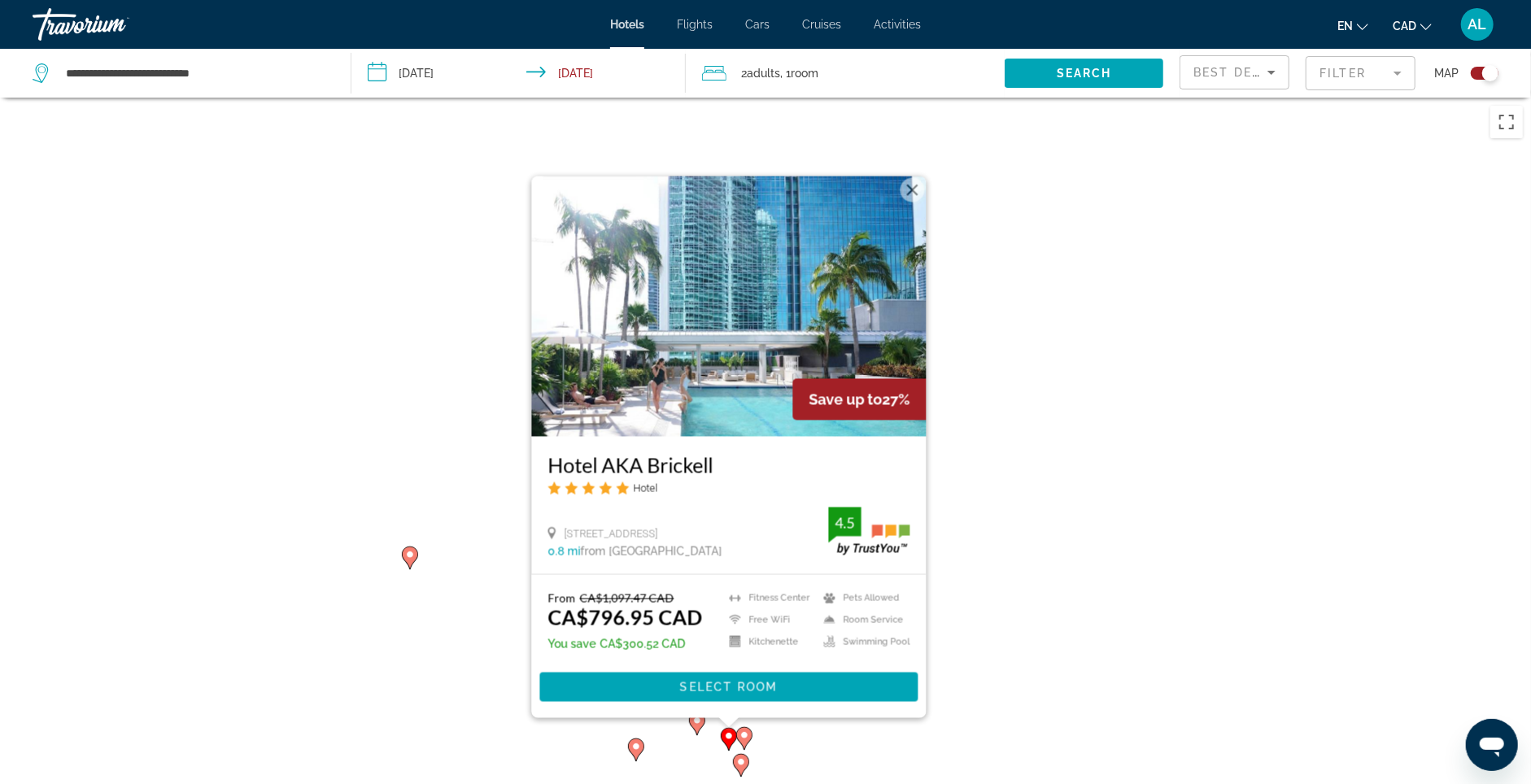
click at [919, 179] on button "Close" at bounding box center [913, 191] width 25 height 25
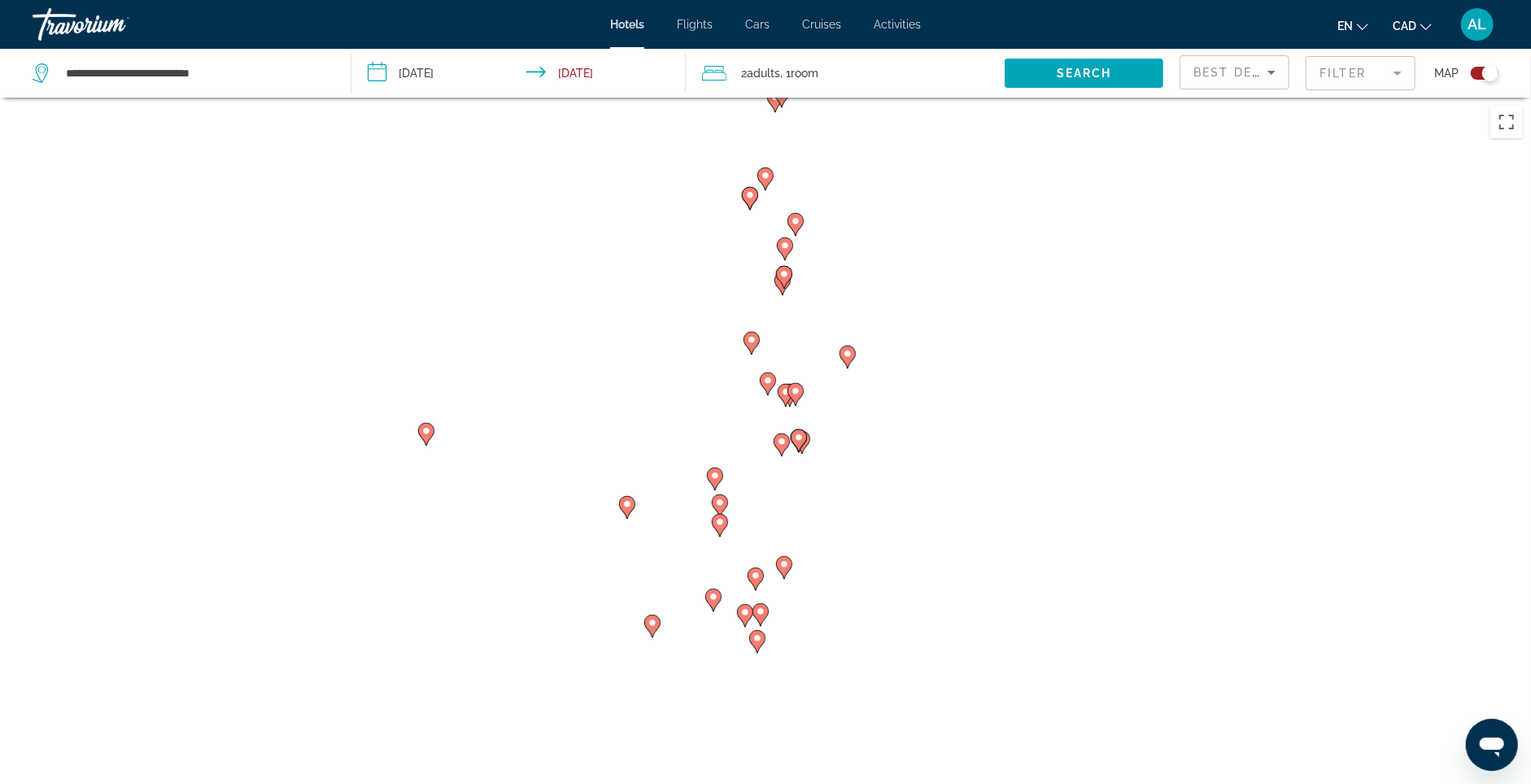
drag, startPoint x: 781, startPoint y: 628, endPoint x: 790, endPoint y: 512, distance: 116.3
click at [801, 498] on div "To activate drag with keyboard, press Alt + Enter. Once in keyboard drag state,…" at bounding box center [766, 489] width 1531 height 784
click at [718, 481] on image "Main content" at bounding box center [714, 476] width 10 height 10
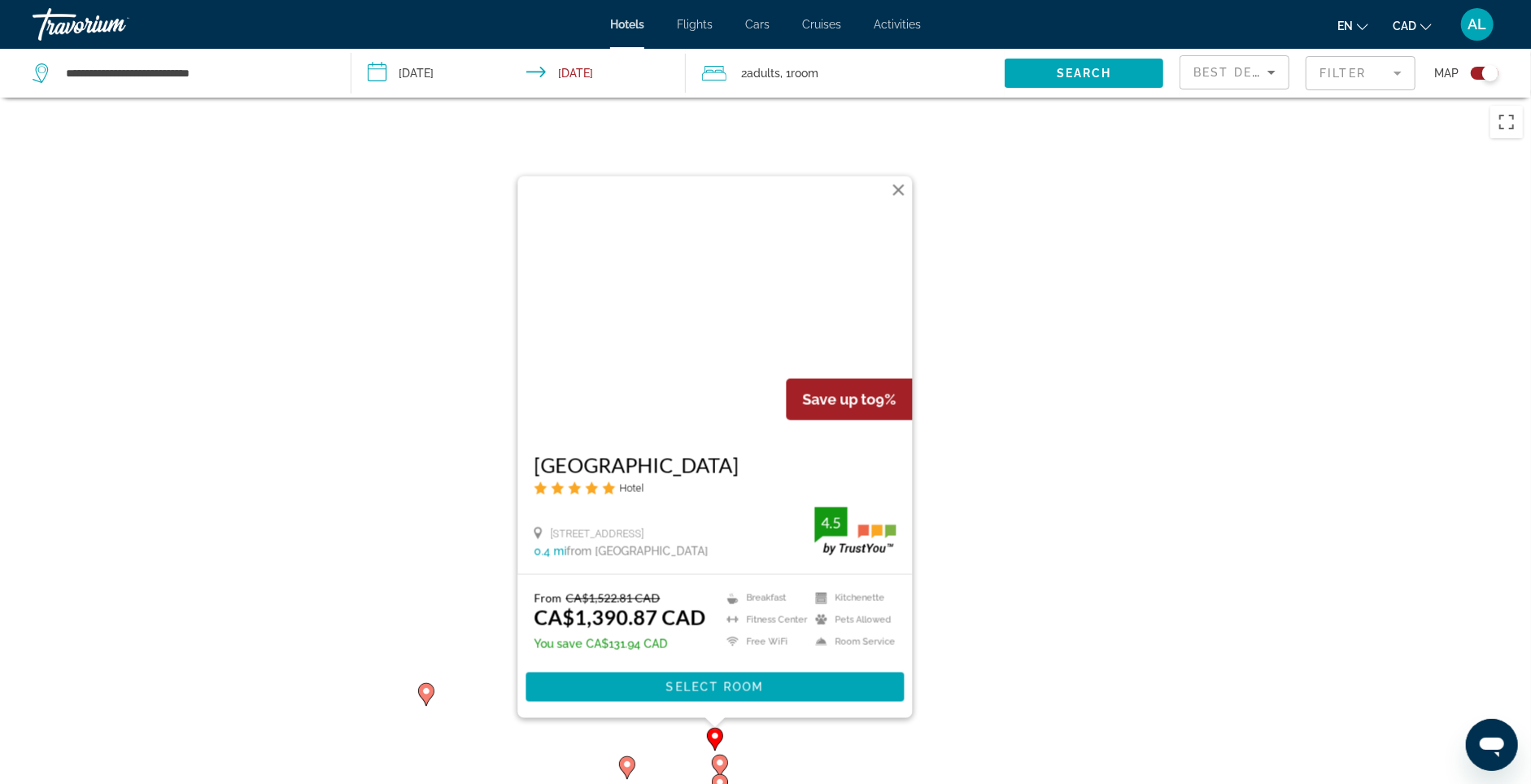
click at [904, 179] on button "Close" at bounding box center [899, 191] width 25 height 25
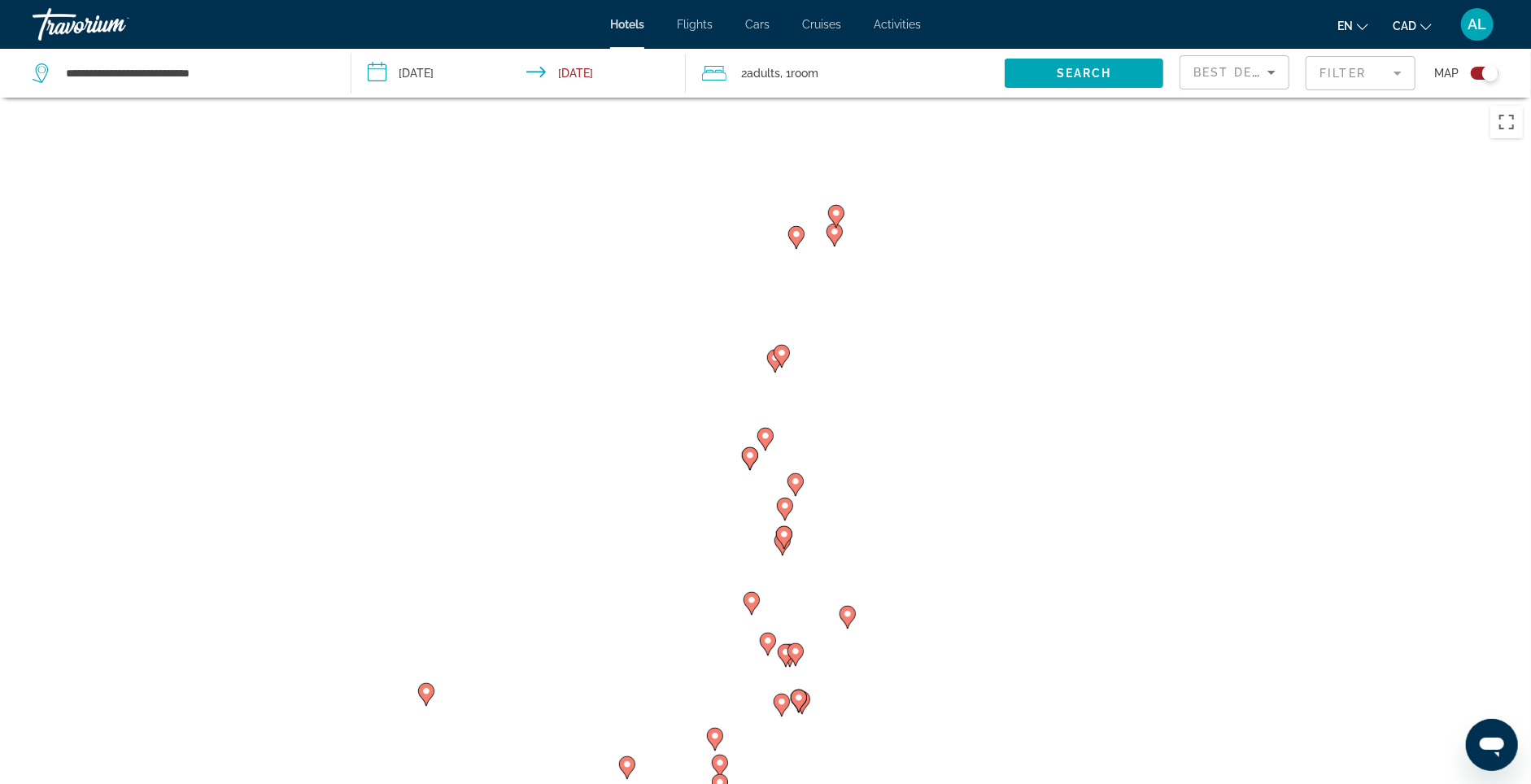
click at [1337, 78] on mat-form-field "Filter" at bounding box center [1360, 73] width 110 height 34
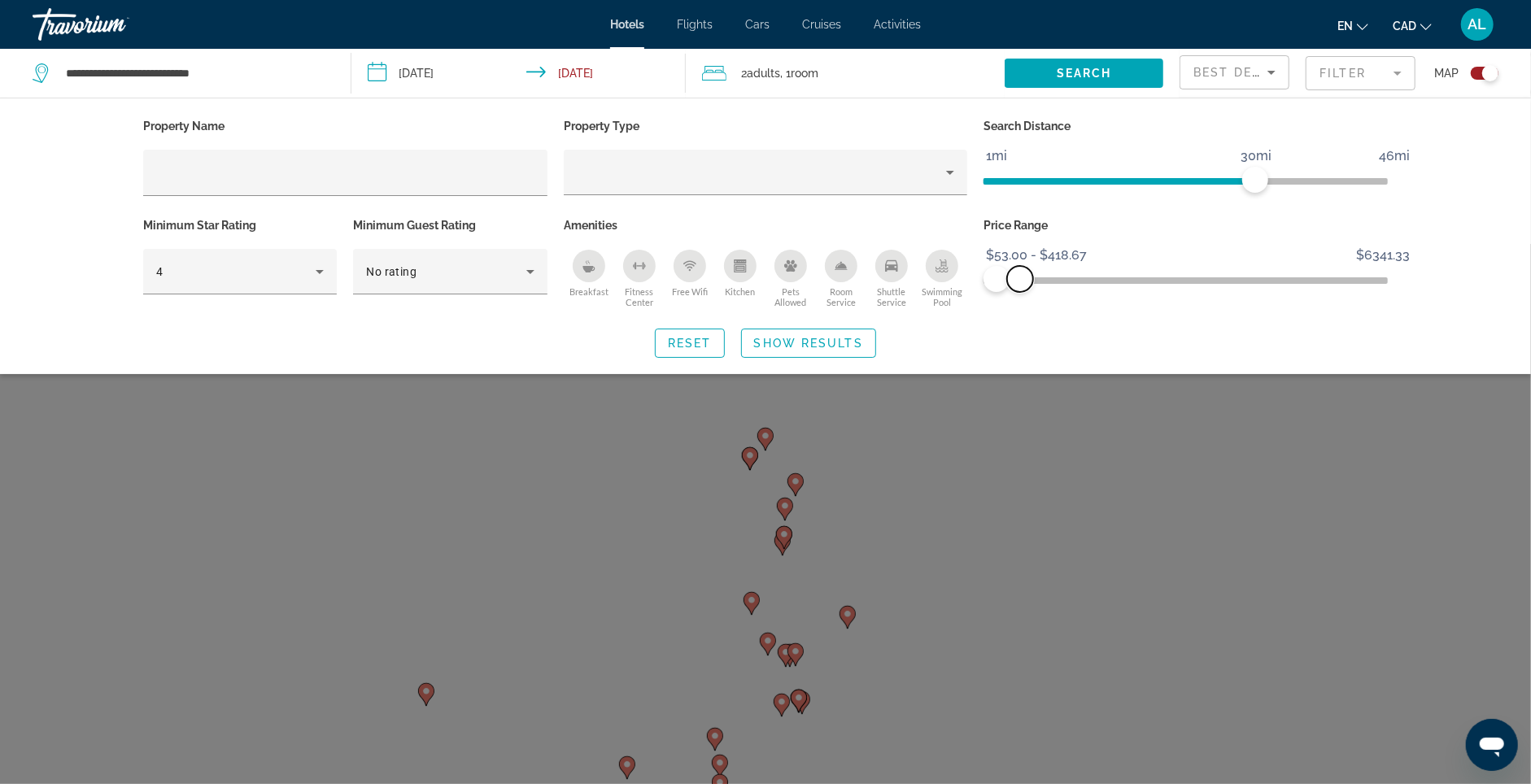
drag, startPoint x: 1049, startPoint y: 284, endPoint x: 1028, endPoint y: 289, distance: 21.6
click at [1031, 289] on span "ngx-slider-max" at bounding box center [1019, 278] width 26 height 26
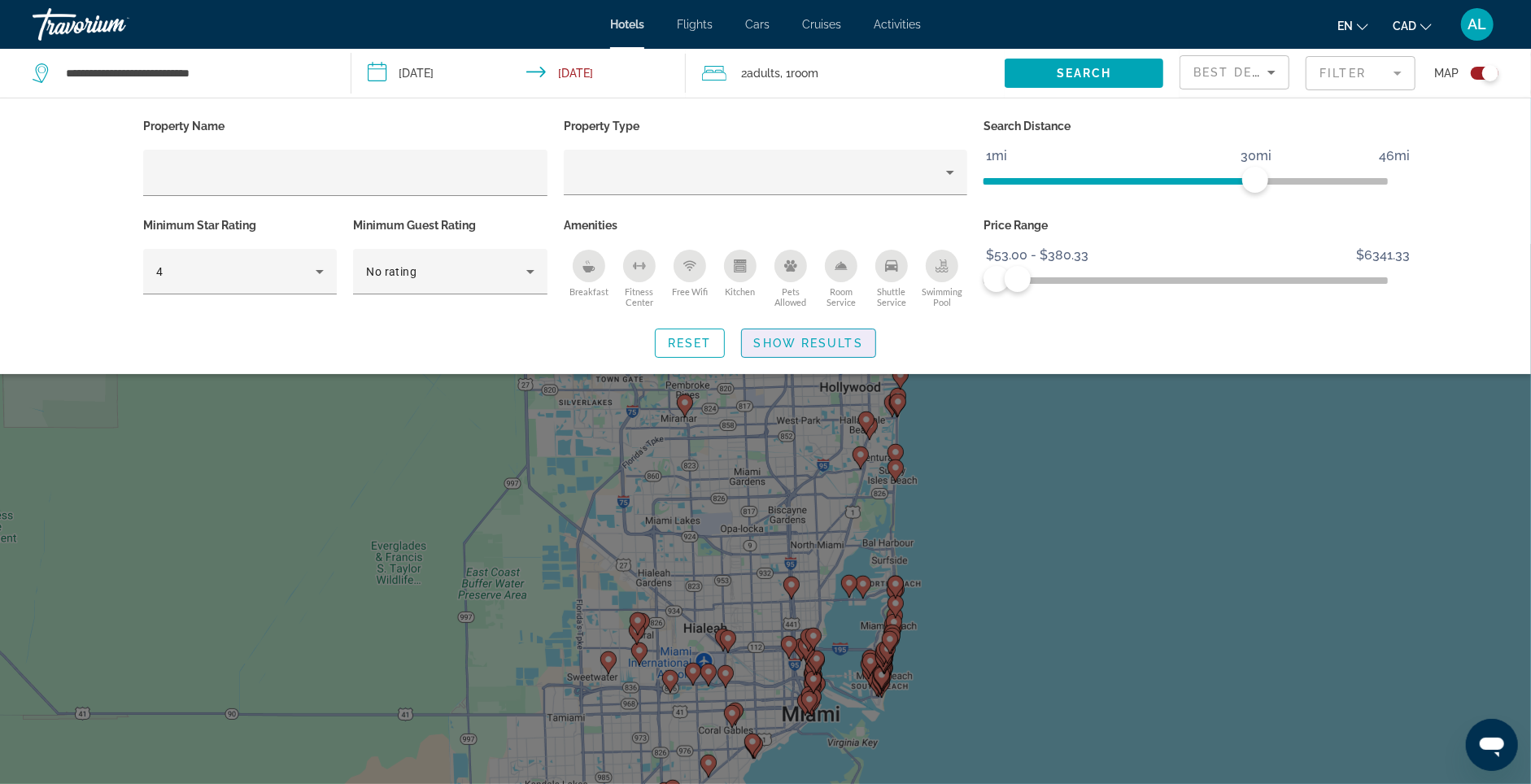
click at [844, 350] on span "Show Results" at bounding box center [808, 343] width 109 height 13
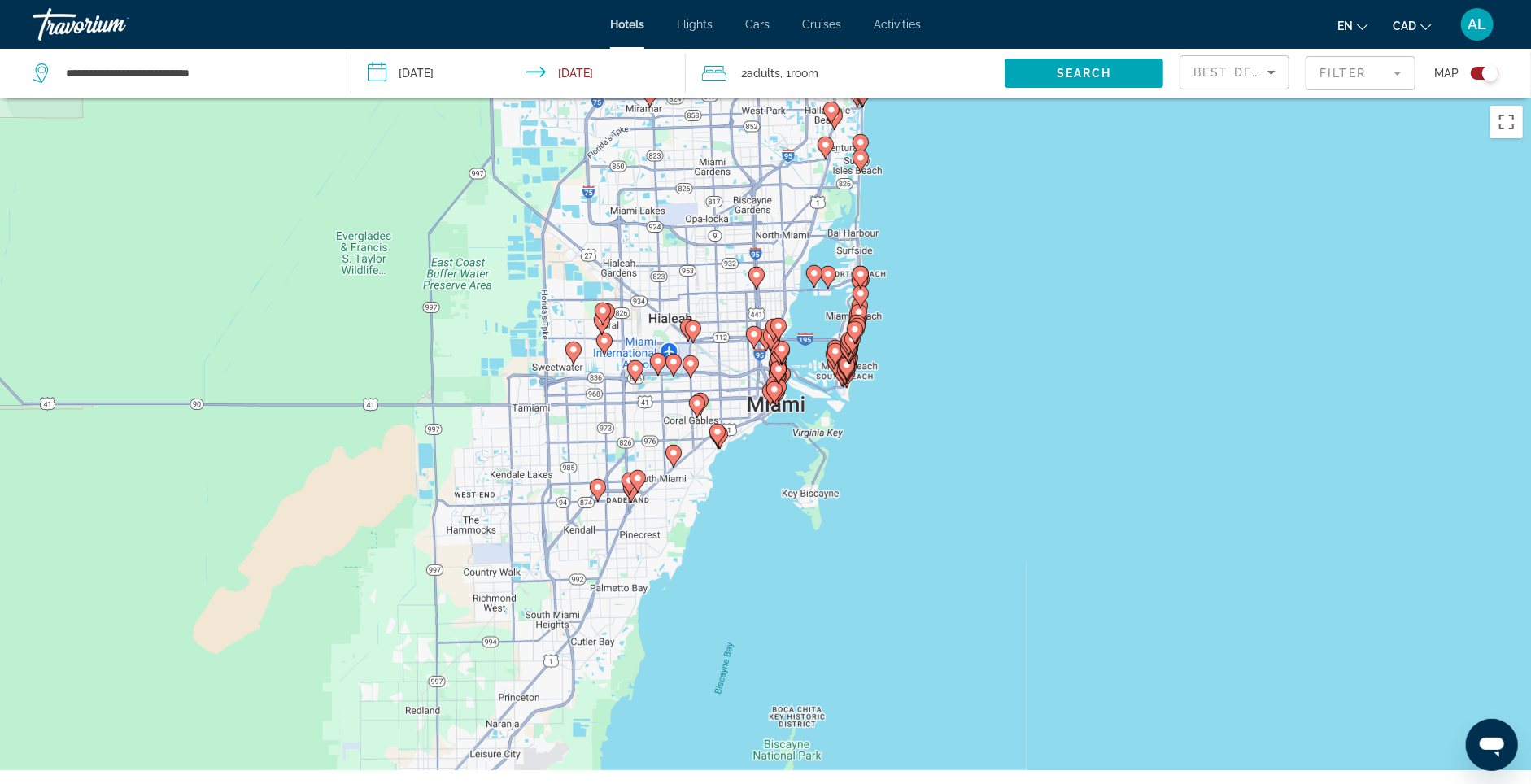
drag, startPoint x: 839, startPoint y: 506, endPoint x: 819, endPoint y: 261, distance: 245.8
click at [819, 261] on div "To activate drag with keyboard, press Alt + Enter. Once in keyboard drag state,…" at bounding box center [766, 489] width 1531 height 784
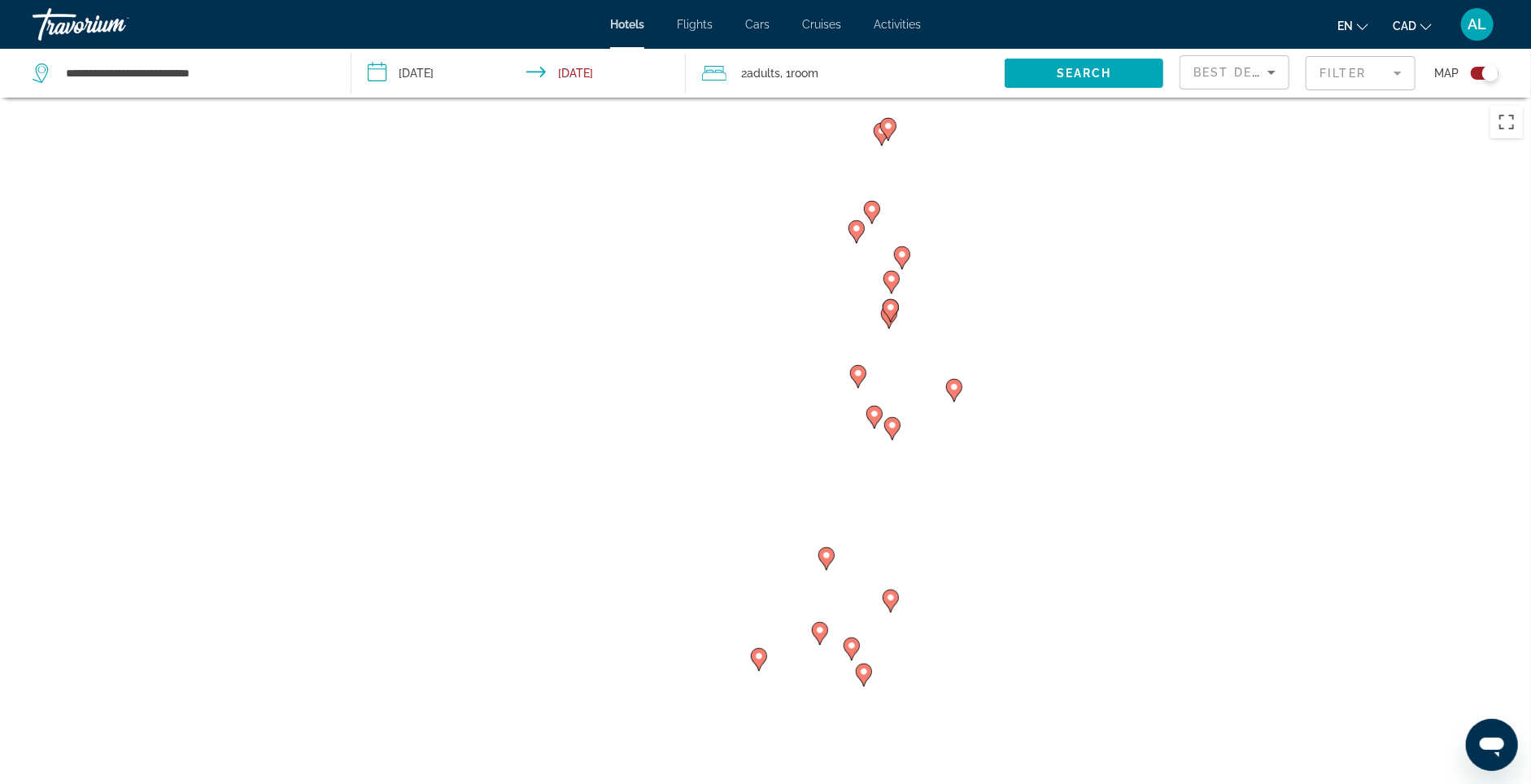
drag, startPoint x: 743, startPoint y: 557, endPoint x: 918, endPoint y: 385, distance: 245.4
click at [918, 385] on div "To activate drag with keyboard, press Alt + Enter. Once in keyboard drag state,…" at bounding box center [766, 489] width 1531 height 784
click at [877, 419] on image "Main content" at bounding box center [874, 414] width 10 height 10
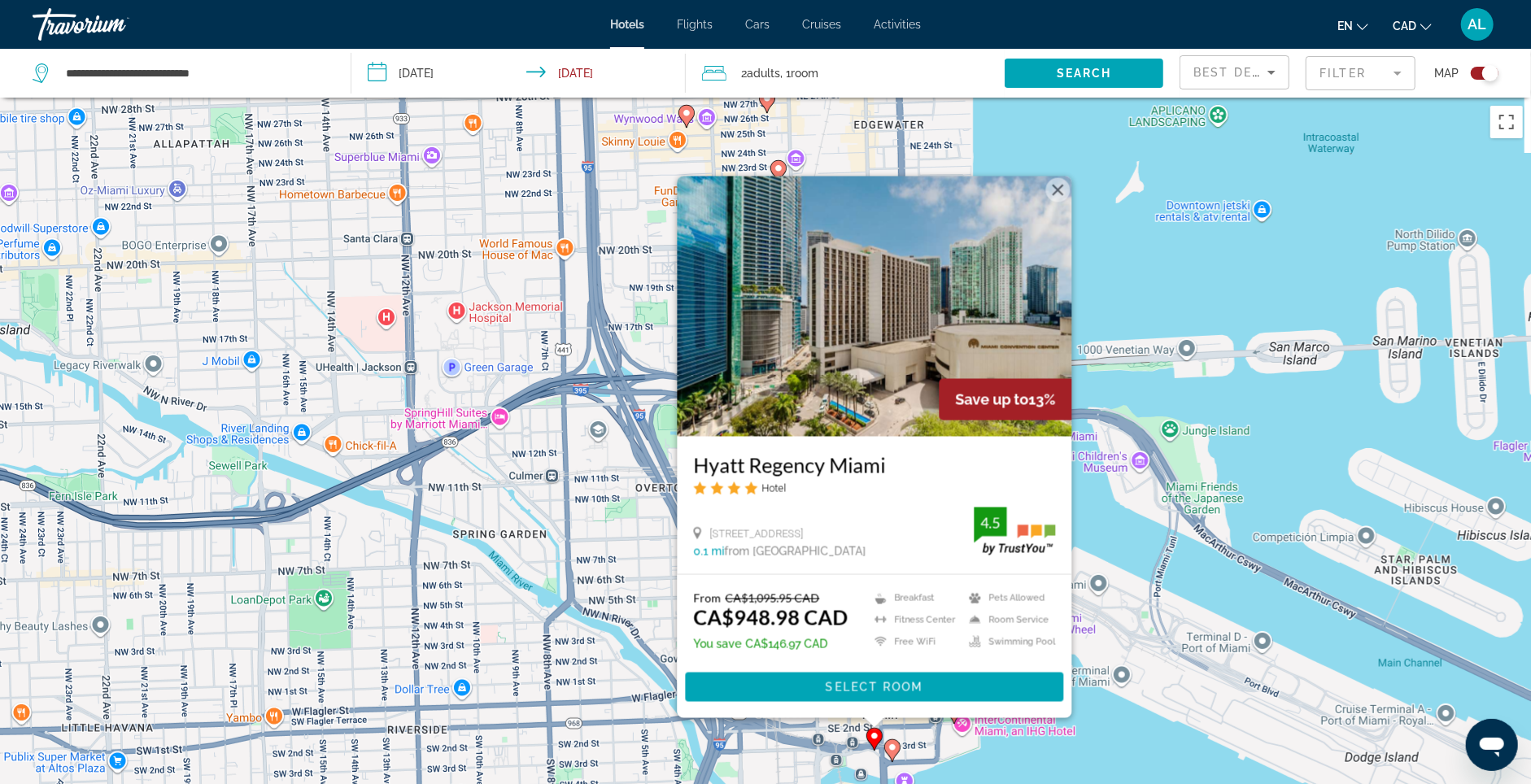
click at [1057, 179] on button "Close" at bounding box center [1059, 191] width 25 height 25
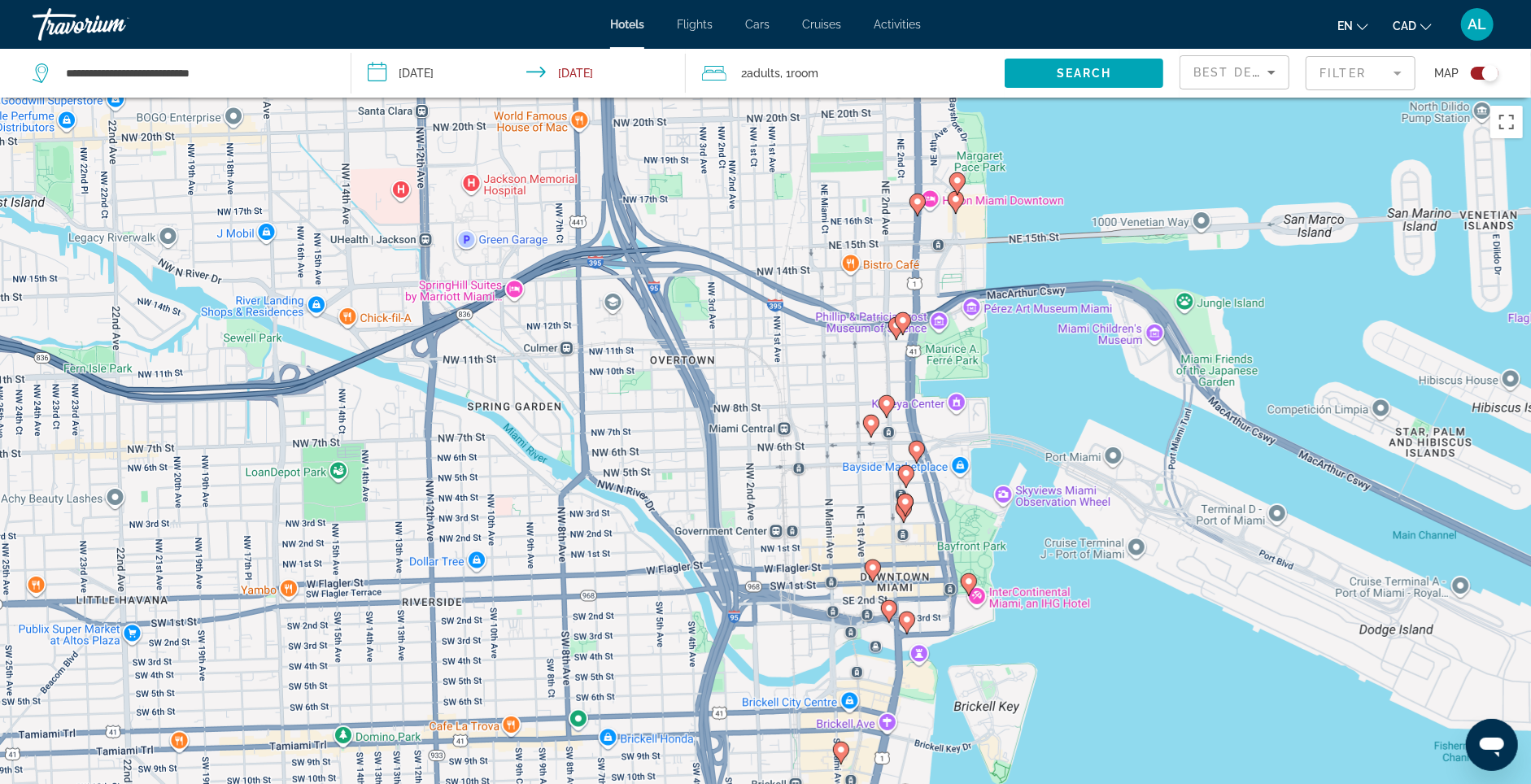
drag, startPoint x: 917, startPoint y: 422, endPoint x: 914, endPoint y: 388, distance: 34.1
click at [914, 383] on div "To activate drag with keyboard, press Alt + Enter. Once in keyboard drag state,…" at bounding box center [766, 489] width 1531 height 784
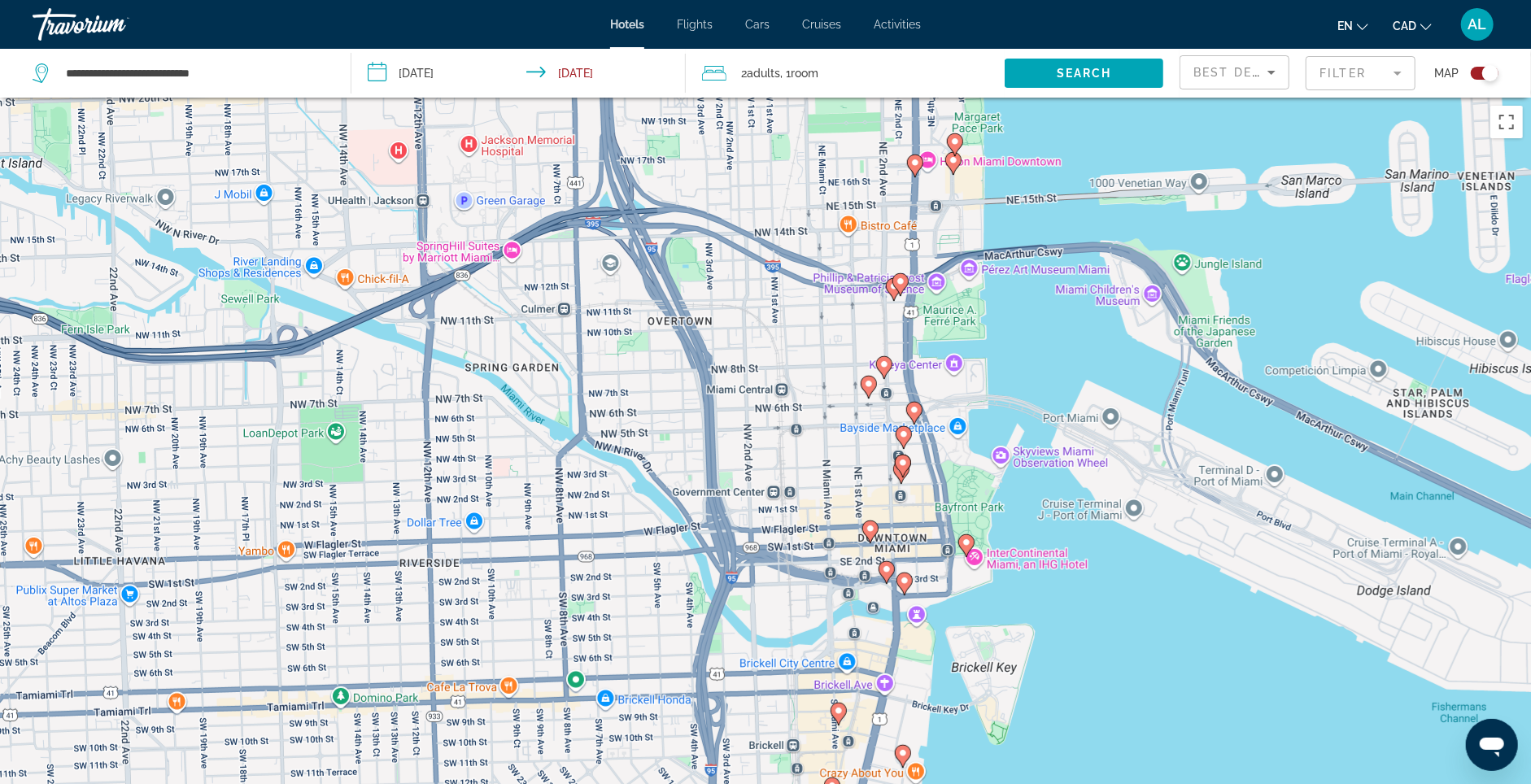
click at [925, 414] on div "To activate drag with keyboard, press Alt + Enter. Once in keyboard drag state,…" at bounding box center [766, 489] width 1531 height 784
click at [913, 422] on icon "Main content" at bounding box center [914, 414] width 15 height 21
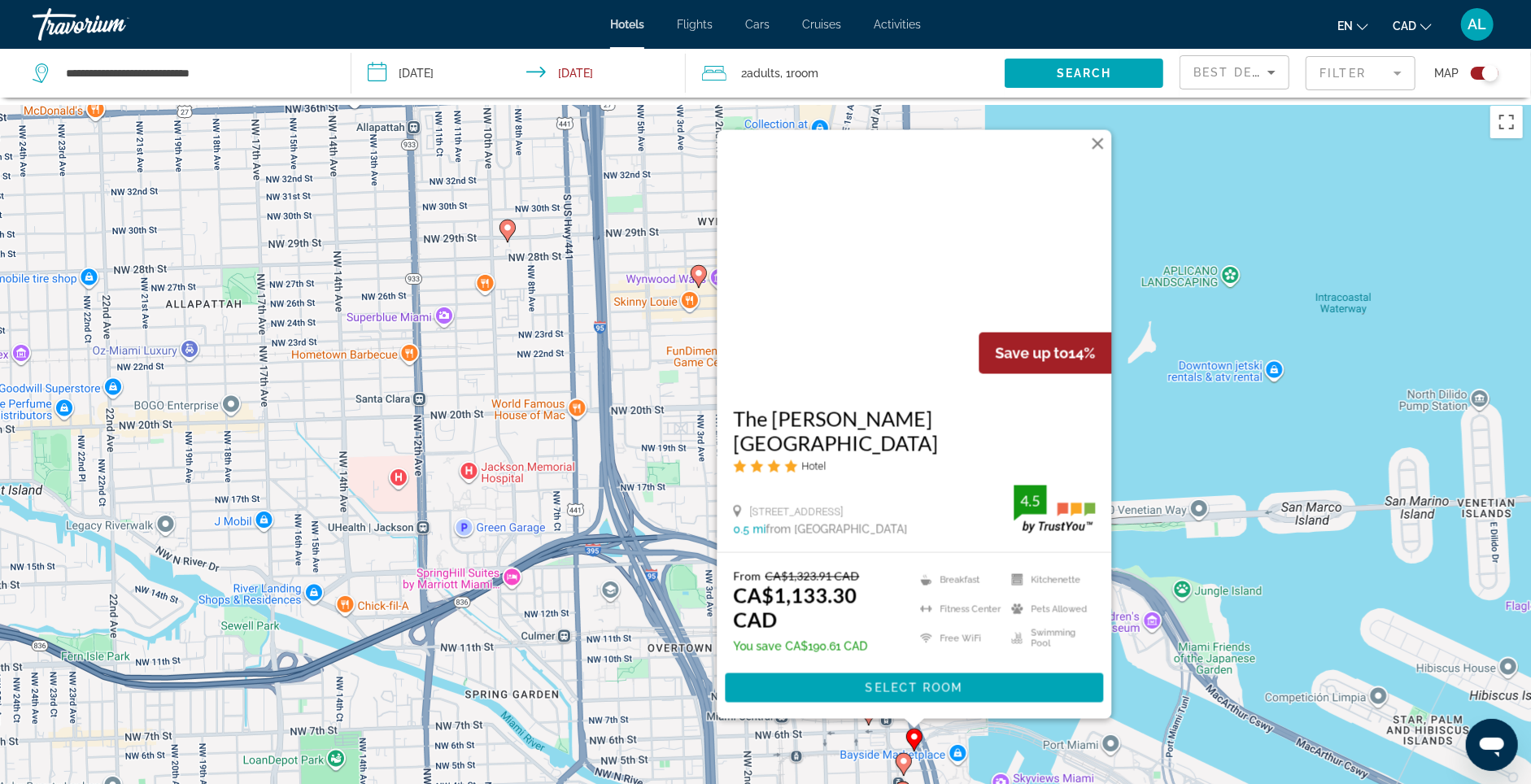
drag, startPoint x: 657, startPoint y: 410, endPoint x: 668, endPoint y: 413, distance: 11.4
click at [657, 410] on div "To activate drag with keyboard, press Alt + Enter. Once in keyboard drag state,…" at bounding box center [766, 489] width 1531 height 784
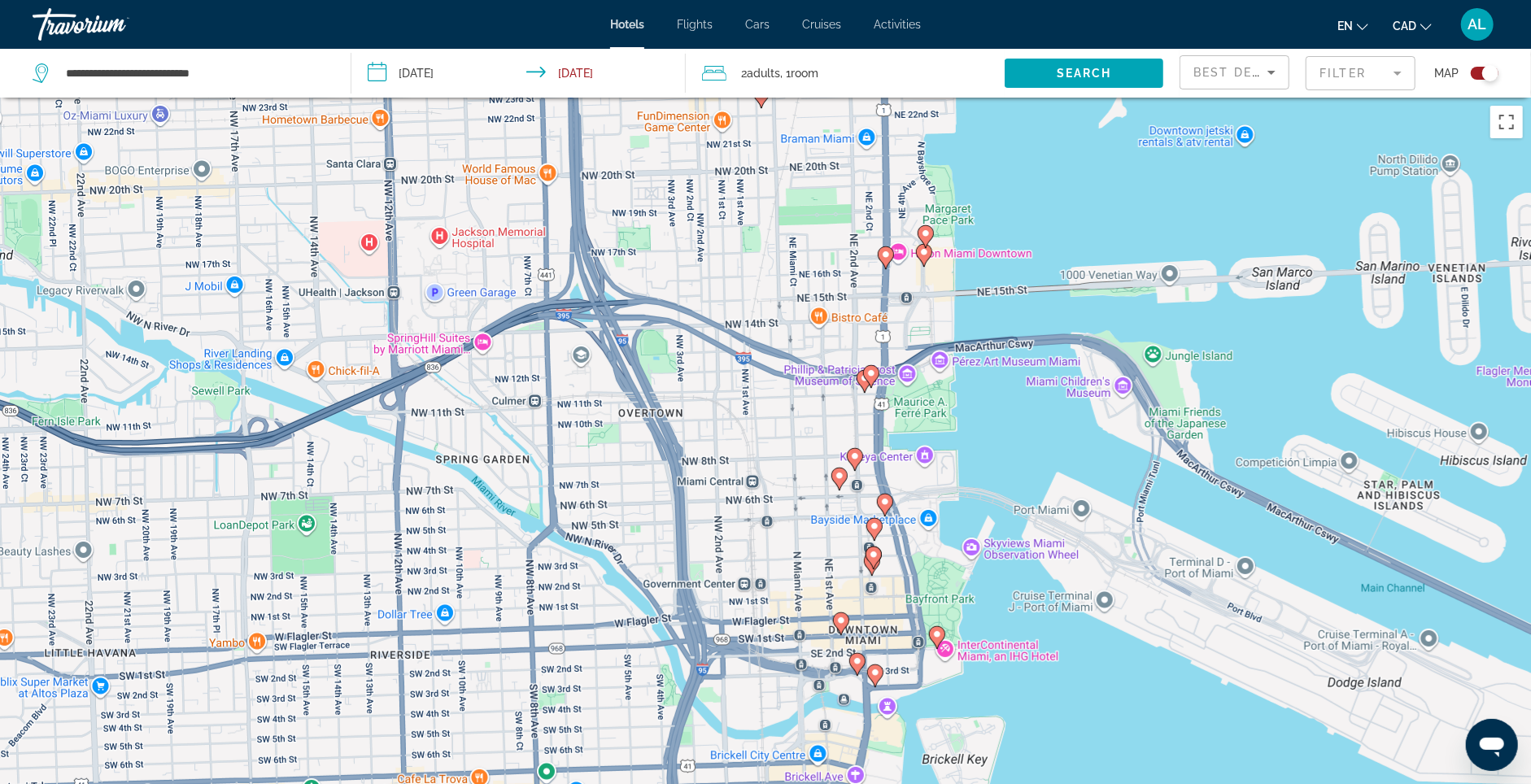
drag, startPoint x: 842, startPoint y: 568, endPoint x: 812, endPoint y: 321, distance: 248.8
click at [812, 321] on div "To activate drag with keyboard, press Alt + Enter. Once in keyboard drag state,…" at bounding box center [766, 489] width 1531 height 784
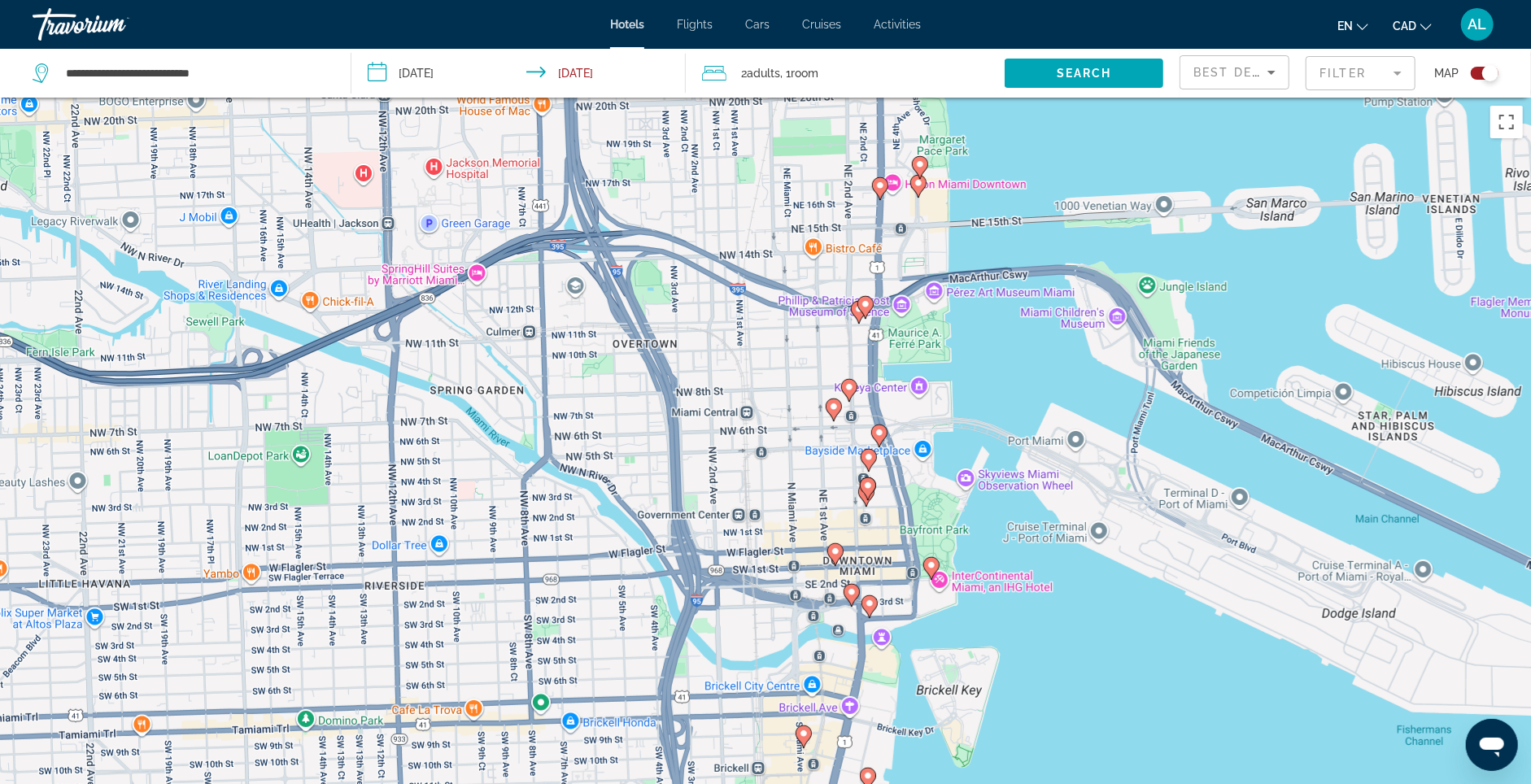
drag, startPoint x: 934, startPoint y: 590, endPoint x: 928, endPoint y: 519, distance: 71.3
click at [928, 519] on div "To activate drag with keyboard, press Alt + Enter. Once in keyboard drag state,…" at bounding box center [766, 489] width 1531 height 784
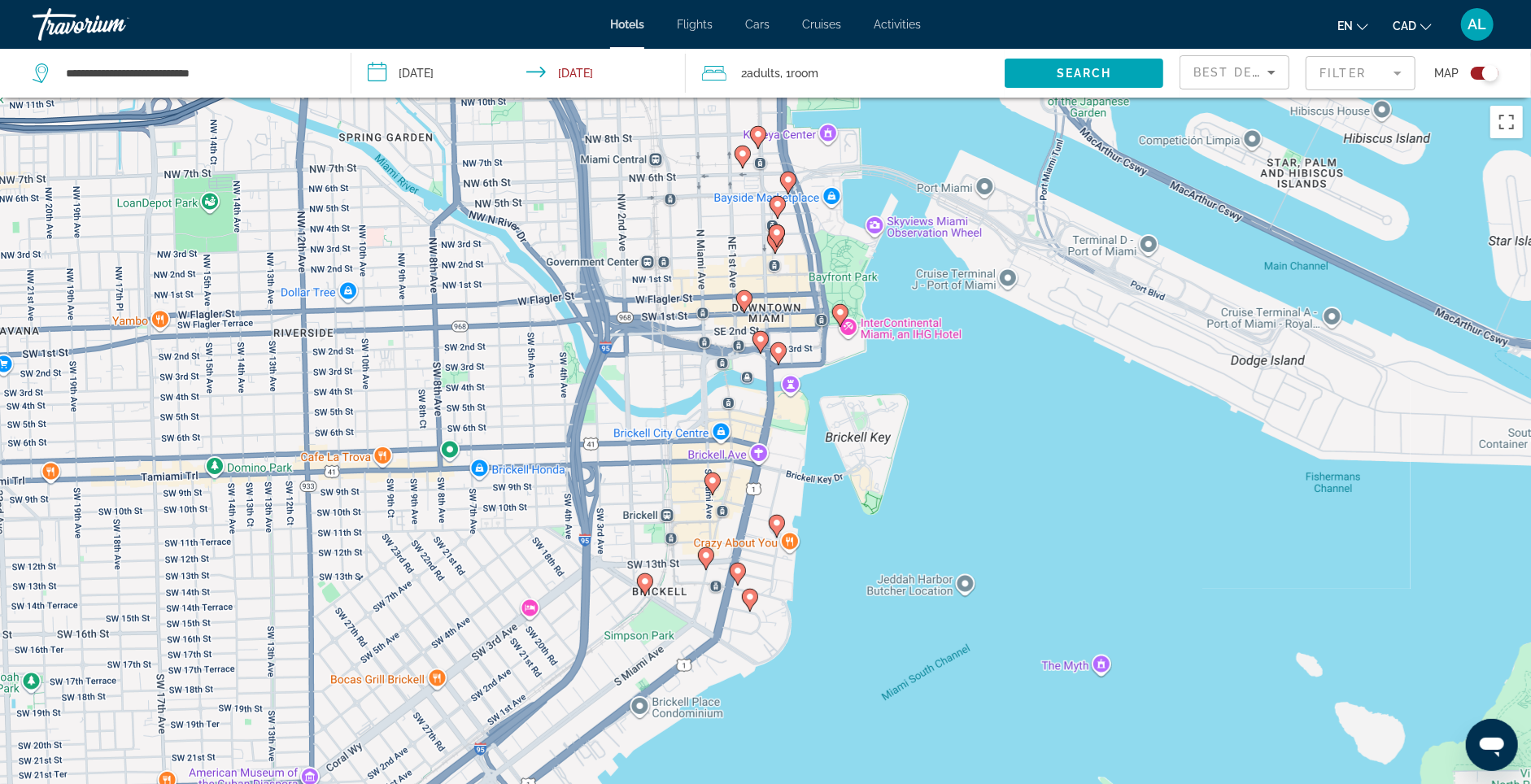
drag, startPoint x: 807, startPoint y: 470, endPoint x: 718, endPoint y: 225, distance: 260.7
click at [718, 225] on div "To activate drag with keyboard, press Alt + Enter. Once in keyboard drag state,…" at bounding box center [766, 489] width 1531 height 784
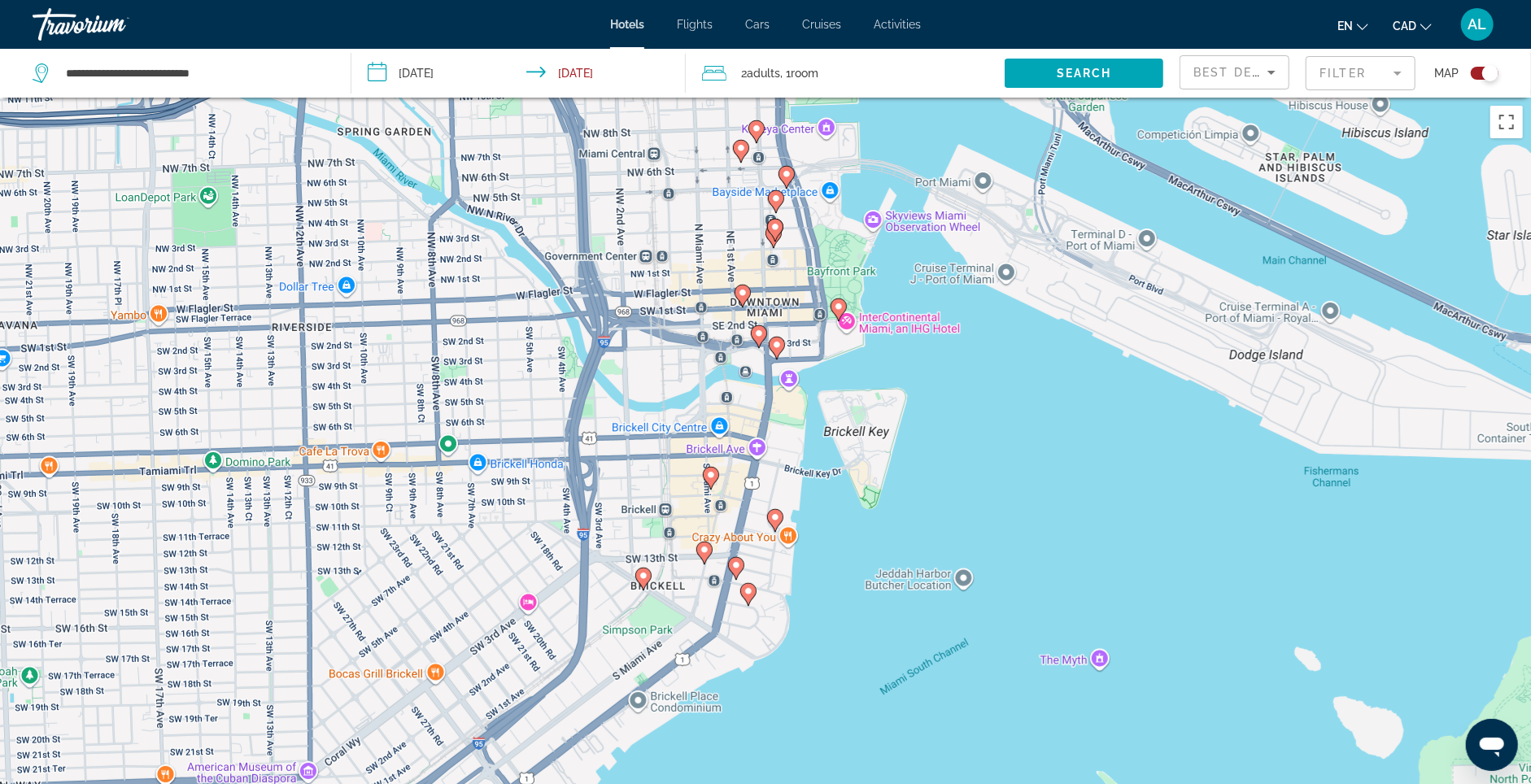
click at [745, 298] on image "Main content" at bounding box center [743, 293] width 10 height 10
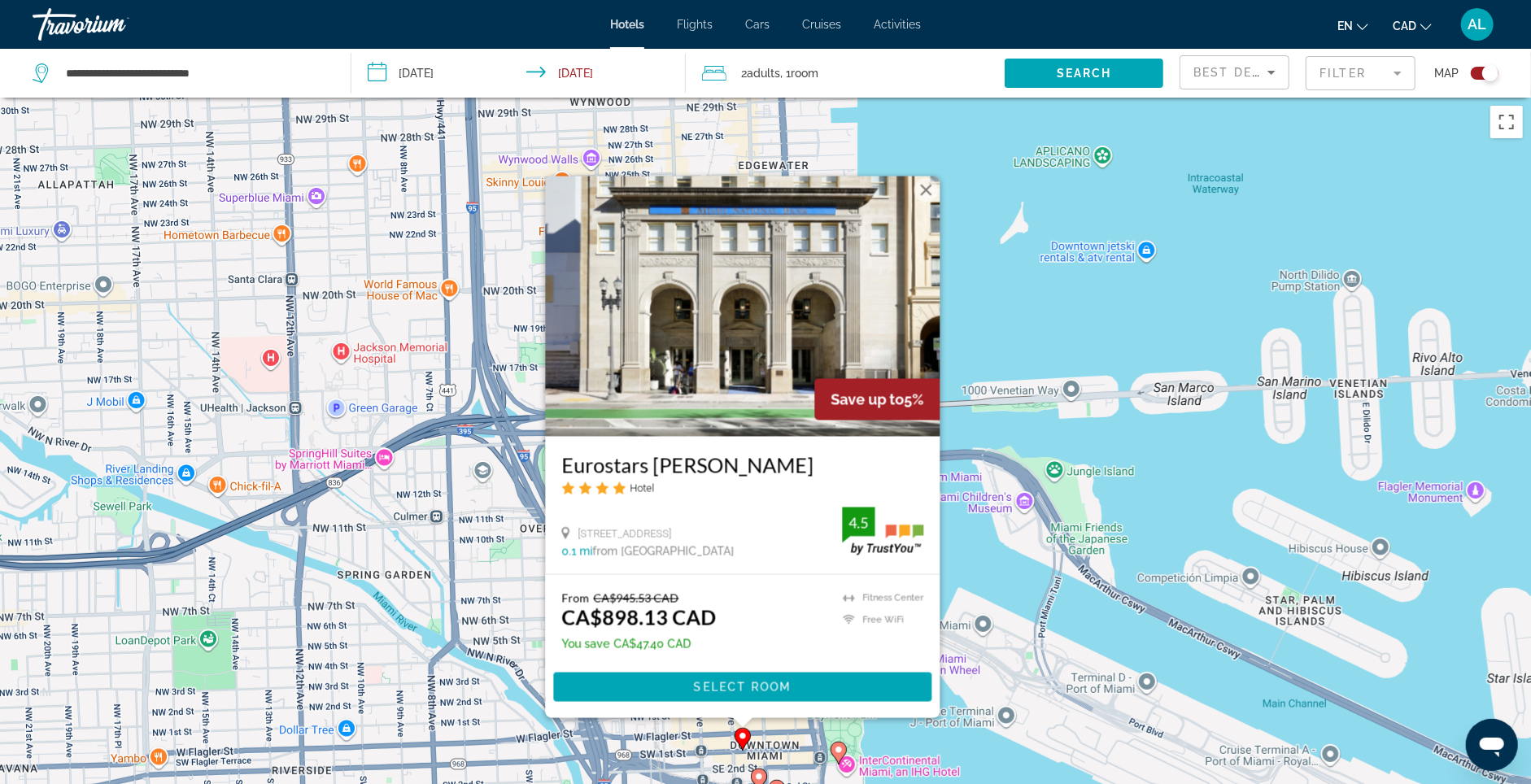
click at [1012, 398] on div "To activate drag with keyboard, press Alt + Enter. Once in keyboard drag state,…" at bounding box center [766, 489] width 1531 height 784
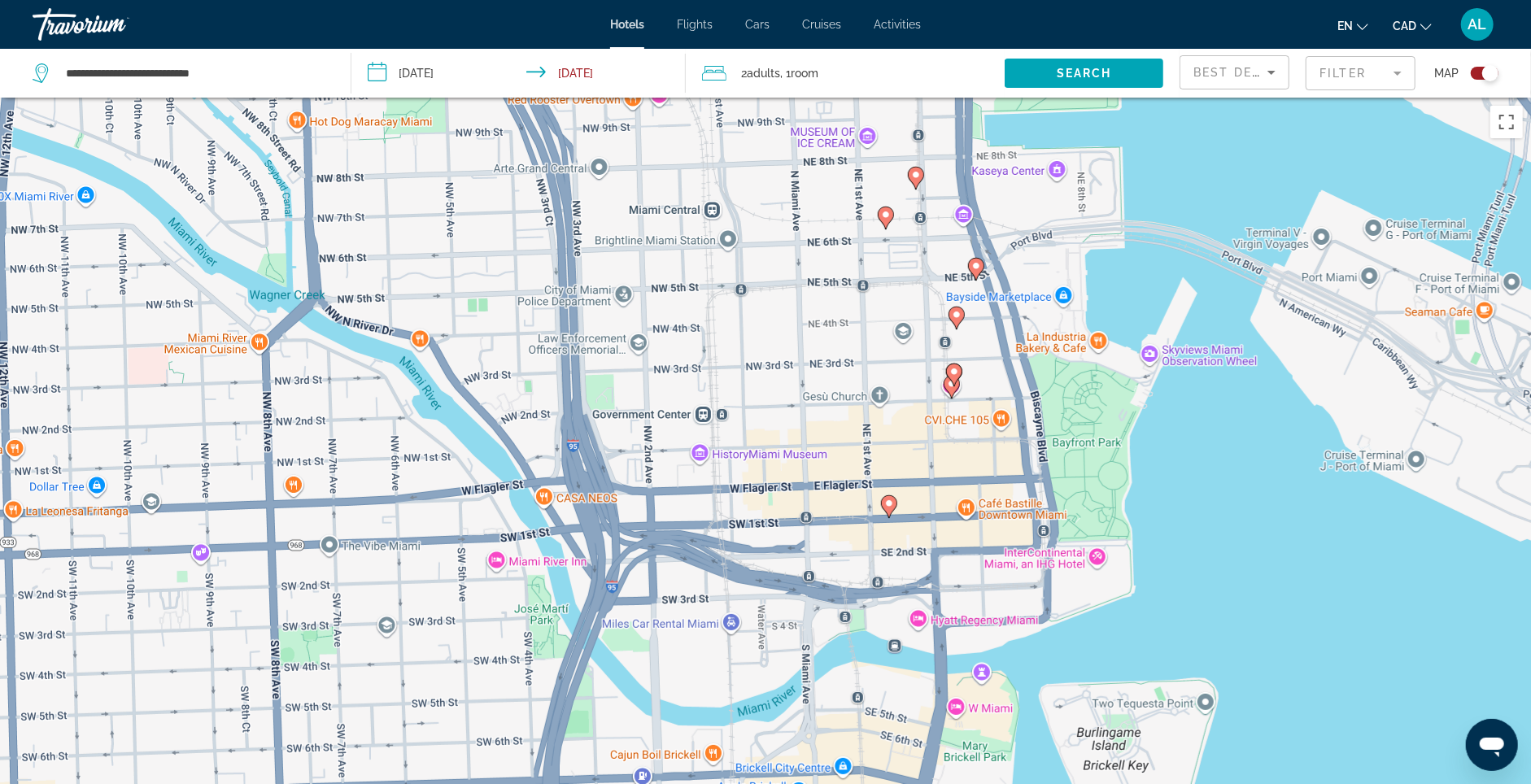
drag, startPoint x: 720, startPoint y: 685, endPoint x: 1131, endPoint y: 110, distance: 706.8
click at [1138, 97] on div "**********" at bounding box center [766, 538] width 1531 height 882
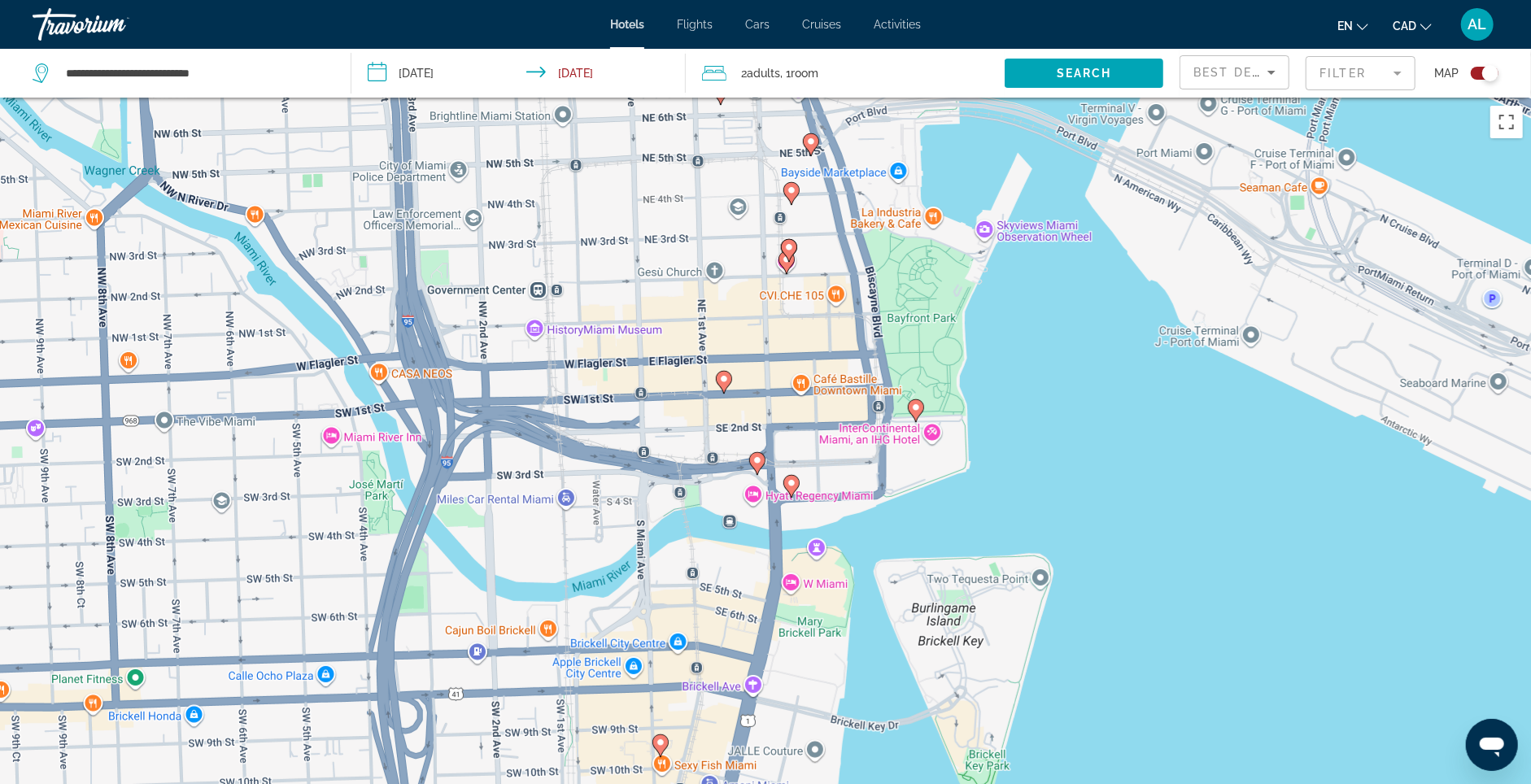
drag, startPoint x: 1088, startPoint y: 288, endPoint x: 930, endPoint y: 162, distance: 202.1
click at [924, 162] on div "To activate drag with keyboard, press Alt + Enter. Once in keyboard drag state,…" at bounding box center [766, 489] width 1531 height 784
click at [794, 252] on image "Main content" at bounding box center [790, 247] width 10 height 10
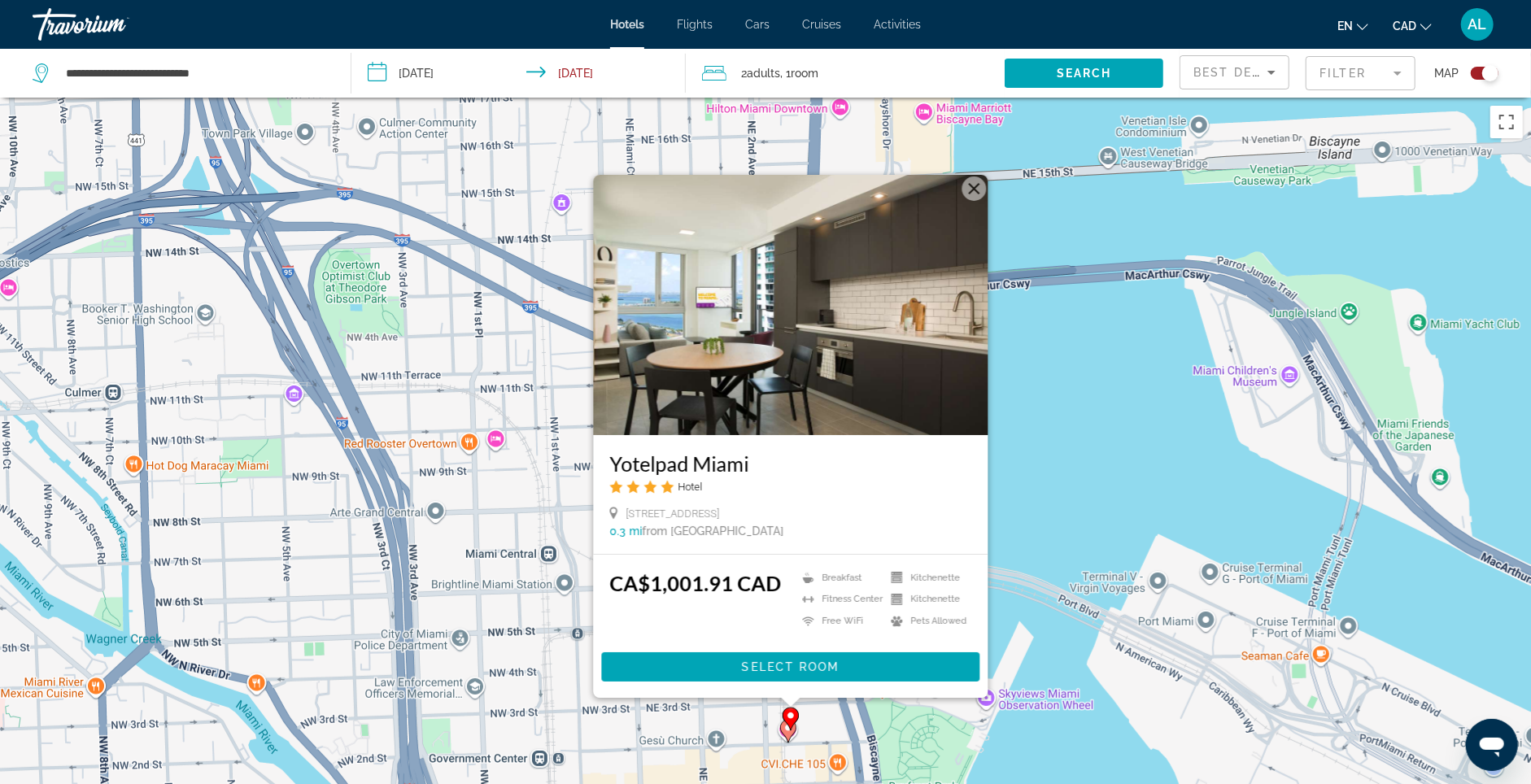
click at [982, 177] on button "Close" at bounding box center [975, 189] width 25 height 25
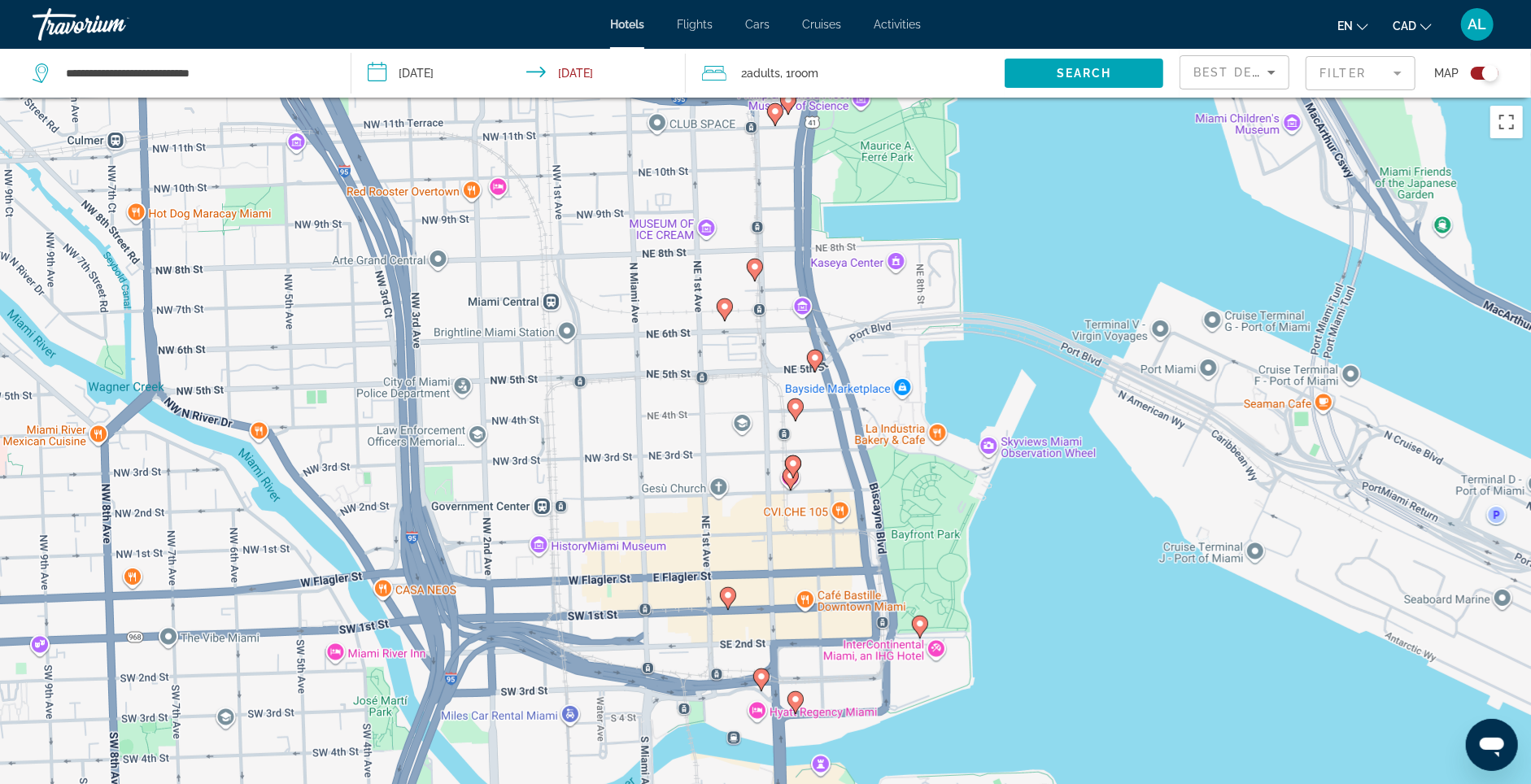
drag, startPoint x: 870, startPoint y: 570, endPoint x: 873, endPoint y: 313, distance: 257.0
click at [873, 313] on div "To activate drag with keyboard, press Alt + Enter. Once in keyboard drag state,…" at bounding box center [766, 489] width 1531 height 784
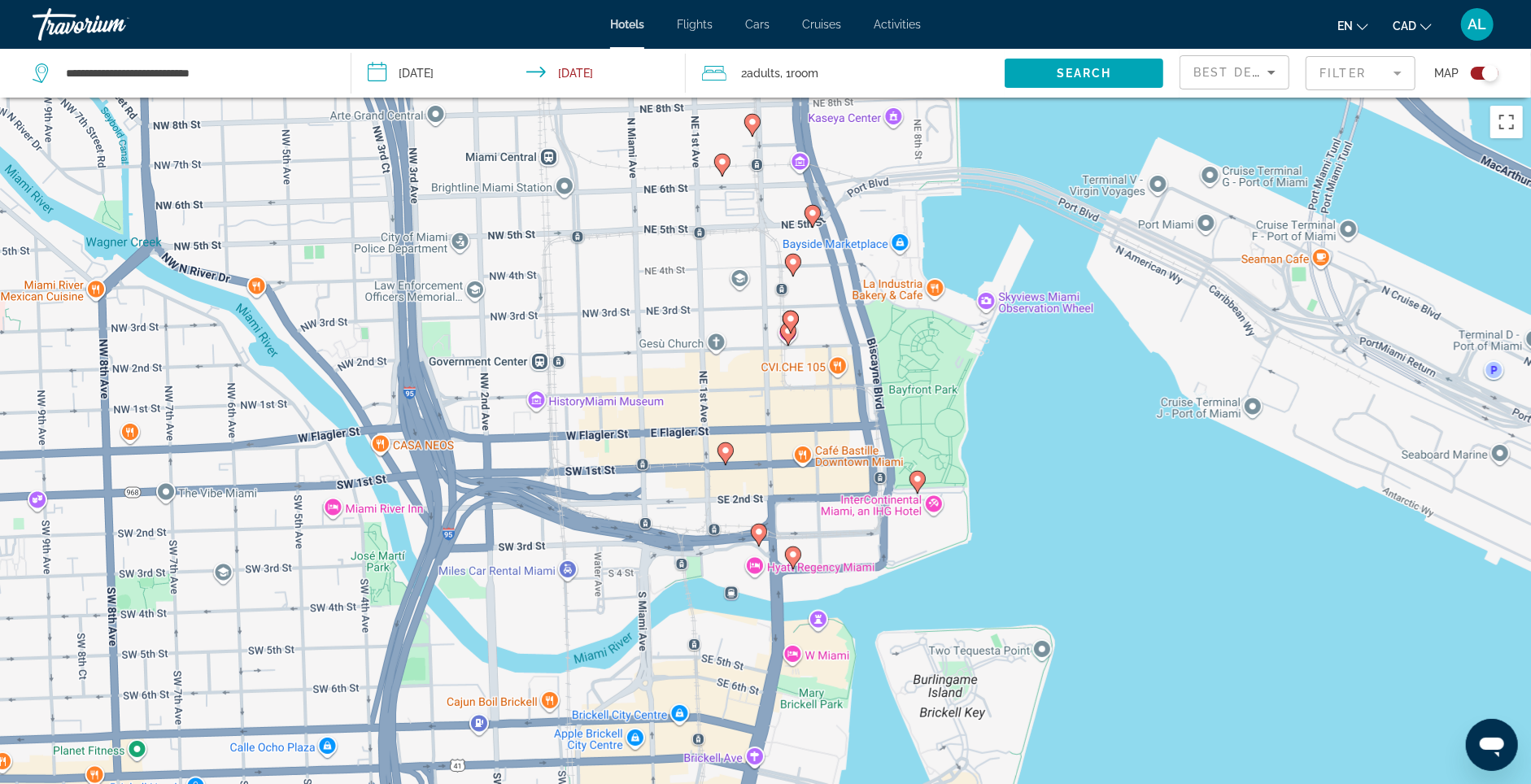
drag, startPoint x: 903, startPoint y: 477, endPoint x: 902, endPoint y: 334, distance: 143.0
click at [902, 334] on div "To activate drag with keyboard, press Alt + Enter. Once in keyboard drag state,…" at bounding box center [766, 489] width 1531 height 784
click at [917, 481] on image "Main content" at bounding box center [918, 479] width 10 height 10
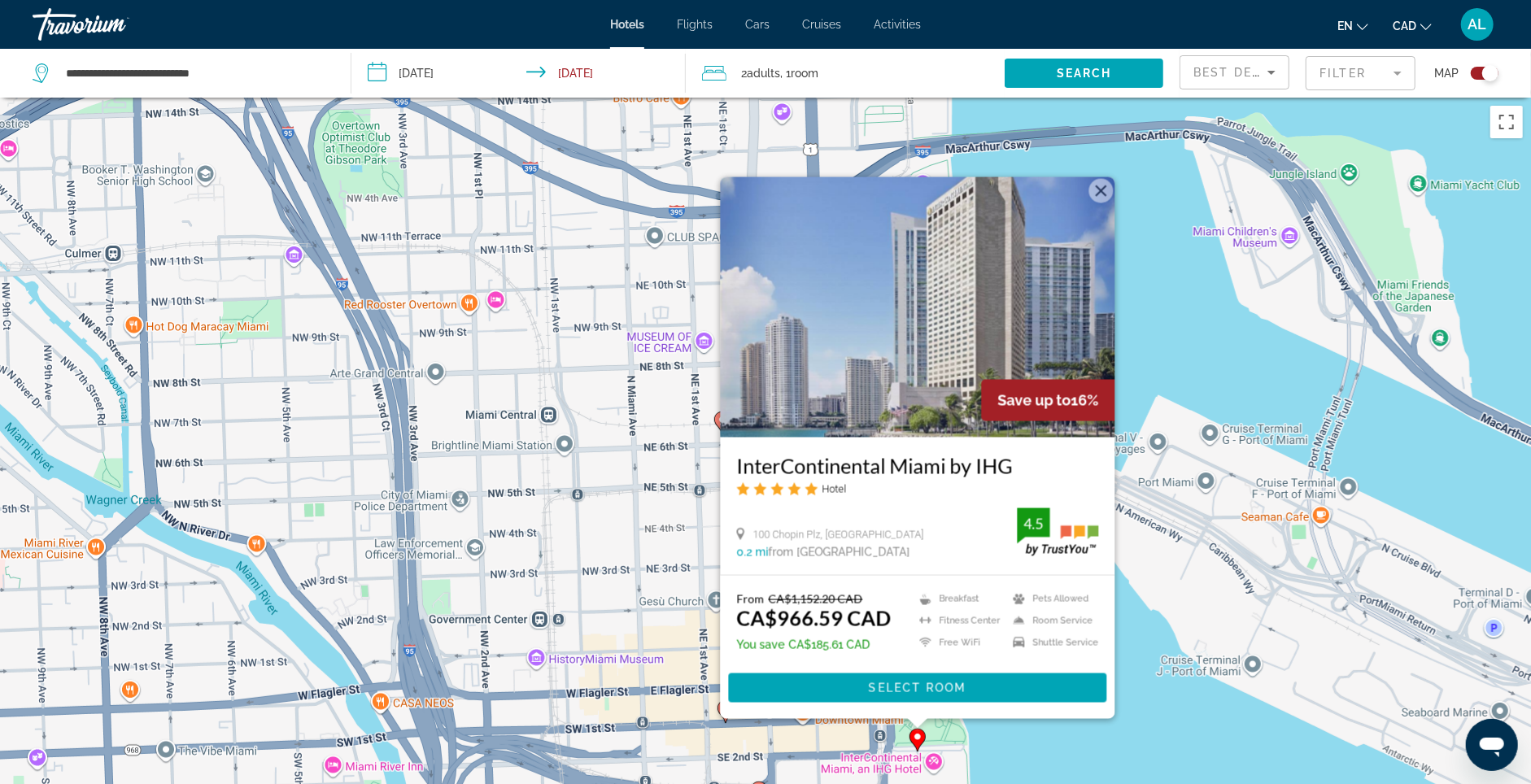
click at [1183, 382] on div "To activate drag with keyboard, press Alt + Enter. Once in keyboard drag state,…" at bounding box center [766, 489] width 1531 height 784
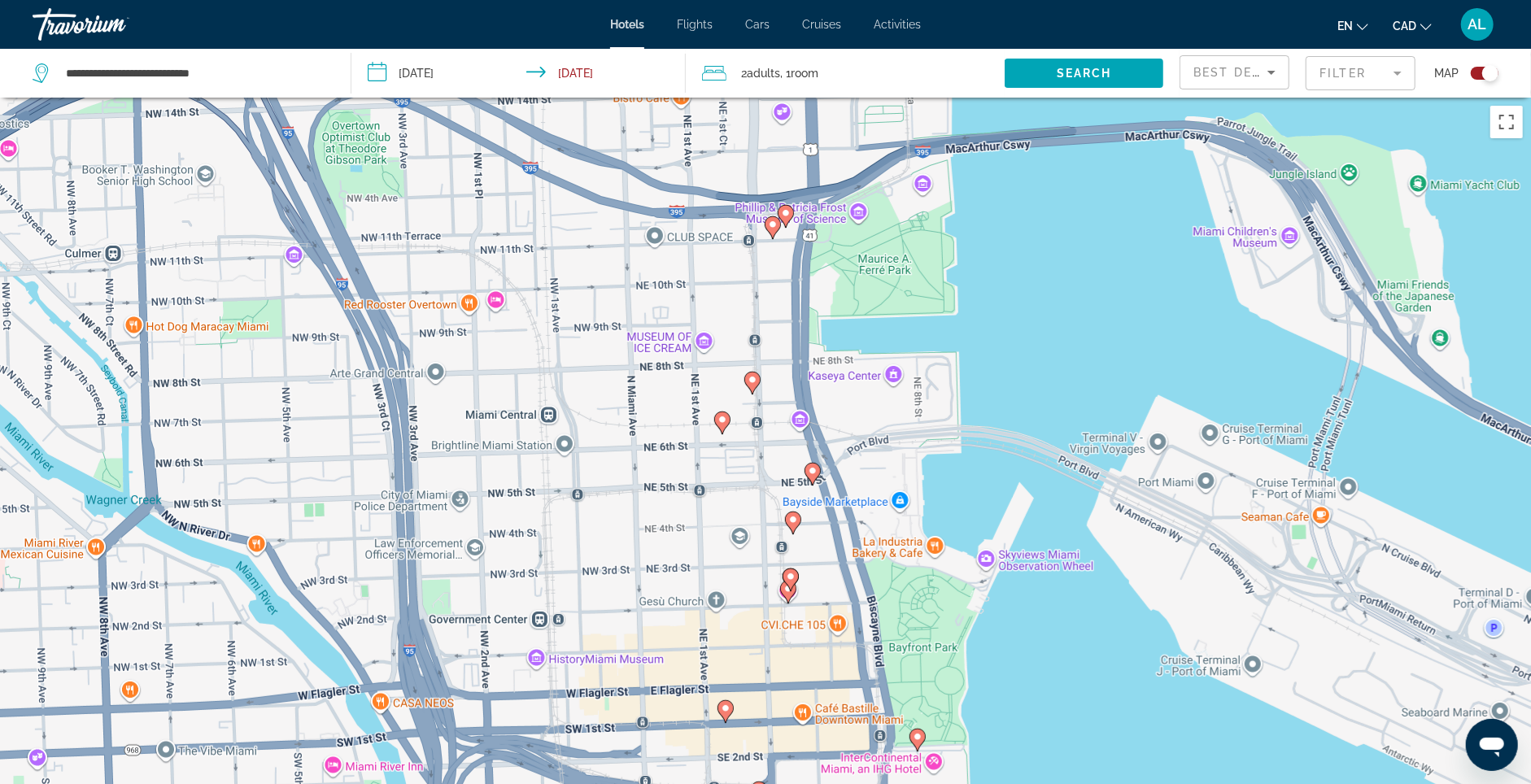
click at [795, 582] on image "Main content" at bounding box center [790, 576] width 10 height 10
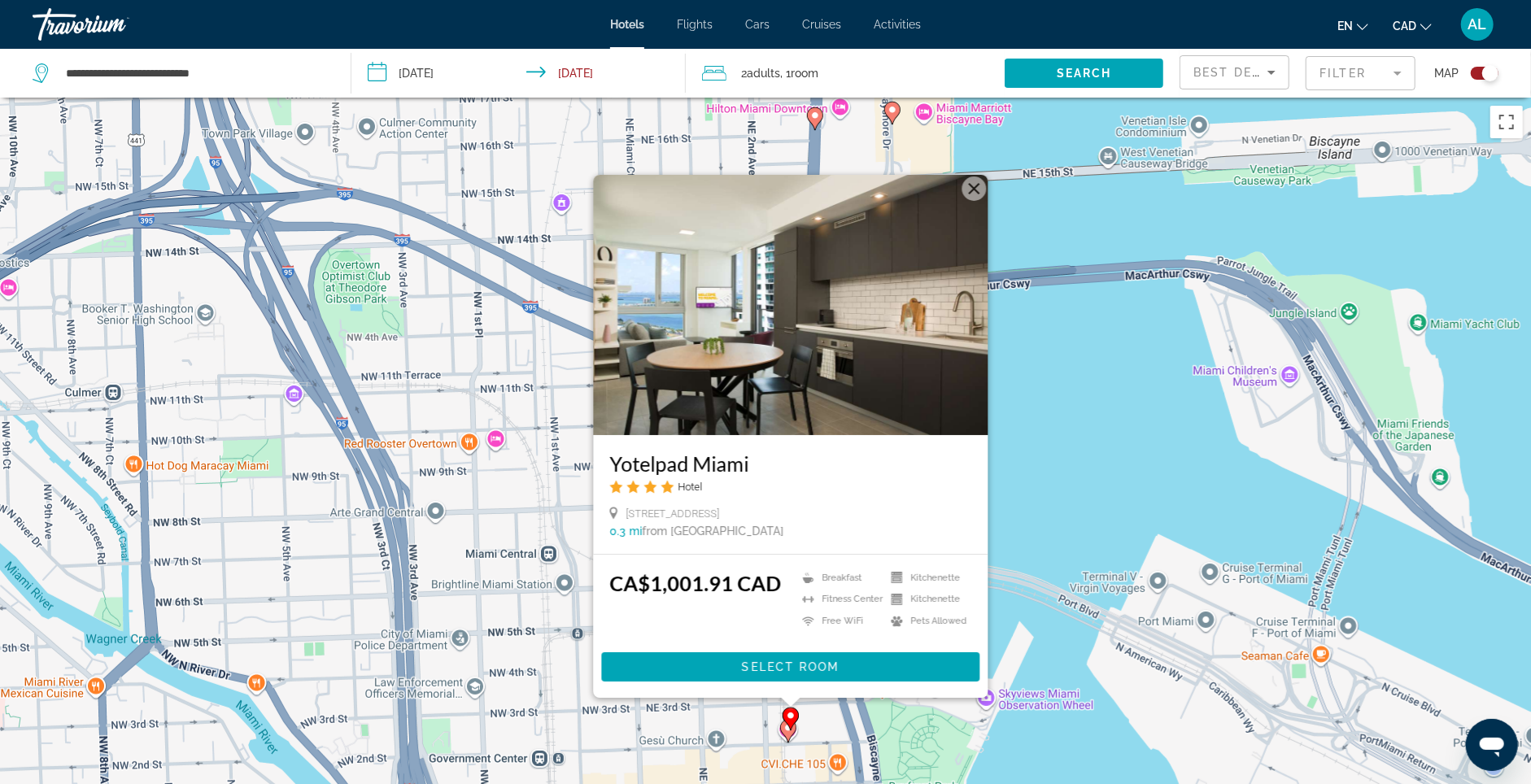
click at [979, 177] on button "Close" at bounding box center [975, 189] width 25 height 25
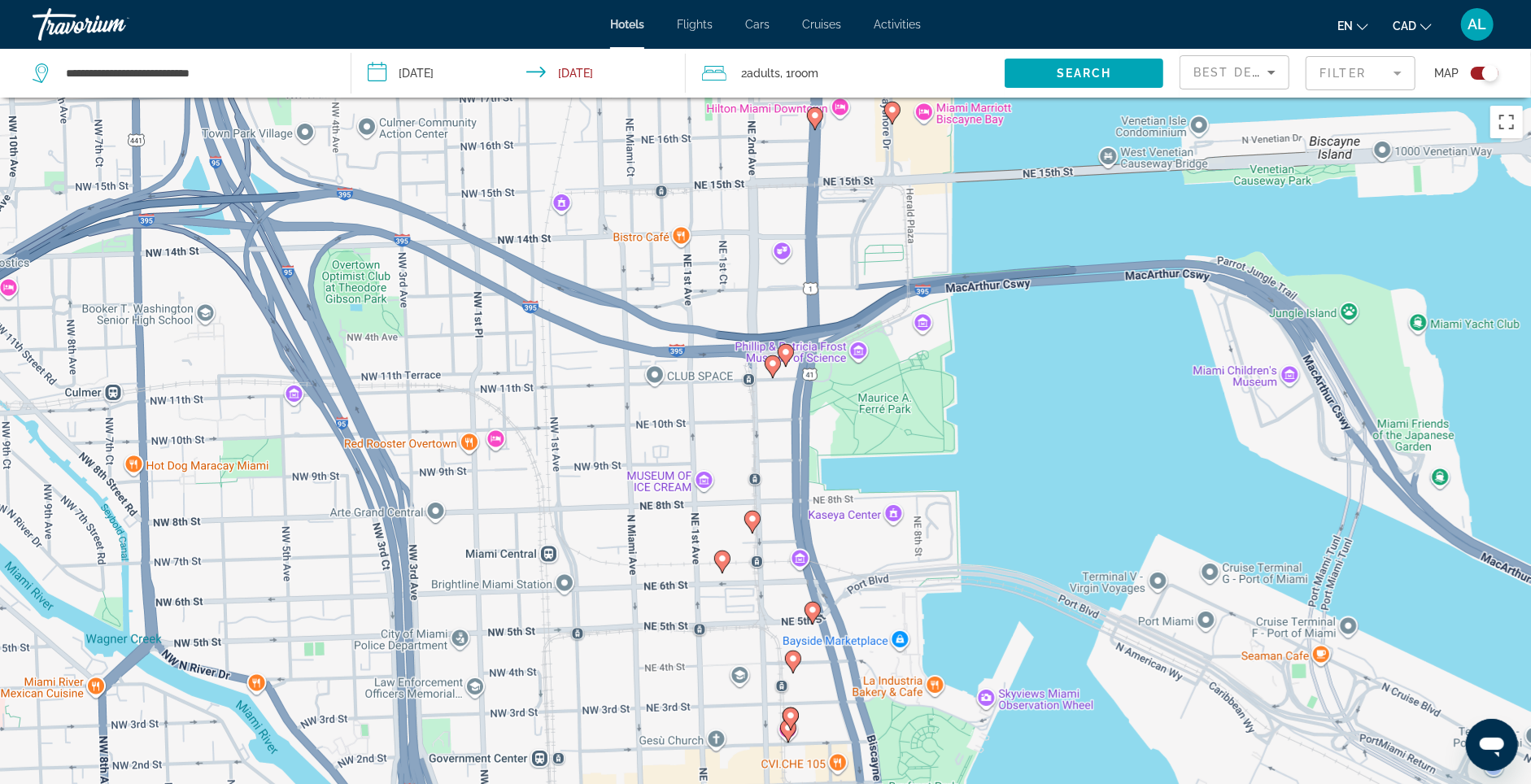
click at [758, 532] on gmp-advanced-marker "Main content" at bounding box center [752, 522] width 16 height 25
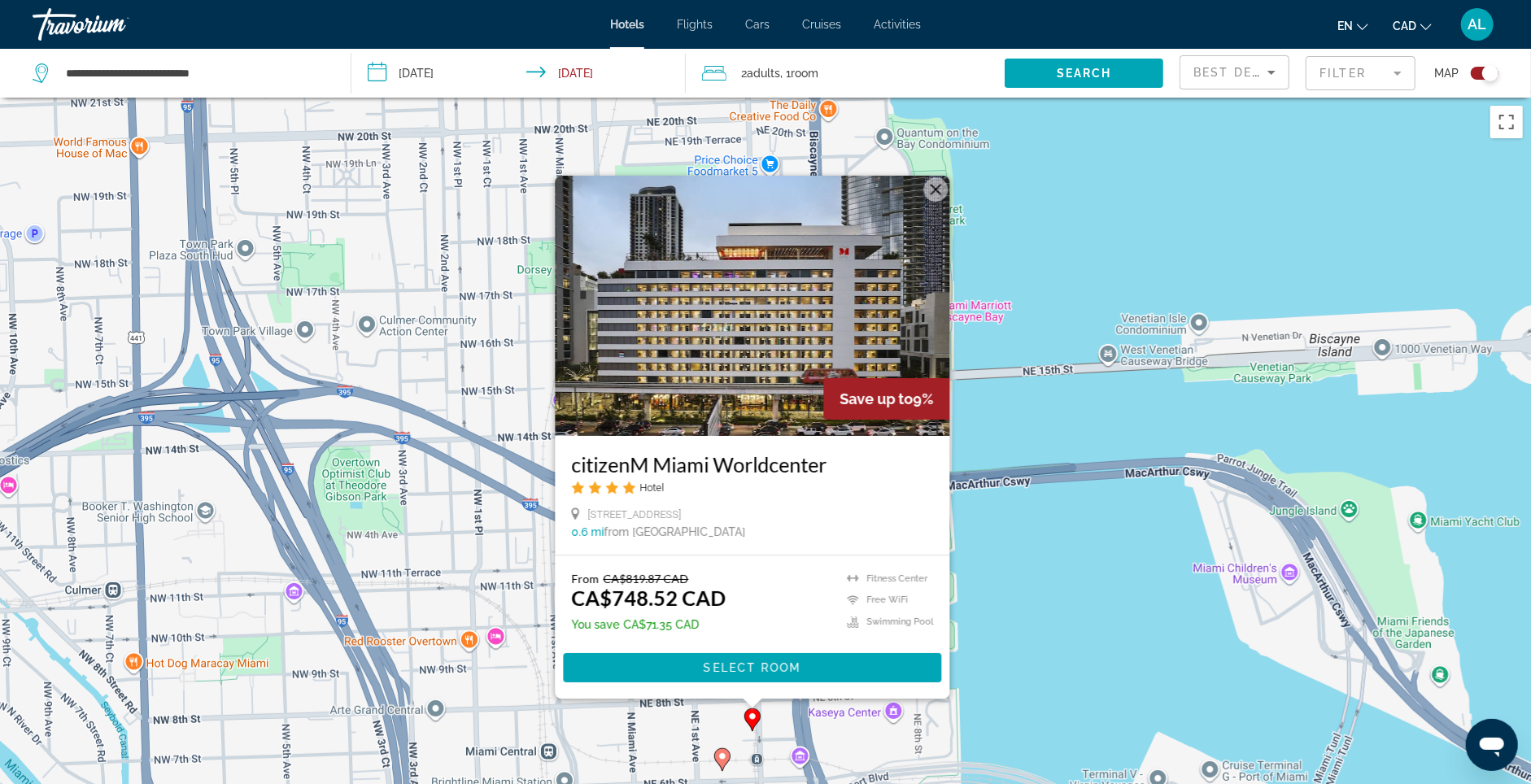
click at [943, 178] on button "Close" at bounding box center [937, 190] width 25 height 25
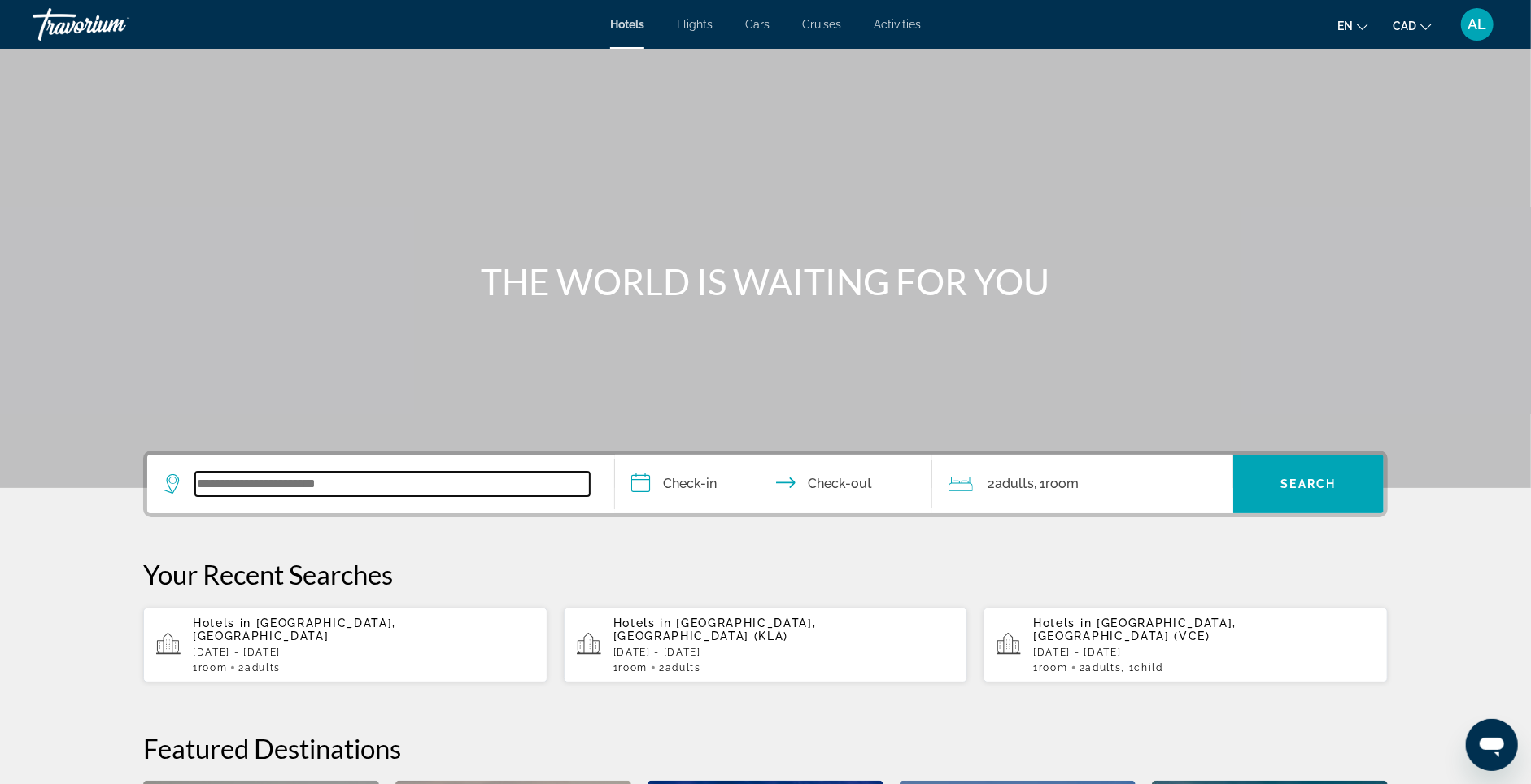
click at [348, 496] on input "Search widget" at bounding box center [392, 484] width 394 height 25
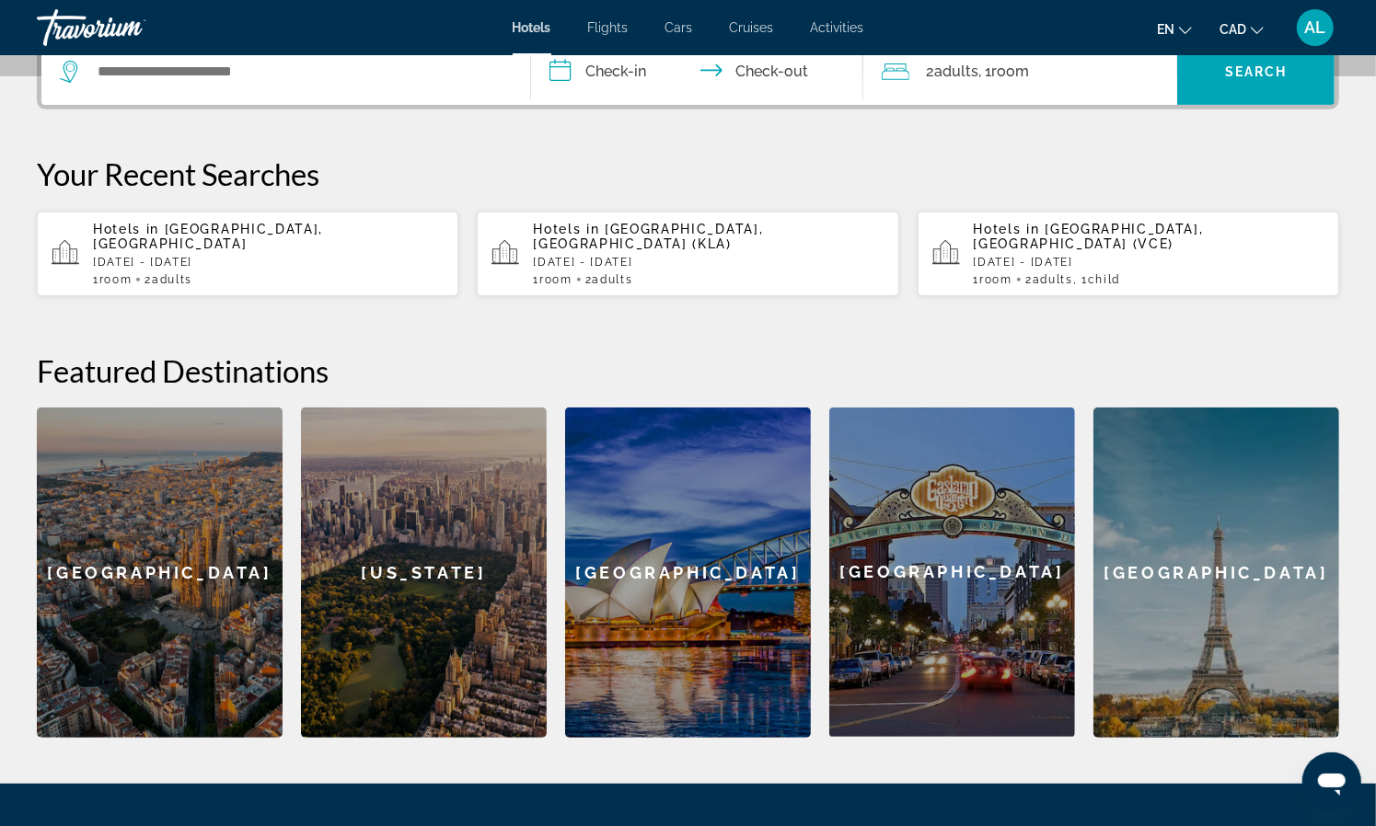
drag, startPoint x: 623, startPoint y: 180, endPoint x: 640, endPoint y: 189, distance: 18.5
click at [623, 180] on div "**********" at bounding box center [688, 386] width 1376 height 704
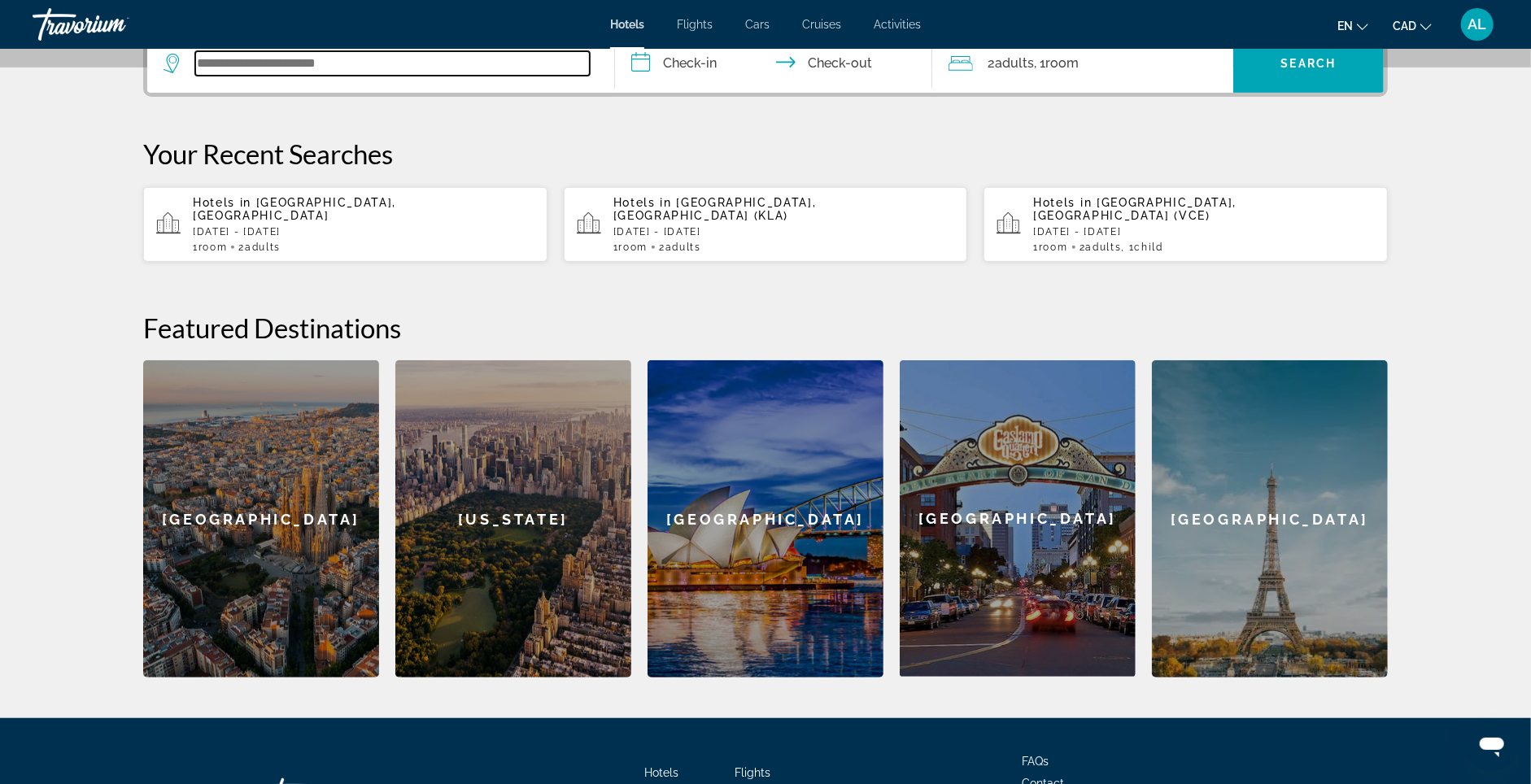
click at [241, 76] on input "Search widget" at bounding box center [392, 64] width 394 height 25
click at [240, 76] on input "Search widget" at bounding box center [392, 64] width 394 height 25
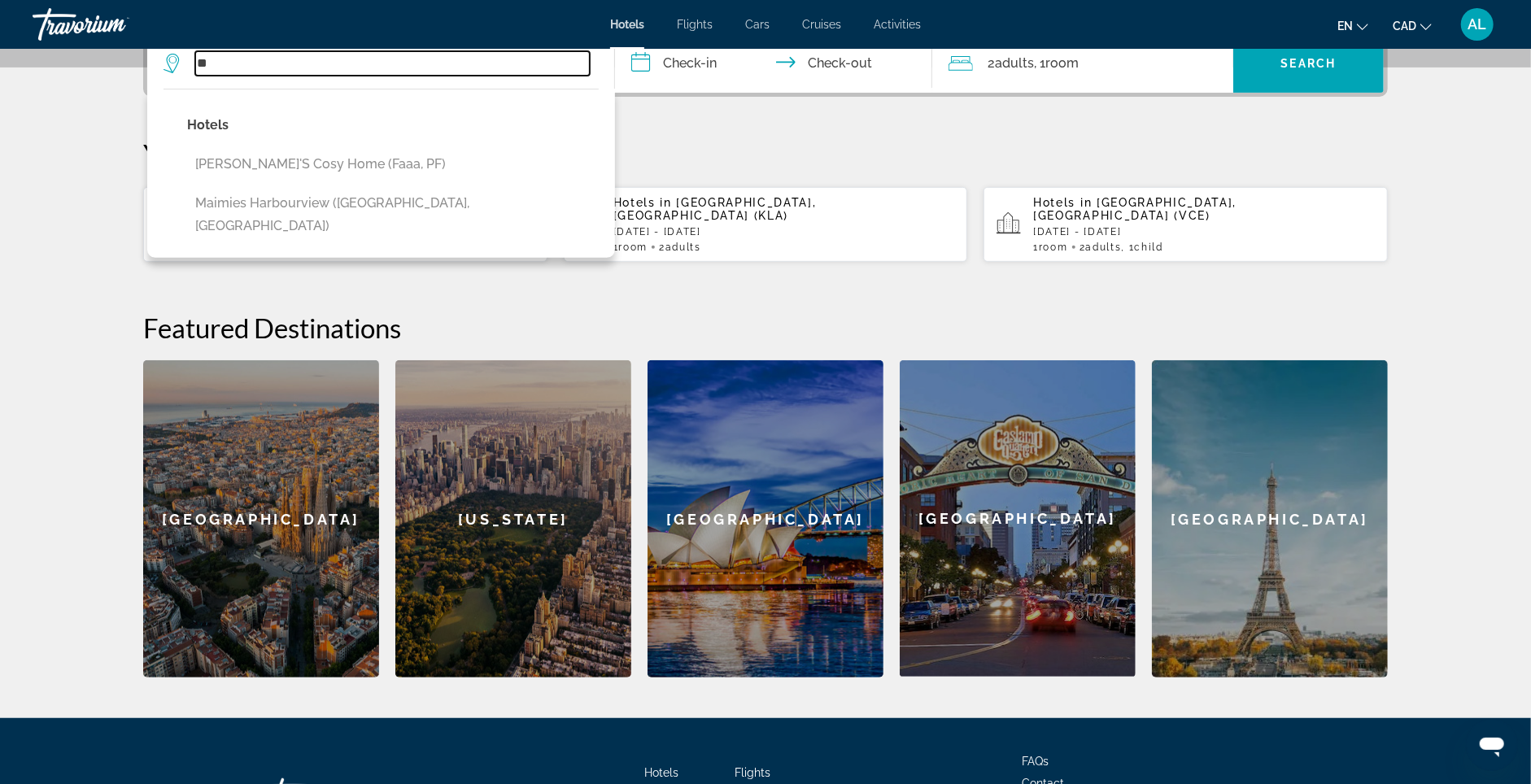
type input "*"
drag, startPoint x: 758, startPoint y: 171, endPoint x: 758, endPoint y: 194, distance: 23.0
click at [758, 170] on p "Your Recent Searches" at bounding box center [766, 154] width 1245 height 33
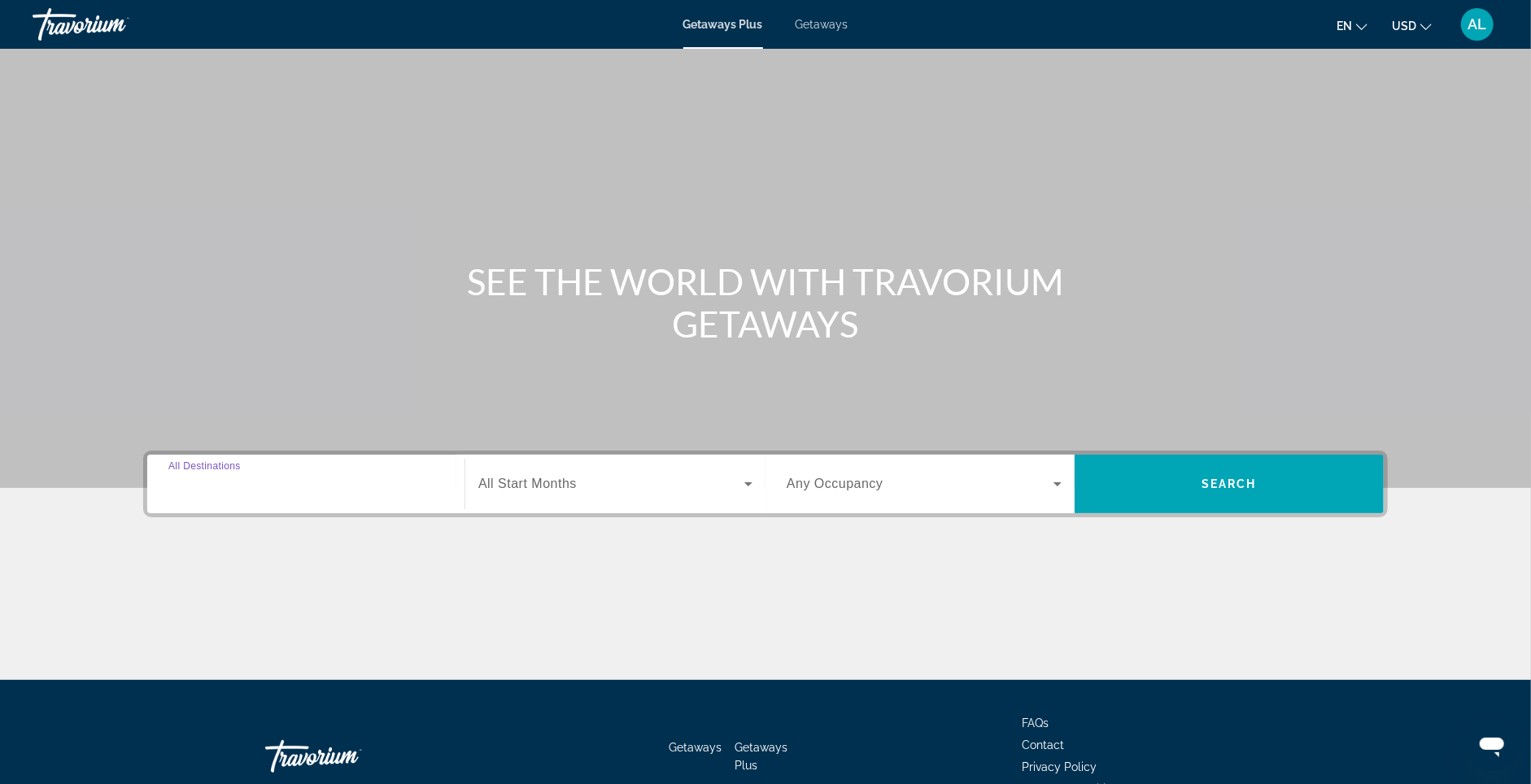
click at [231, 495] on input "Destination All Destinations" at bounding box center [306, 484] width 275 height 19
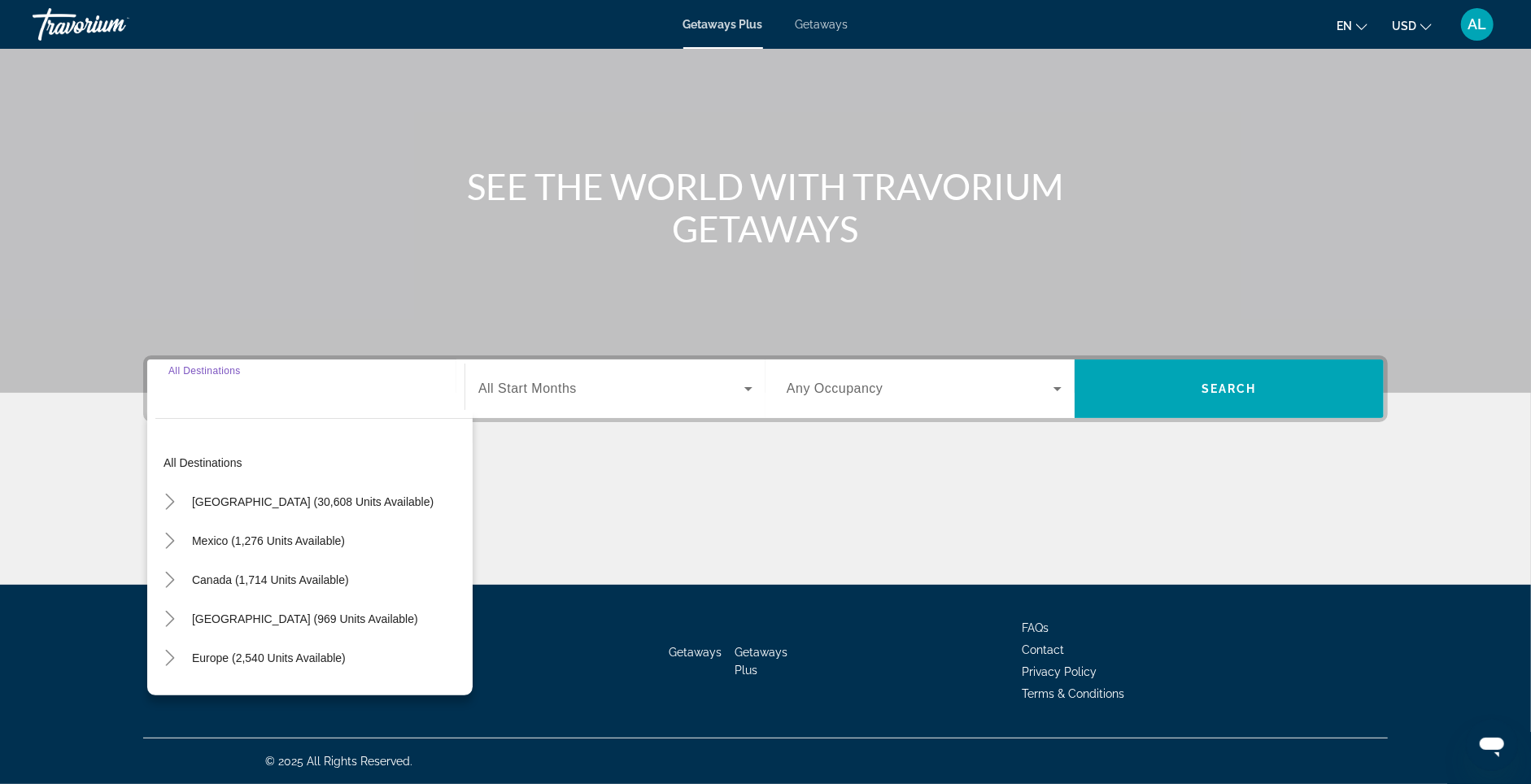
scroll to position [142, 0]
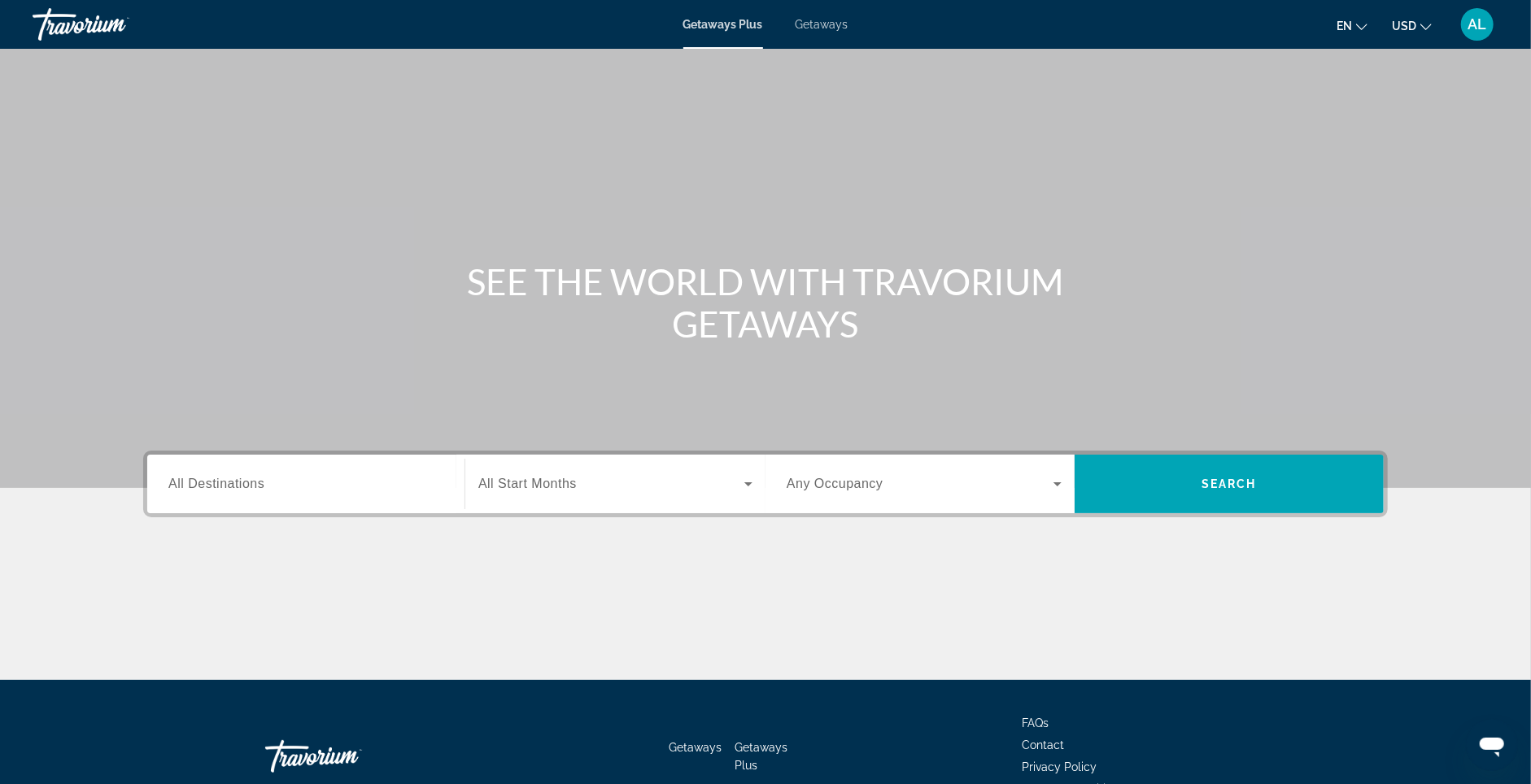
click at [316, 495] on input "Destination All Destinations" at bounding box center [306, 484] width 275 height 19
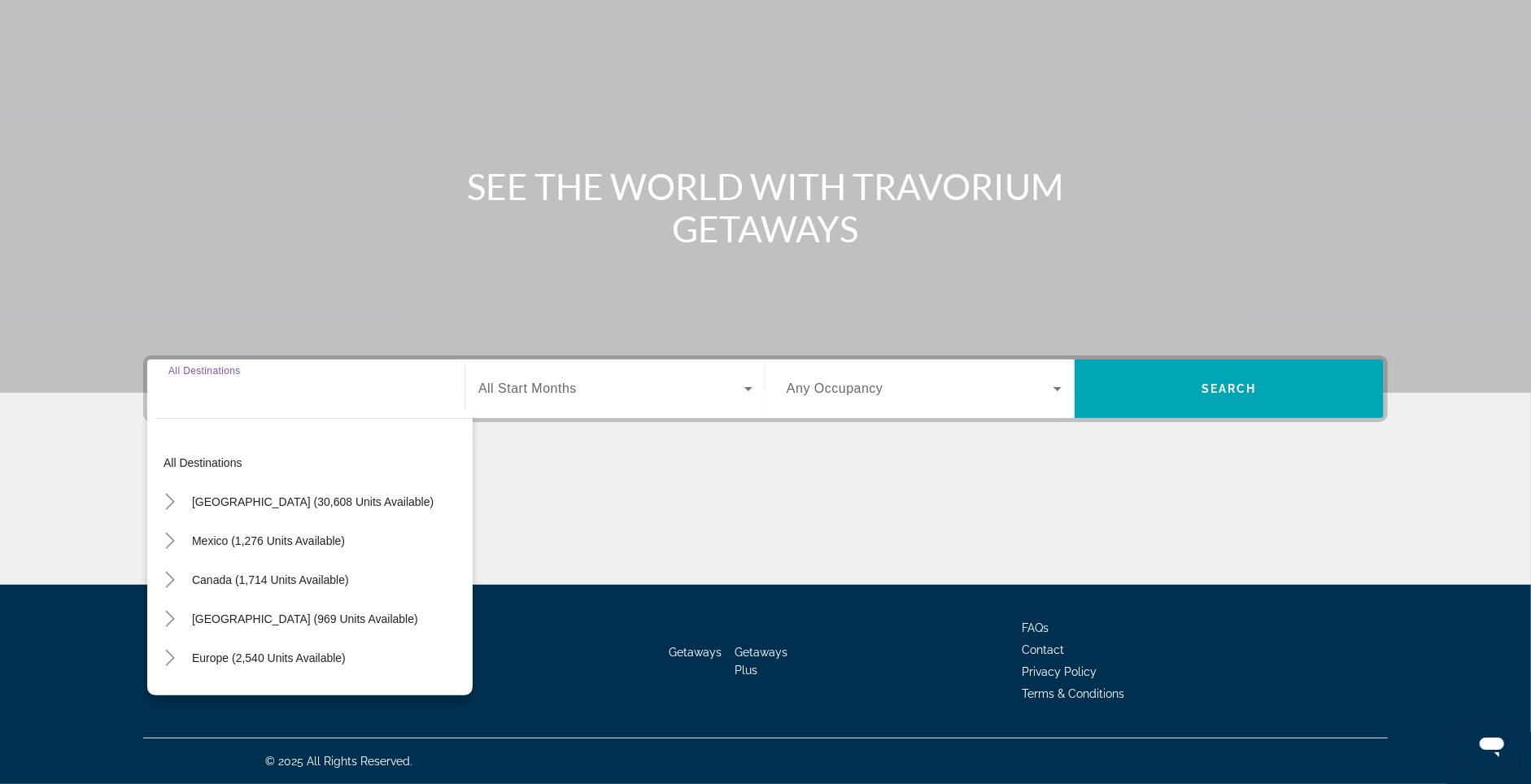
scroll to position [142, 0]
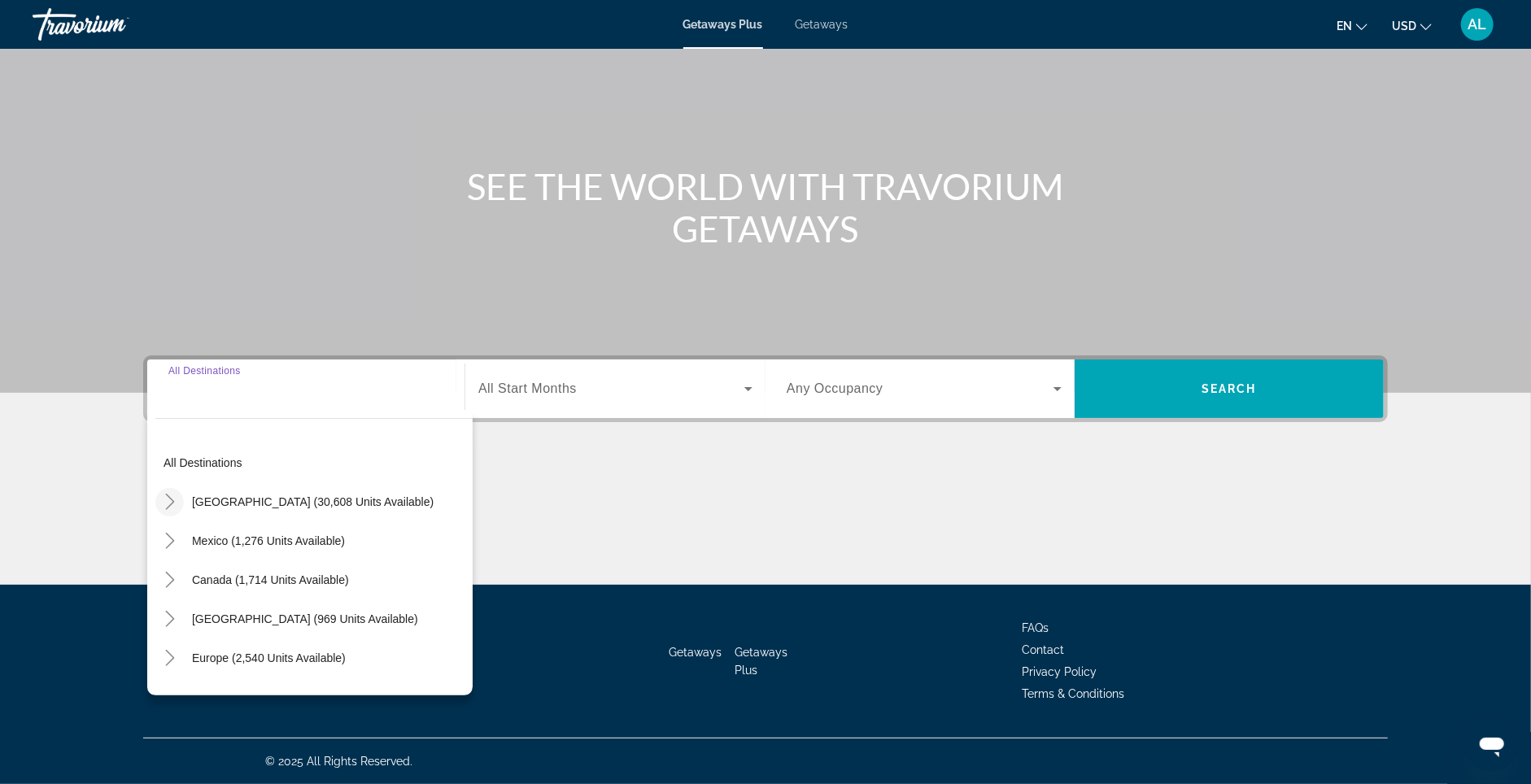
click at [162, 494] on icon "Toggle United States (30,608 units available)" at bounding box center [170, 502] width 16 height 16
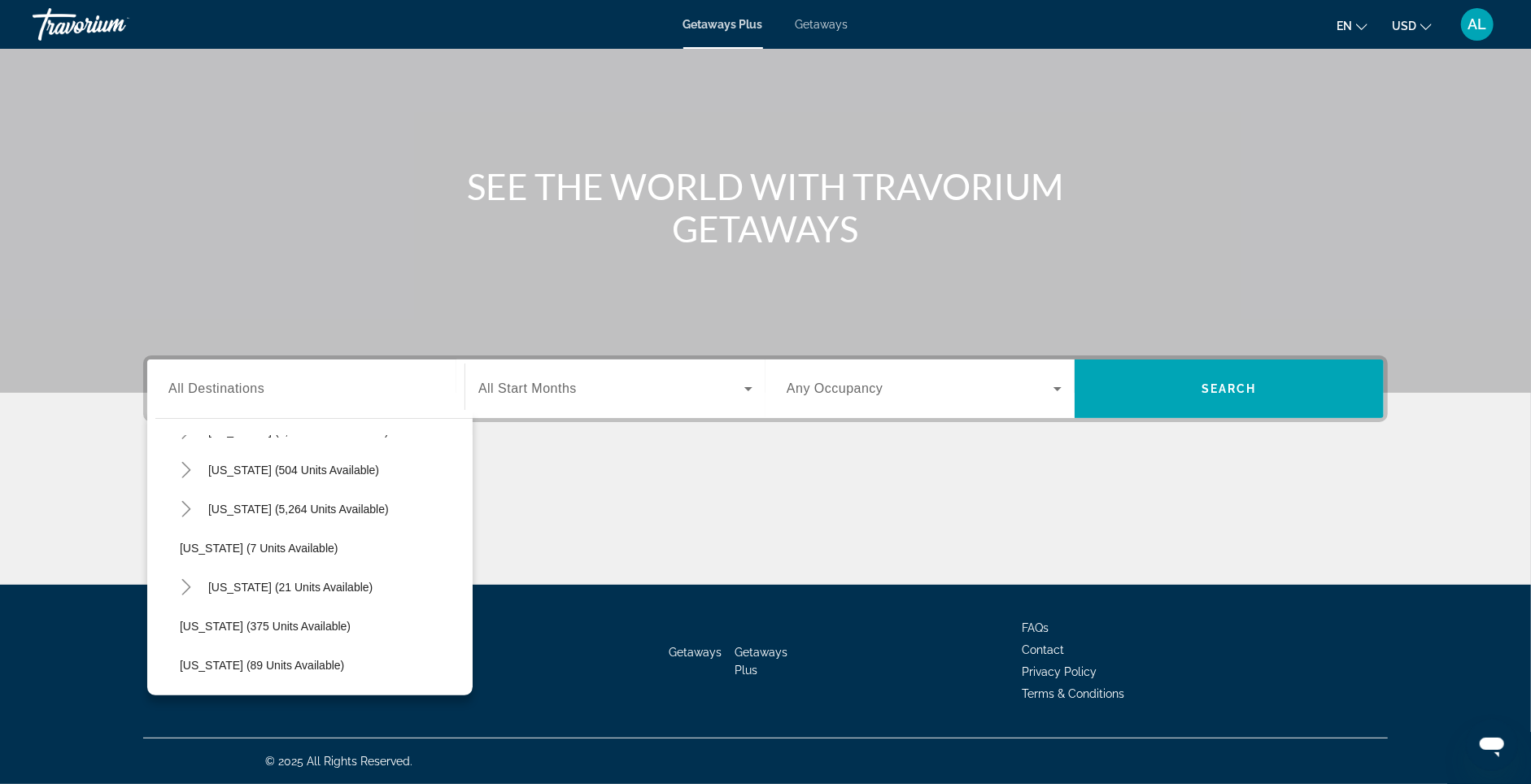
scroll to position [195, 0]
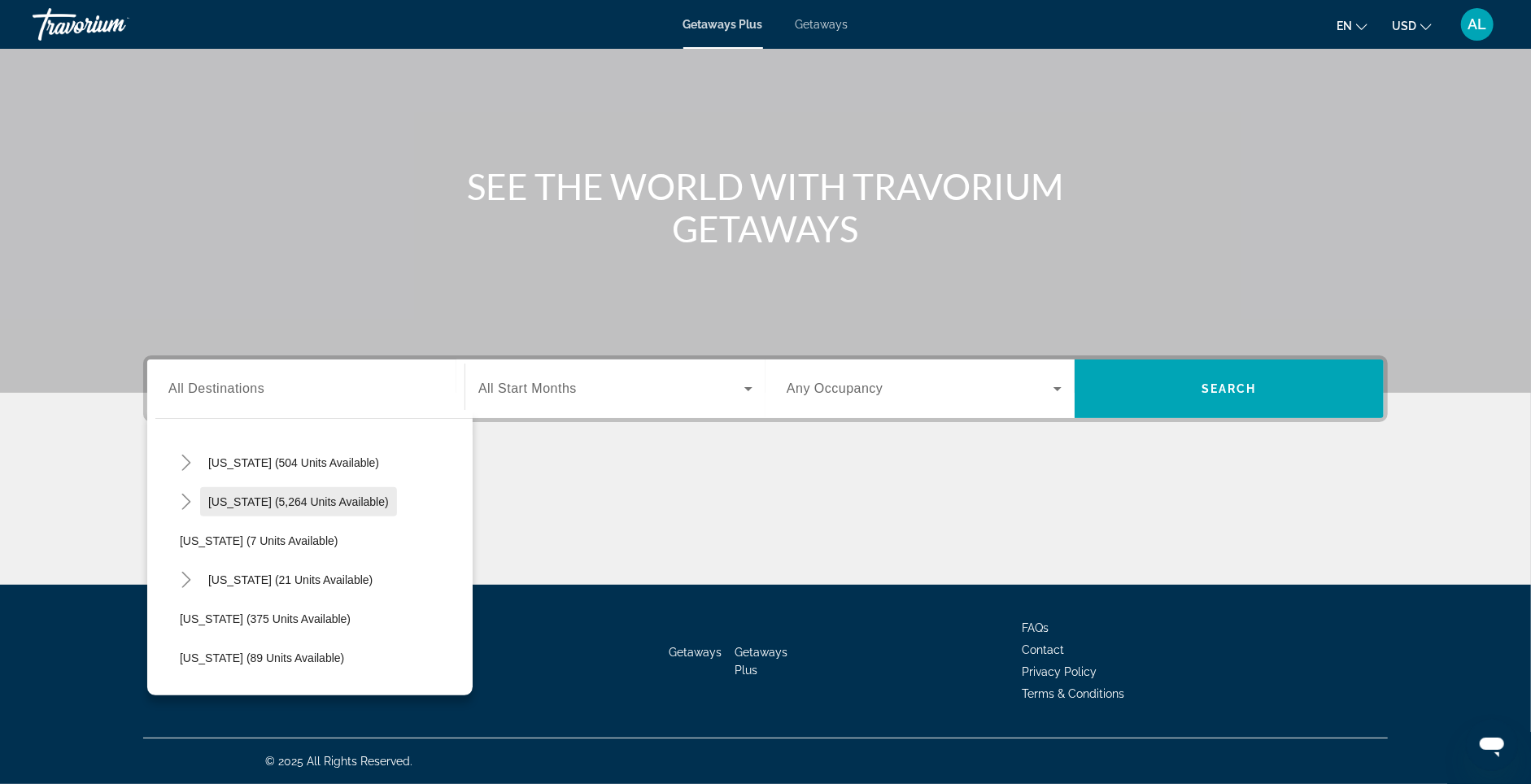
click at [209, 495] on span "[US_STATE] (5,264 units available)" at bounding box center [299, 501] width 180 height 13
type input "**********"
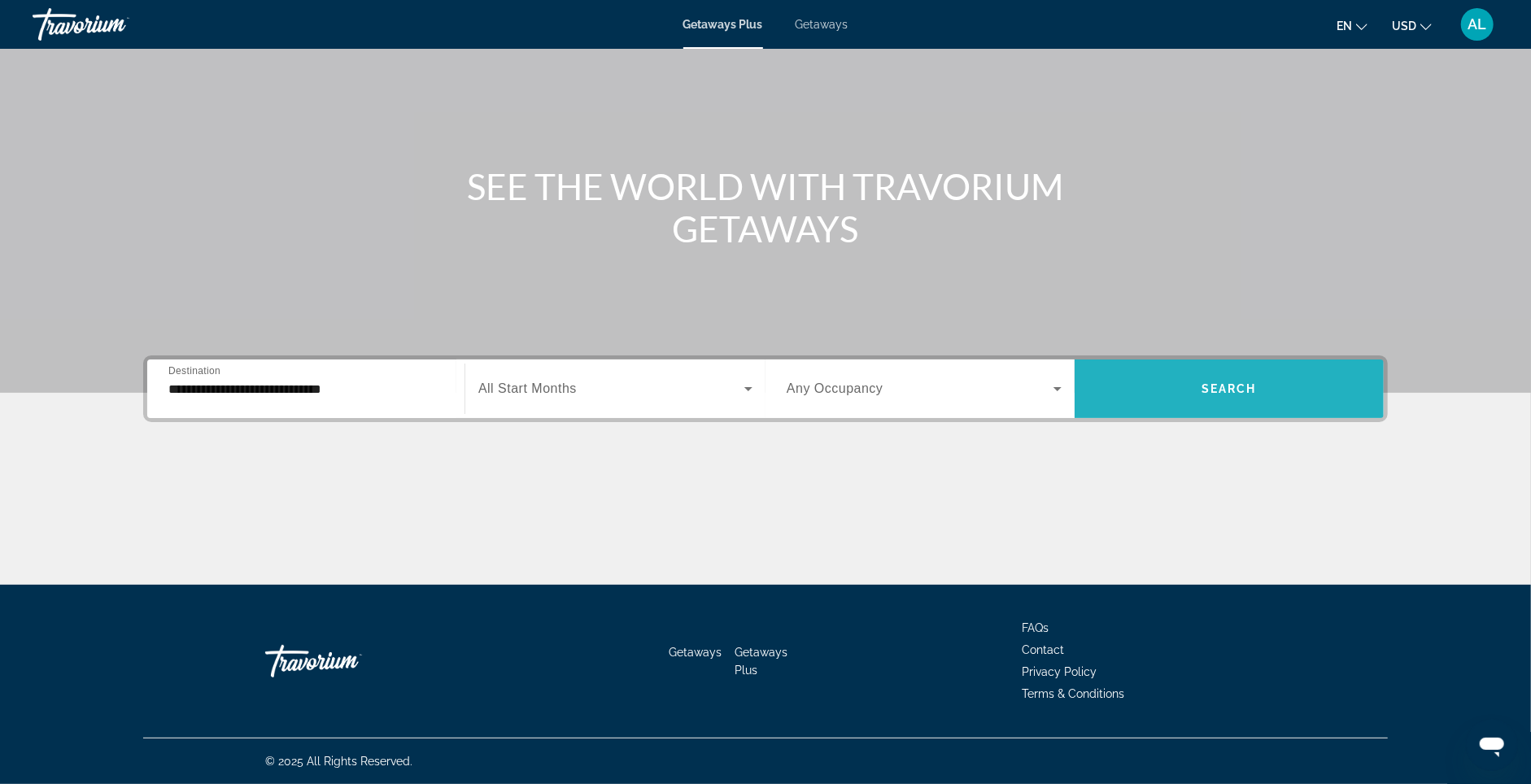
click at [1291, 375] on span "Search widget" at bounding box center [1230, 389] width 309 height 39
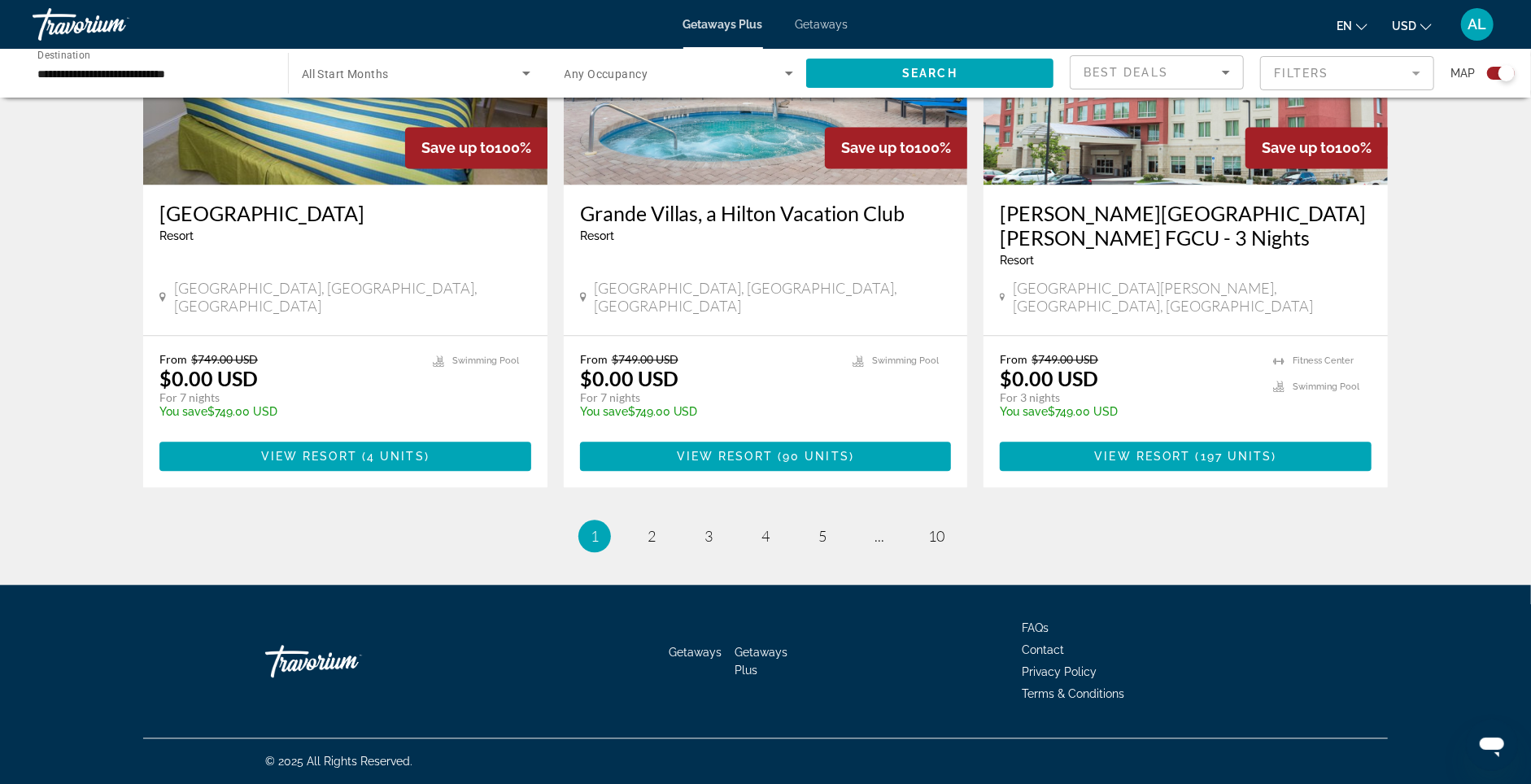
scroll to position [2538, 0]
click at [638, 524] on link "page 2" at bounding box center [652, 537] width 28 height 28
